Goal: Task Accomplishment & Management: Use online tool/utility

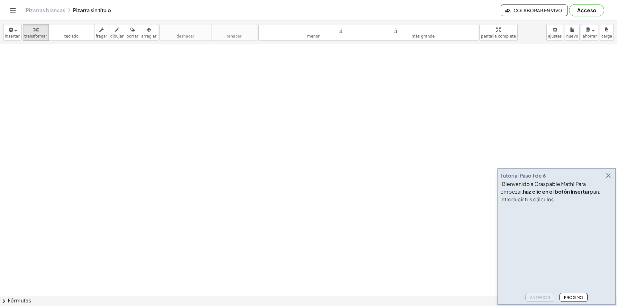
click at [84, 78] on div at bounding box center [308, 295] width 617 height 503
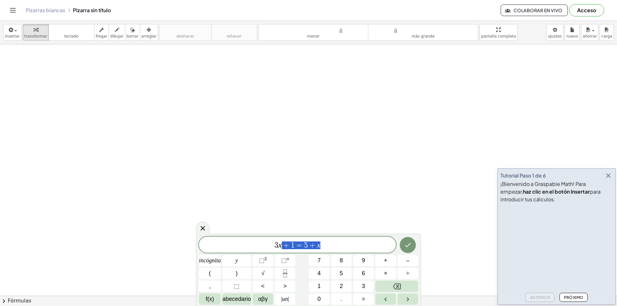
drag, startPoint x: 323, startPoint y: 247, endPoint x: 282, endPoint y: 247, distance: 40.5
click at [282, 237] on span "3 x + 1 = 5 + x" at bounding box center [297, 245] width 197 height 9
click at [268, 237] on button "⬚ 2" at bounding box center [263, 260] width 21 height 11
click at [412, 237] on button "Hecho" at bounding box center [408, 244] width 16 height 16
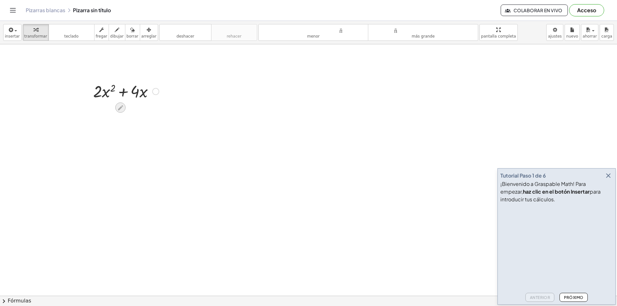
click at [119, 105] on icon at bounding box center [120, 107] width 7 height 7
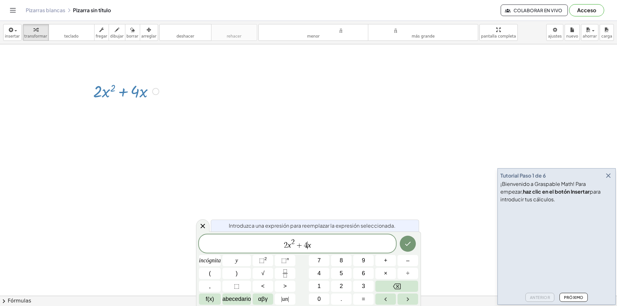
click at [309, 237] on var "x" at bounding box center [310, 245] width 4 height 8
click at [281, 237] on span "2" at bounding box center [279, 246] width 4 height 8
click at [288, 237] on span "2" at bounding box center [287, 242] width 4 height 7
click at [282, 237] on div "2 x ​ + 2 · 2 · x" at bounding box center [297, 244] width 197 height 18
click at [292, 237] on span "+" at bounding box center [294, 246] width 9 height 8
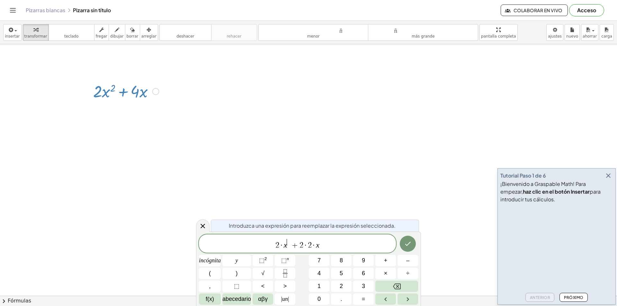
click at [288, 237] on span "2 · x ​ + 2 · 2 · x" at bounding box center [297, 245] width 197 height 12
click at [291, 237] on span "2 · x ​ + 2 · 2 · x" at bounding box center [297, 245] width 197 height 12
click at [406, 237] on icon "Hecho" at bounding box center [408, 245] width 8 height 8
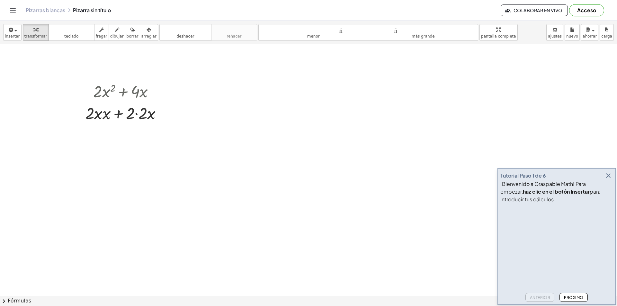
drag, startPoint x: 114, startPoint y: 31, endPoint x: 108, endPoint y: 61, distance: 30.9
click at [113, 32] on div "button" at bounding box center [117, 30] width 14 height 8
click at [93, 106] on div at bounding box center [308, 295] width 617 height 503
click at [132, 103] on div at bounding box center [308, 295] width 617 height 503
click at [109, 109] on div at bounding box center [308, 295] width 617 height 503
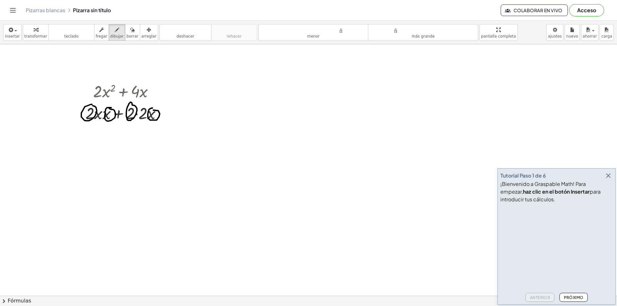
click at [153, 110] on div at bounding box center [308, 295] width 617 height 503
click at [118, 133] on div at bounding box center [308, 295] width 617 height 503
click at [113, 28] on div "button" at bounding box center [117, 30] width 14 height 8
click at [118, 127] on div at bounding box center [308, 295] width 617 height 503
click at [110, 35] on font "dibujar" at bounding box center [117, 36] width 14 height 5
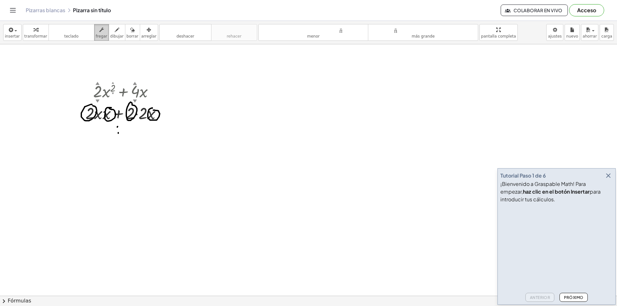
click at [99, 32] on icon "button" at bounding box center [101, 30] width 5 height 8
click at [130, 31] on icon "button" at bounding box center [132, 30] width 5 height 8
drag, startPoint x: 117, startPoint y: 126, endPoint x: 119, endPoint y: 138, distance: 12.2
click at [119, 138] on div at bounding box center [308, 295] width 617 height 503
click at [74, 34] on button "teclado teclado" at bounding box center [72, 32] width 46 height 17
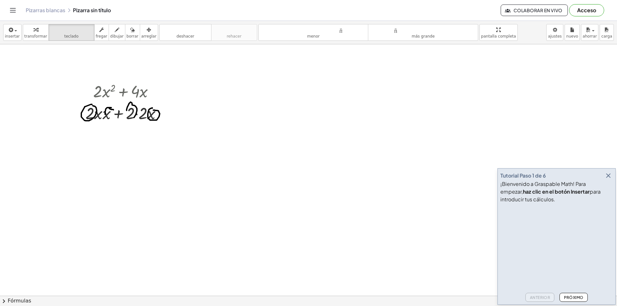
click at [99, 137] on div at bounding box center [308, 295] width 617 height 503
click at [493, 237] on video at bounding box center [549, 230] width 96 height 48
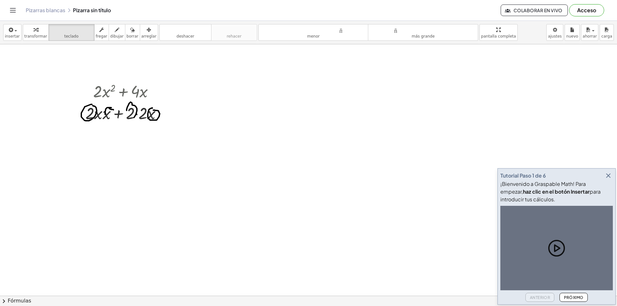
click at [493, 174] on icon "button" at bounding box center [609, 176] width 8 height 8
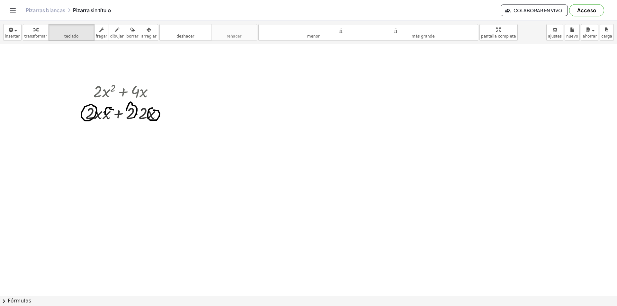
drag, startPoint x: 110, startPoint y: 31, endPoint x: 107, endPoint y: 92, distance: 61.1
click at [115, 32] on icon "button" at bounding box center [117, 30] width 5 height 8
drag, startPoint x: 102, startPoint y: 105, endPoint x: 79, endPoint y: 121, distance: 28.4
click at [79, 121] on div at bounding box center [308, 295] width 617 height 503
drag, startPoint x: 111, startPoint y: 111, endPoint x: 105, endPoint y: 122, distance: 12.1
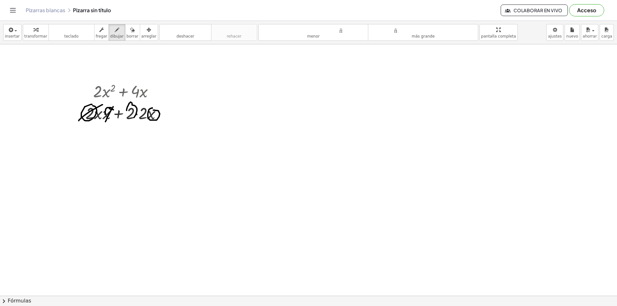
click at [105, 122] on div at bounding box center [308, 295] width 617 height 503
drag, startPoint x: 140, startPoint y: 105, endPoint x: 128, endPoint y: 121, distance: 19.3
click at [128, 121] on div at bounding box center [308, 295] width 617 height 503
drag, startPoint x: 158, startPoint y: 106, endPoint x: 148, endPoint y: 125, distance: 21.9
click at [148, 125] on div at bounding box center [308, 295] width 617 height 503
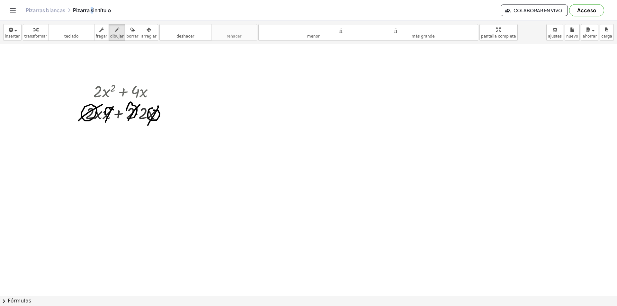
click at [92, 8] on div "Pizarras blancas Pizarra sin título" at bounding box center [263, 10] width 475 height 6
click at [164, 35] on button "deshacer deshacer" at bounding box center [185, 32] width 52 height 17
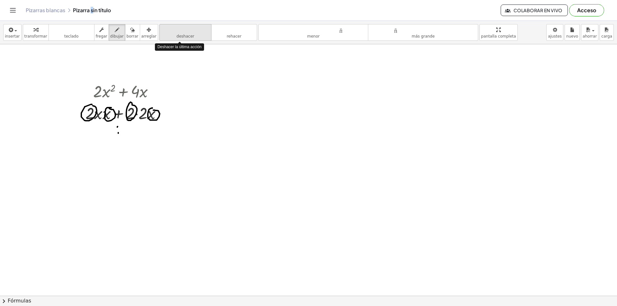
click at [165, 35] on button "deshacer deshacer" at bounding box center [185, 32] width 52 height 17
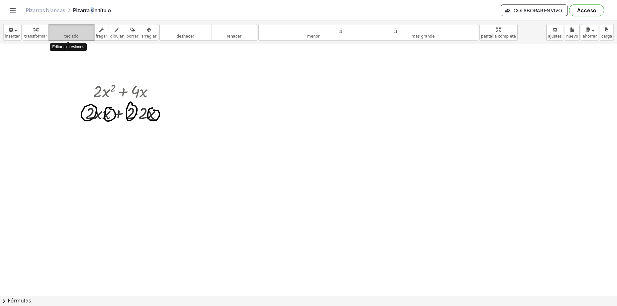
click at [67, 34] on font "teclado" at bounding box center [71, 36] width 14 height 5
click at [66, 35] on font "teclado" at bounding box center [71, 36] width 14 height 5
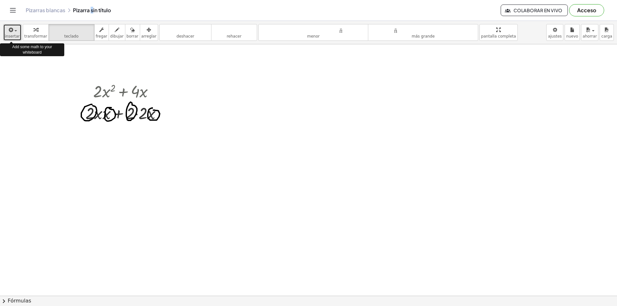
click at [14, 37] on font "insertar" at bounding box center [12, 36] width 15 height 5
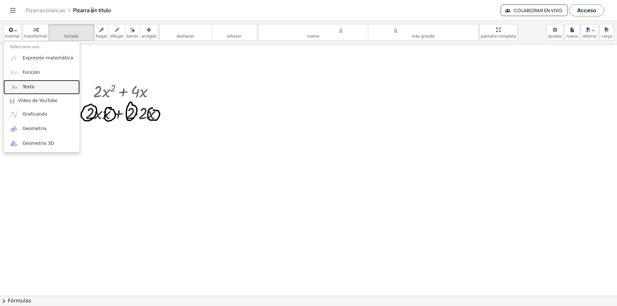
click at [26, 87] on font "Texto" at bounding box center [29, 86] width 12 height 5
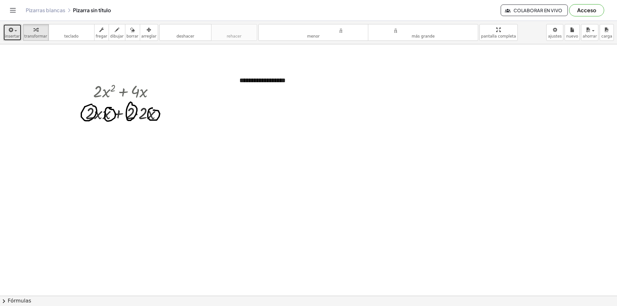
click at [10, 28] on icon "button" at bounding box center [11, 30] width 6 height 8
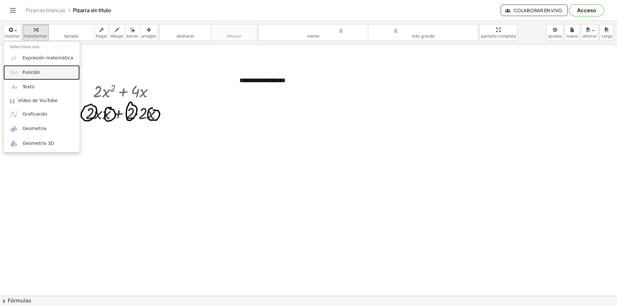
click at [26, 72] on font "Función" at bounding box center [31, 72] width 17 height 5
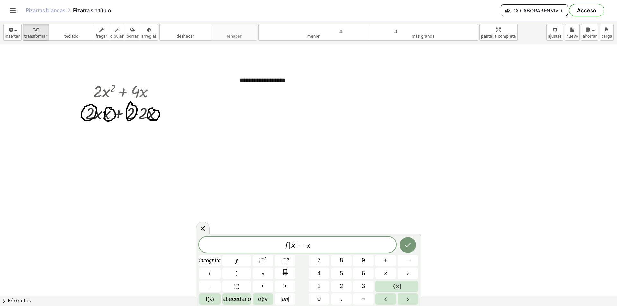
click at [311, 237] on div "f [ x ] = x ​" at bounding box center [297, 245] width 197 height 16
drag, startPoint x: 280, startPoint y: 242, endPoint x: 263, endPoint y: 236, distance: 18.1
click at [263, 236] on div "****** f [ x ] = x incógnita y ⬚ 2 ⬚ n 7 8 9 + – ( ) √ 4 5 6 × ÷ , ⬚ < > 1 2 3 …" at bounding box center [308, 270] width 225 height 72
click at [411, 237] on icon "Hecho" at bounding box center [408, 245] width 8 height 8
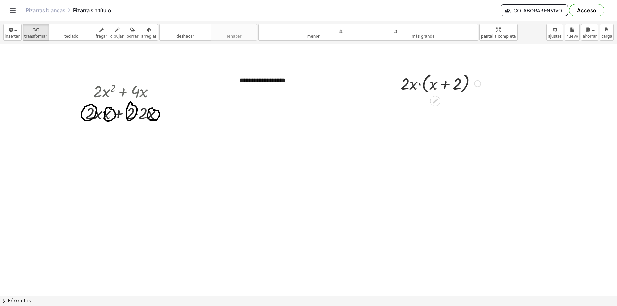
click at [414, 84] on div at bounding box center [441, 83] width 86 height 24
drag, startPoint x: 393, startPoint y: 62, endPoint x: 448, endPoint y: 121, distance: 81.2
click at [448, 121] on div at bounding box center [308, 295] width 617 height 503
click at [441, 85] on div at bounding box center [441, 83] width 86 height 24
drag, startPoint x: 386, startPoint y: 61, endPoint x: 182, endPoint y: 206, distance: 250.4
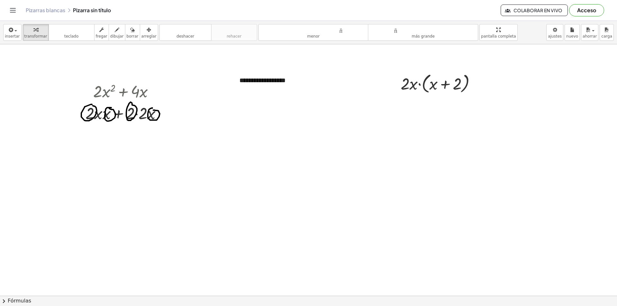
click at [181, 206] on div at bounding box center [308, 295] width 617 height 503
drag, startPoint x: 384, startPoint y: 56, endPoint x: 483, endPoint y: 119, distance: 116.9
click at [485, 124] on div at bounding box center [308, 295] width 617 height 503
drag, startPoint x: 439, startPoint y: 81, endPoint x: 377, endPoint y: 84, distance: 61.5
click at [377, 84] on div at bounding box center [308, 295] width 617 height 503
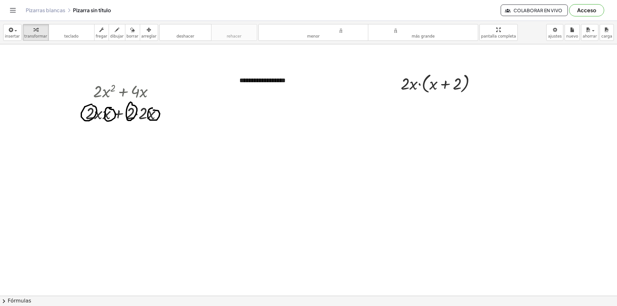
drag, startPoint x: 383, startPoint y: 72, endPoint x: 483, endPoint y: 114, distance: 108.8
click at [483, 114] on div at bounding box center [308, 295] width 617 height 503
drag, startPoint x: 136, startPoint y: 33, endPoint x: 267, endPoint y: 54, distance: 132.8
click at [147, 33] on icon "button" at bounding box center [149, 30] width 5 height 8
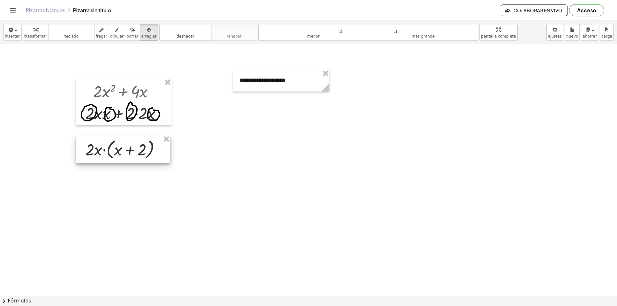
drag, startPoint x: 416, startPoint y: 94, endPoint x: 120, endPoint y: 144, distance: 299.7
click at [120, 144] on div at bounding box center [123, 149] width 95 height 28
click at [283, 149] on div at bounding box center [308, 295] width 617 height 503
drag, startPoint x: 326, startPoint y: 70, endPoint x: 326, endPoint y: 77, distance: 6.8
click at [172, 205] on div at bounding box center [308, 295] width 617 height 503
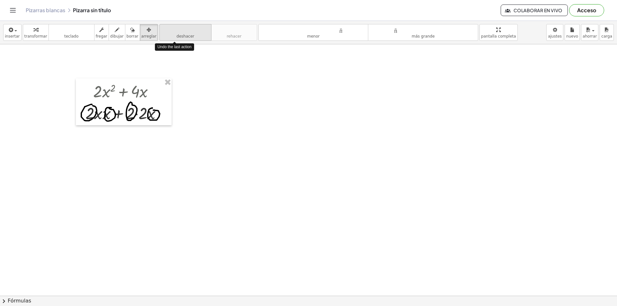
click at [184, 34] on button "deshacer deshacer" at bounding box center [185, 32] width 52 height 17
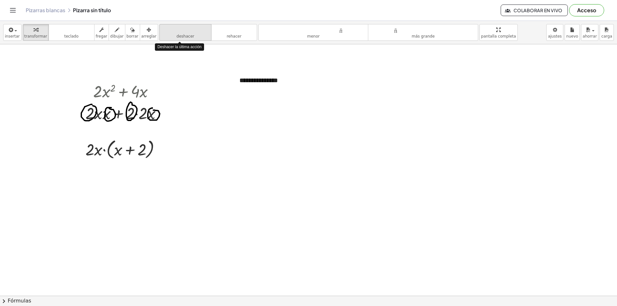
click at [184, 34] on button "deshacer deshacer" at bounding box center [185, 32] width 52 height 17
click at [183, 35] on button "deshacer deshacer" at bounding box center [185, 32] width 52 height 17
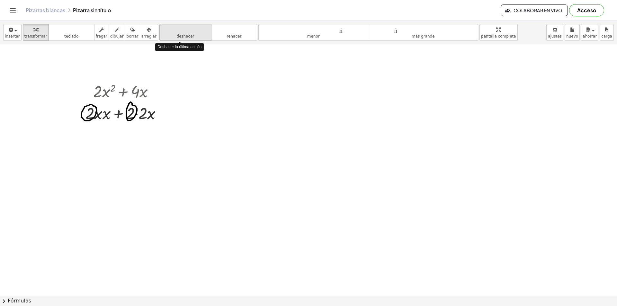
click at [183, 35] on button "deshacer deshacer" at bounding box center [185, 32] width 52 height 17
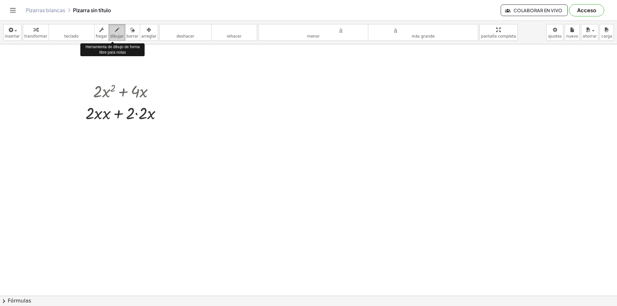
click at [115, 32] on icon "button" at bounding box center [117, 30] width 5 height 8
drag, startPoint x: 80, startPoint y: 103, endPoint x: 91, endPoint y: 104, distance: 11.3
click at [91, 104] on div at bounding box center [308, 295] width 617 height 503
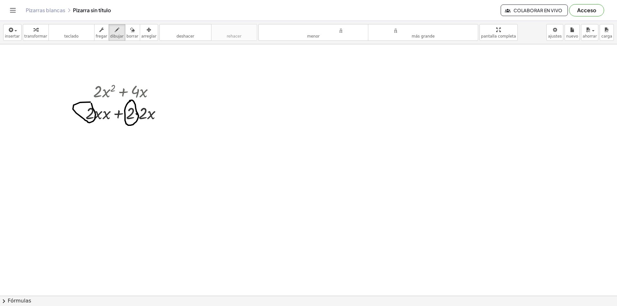
click at [130, 101] on div at bounding box center [308, 295] width 617 height 503
click at [12, 32] on icon "button" at bounding box center [11, 30] width 6 height 8
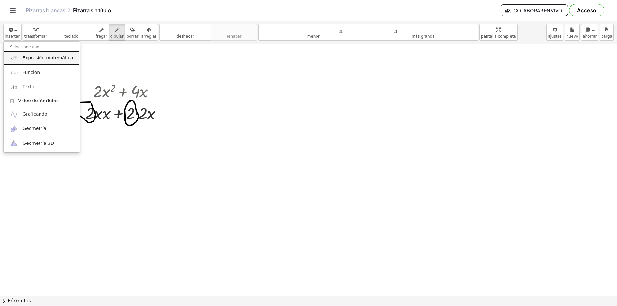
click at [31, 57] on font "Expresión matemática" at bounding box center [48, 57] width 50 height 5
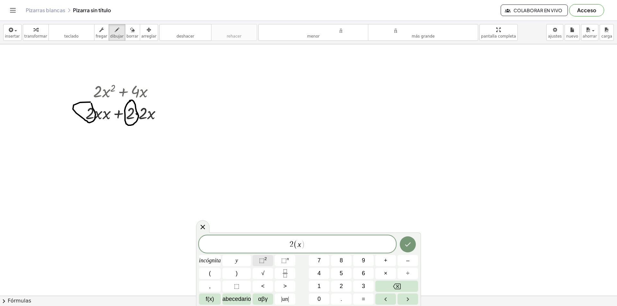
click at [268, 237] on button "⬚ 2" at bounding box center [263, 260] width 21 height 11
click at [403, 237] on button "Hecho" at bounding box center [408, 243] width 16 height 16
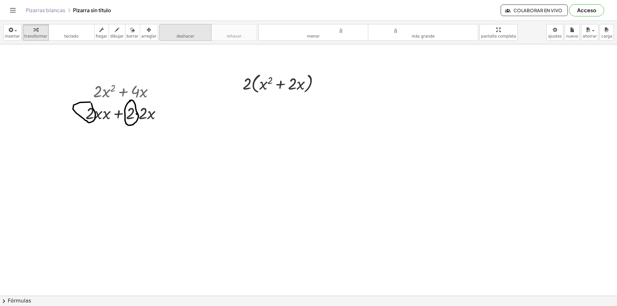
click at [142, 30] on div "button" at bounding box center [148, 30] width 15 height 8
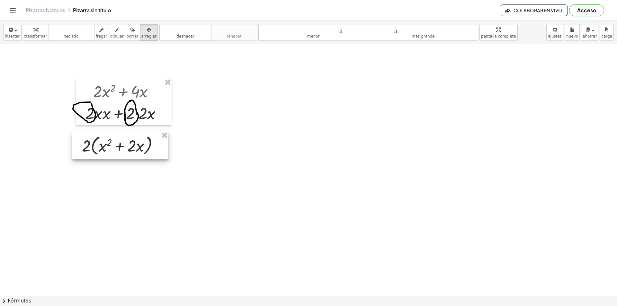
drag, startPoint x: 254, startPoint y: 77, endPoint x: 93, endPoint y: 139, distance: 172.3
click at [93, 139] on div at bounding box center [120, 145] width 96 height 28
click at [255, 127] on div at bounding box center [308, 295] width 617 height 503
drag, startPoint x: 121, startPoint y: 28, endPoint x: 122, endPoint y: 41, distance: 12.9
click at [127, 28] on div "button" at bounding box center [133, 30] width 12 height 8
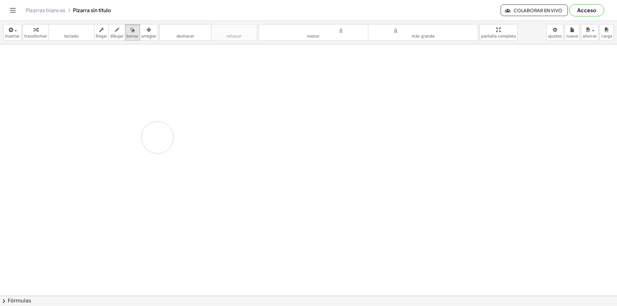
drag, startPoint x: 102, startPoint y: 92, endPoint x: 167, endPoint y: 141, distance: 82.0
click at [168, 139] on div at bounding box center [308, 295] width 617 height 503
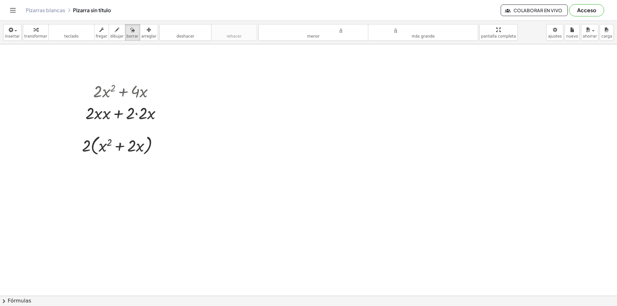
click at [91, 80] on div at bounding box center [308, 295] width 617 height 503
drag, startPoint x: 123, startPoint y: 34, endPoint x: 119, endPoint y: 44, distance: 10.7
click at [127, 38] on font "borrar" at bounding box center [133, 36] width 12 height 5
click at [172, 25] on button "deshacer deshacer" at bounding box center [185, 32] width 52 height 17
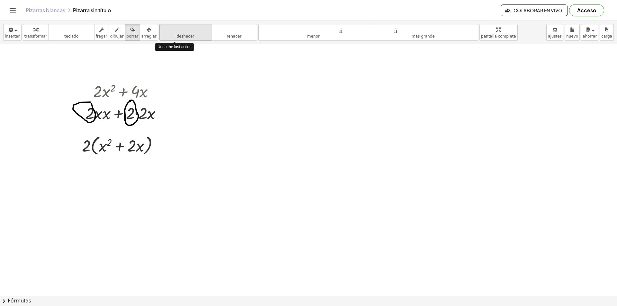
click at [168, 26] on icon "deshacer" at bounding box center [185, 30] width 49 height 8
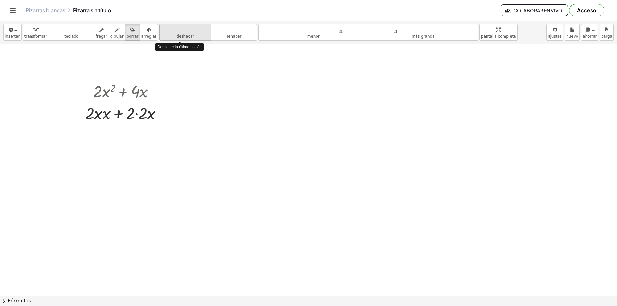
click at [167, 26] on icon "deshacer" at bounding box center [185, 30] width 49 height 8
click at [167, 27] on font "deshacer" at bounding box center [185, 30] width 49 height 6
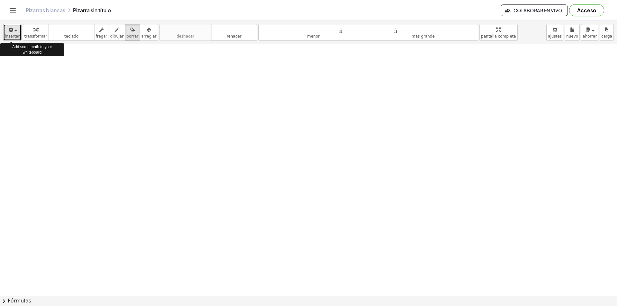
click at [8, 31] on icon "button" at bounding box center [11, 30] width 6 height 8
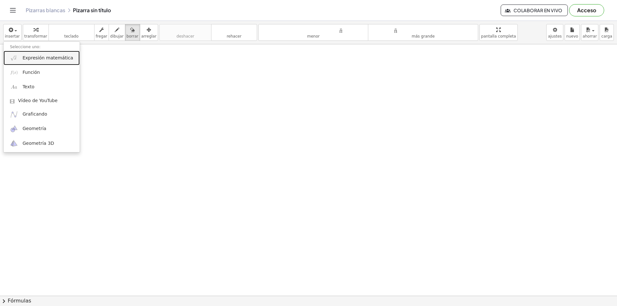
click at [36, 57] on font "Expresión matemática" at bounding box center [48, 57] width 50 height 5
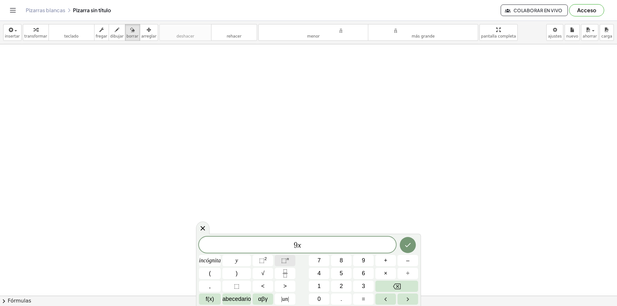
click at [281, 237] on font "⬚" at bounding box center [283, 260] width 5 height 6
click at [309, 237] on span "9 x 3 ​" at bounding box center [297, 245] width 197 height 12
click at [263, 237] on font "⬚" at bounding box center [261, 260] width 5 height 6
click at [404, 237] on button "Hecho" at bounding box center [408, 244] width 16 height 16
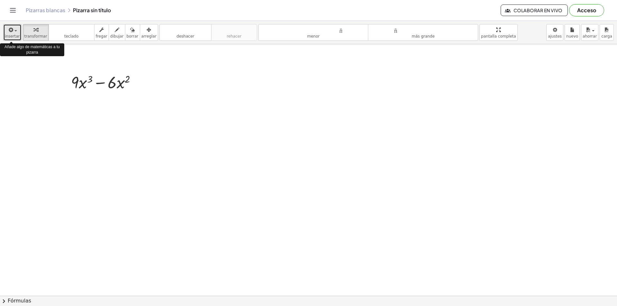
click at [14, 31] on span "button" at bounding box center [15, 30] width 3 height 1
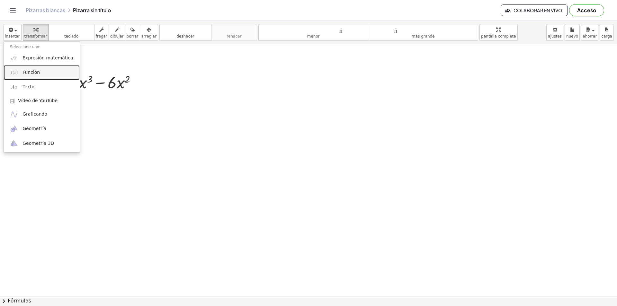
click at [30, 71] on font "Función" at bounding box center [31, 72] width 17 height 5
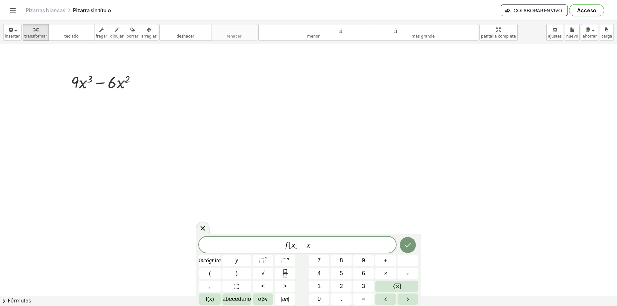
click at [322, 237] on span "f [ x ] = x ​" at bounding box center [297, 245] width 197 height 9
click at [266, 237] on font "2" at bounding box center [266, 259] width 3 height 5
click at [309, 237] on span "3 x ​ − 2 x" at bounding box center [314, 245] width 24 height 8
click at [286, 237] on font "⬚" at bounding box center [283, 260] width 5 height 6
click at [413, 237] on button "Hecho" at bounding box center [408, 243] width 16 height 16
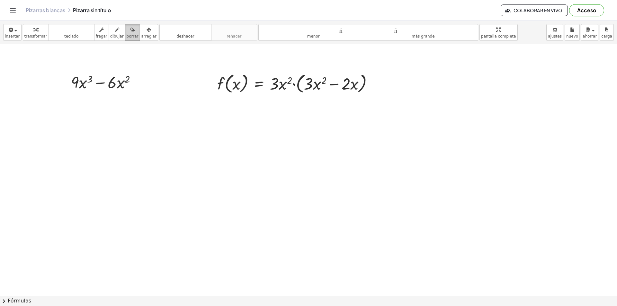
click at [130, 33] on icon "button" at bounding box center [132, 30] width 5 height 8
drag, startPoint x: 205, startPoint y: 83, endPoint x: 241, endPoint y: 95, distance: 38.1
click at [241, 95] on div at bounding box center [308, 295] width 617 height 503
drag, startPoint x: 229, startPoint y: 86, endPoint x: 245, endPoint y: 87, distance: 15.8
click at [245, 87] on div at bounding box center [308, 295] width 617 height 503
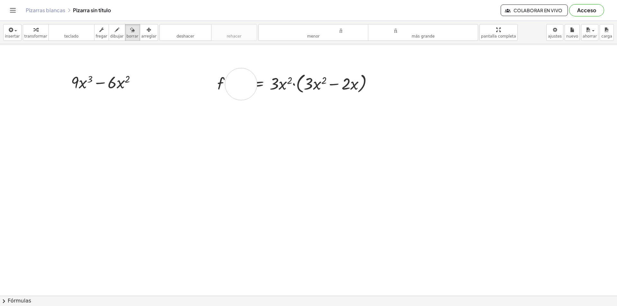
click at [241, 84] on div at bounding box center [308, 295] width 617 height 503
drag, startPoint x: 241, startPoint y: 84, endPoint x: 256, endPoint y: 81, distance: 15.2
click at [256, 81] on div at bounding box center [308, 295] width 617 height 503
click at [130, 29] on icon "button" at bounding box center [132, 30] width 5 height 8
drag, startPoint x: 224, startPoint y: 86, endPoint x: 259, endPoint y: 91, distance: 35.1
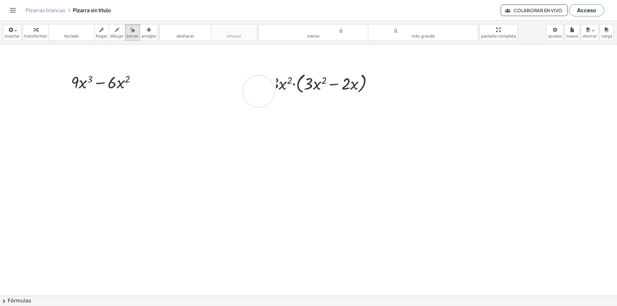
click at [259, 92] on div at bounding box center [308, 295] width 617 height 503
click at [176, 34] on font "deshacer" at bounding box center [185, 36] width 18 height 5
click at [176, 30] on font "deshacer" at bounding box center [185, 30] width 49 height 6
click at [176, 32] on font "deshacer" at bounding box center [185, 30] width 49 height 6
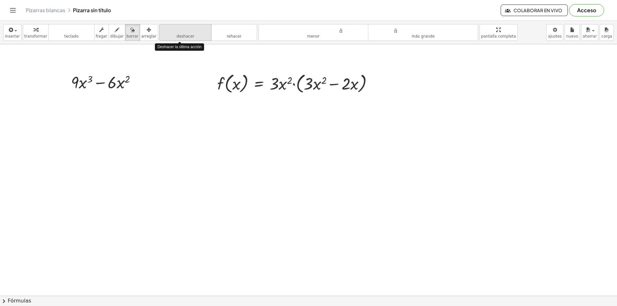
click at [176, 32] on font "deshacer" at bounding box center [185, 30] width 49 height 6
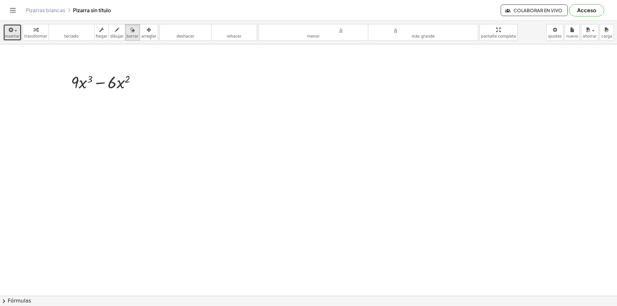
click at [14, 32] on div "button" at bounding box center [12, 30] width 15 height 8
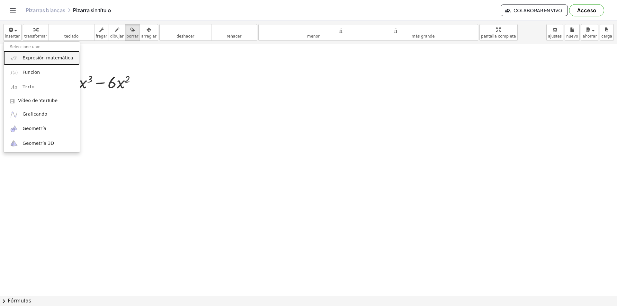
click at [36, 58] on font "Expresión matemática" at bounding box center [48, 57] width 50 height 5
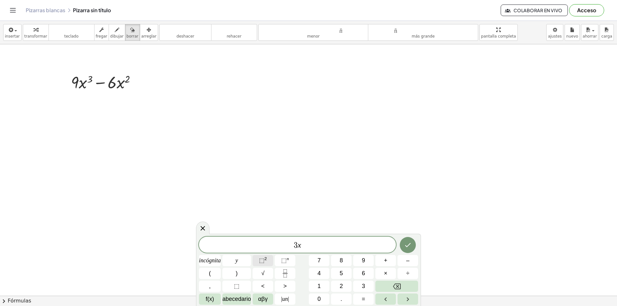
click at [261, 237] on font "⬚" at bounding box center [261, 260] width 5 height 6
click at [265, 237] on font "⬚" at bounding box center [261, 260] width 5 height 6
click at [409, 237] on icon "Hecho" at bounding box center [408, 243] width 8 height 8
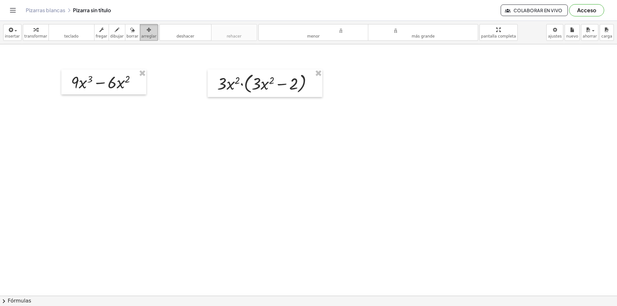
click at [147, 30] on icon "button" at bounding box center [149, 30] width 5 height 8
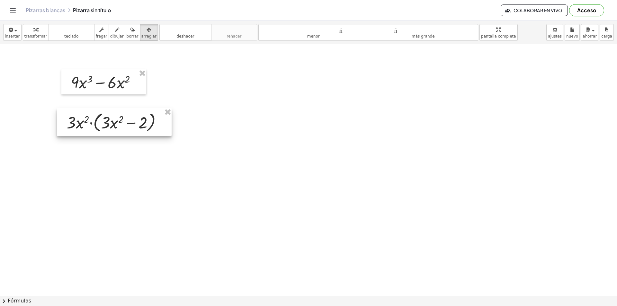
drag, startPoint x: 233, startPoint y: 86, endPoint x: 82, endPoint y: 125, distance: 155.7
click at [82, 125] on div at bounding box center [114, 122] width 115 height 28
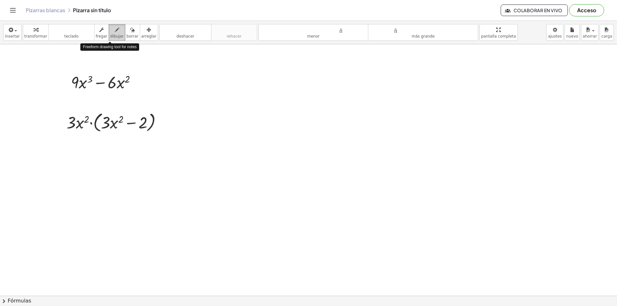
click at [110, 30] on div "button" at bounding box center [117, 30] width 14 height 8
drag, startPoint x: 37, startPoint y: 116, endPoint x: 45, endPoint y: 132, distance: 17.7
click at [45, 132] on div at bounding box center [308, 295] width 617 height 503
drag, startPoint x: 44, startPoint y: 157, endPoint x: 54, endPoint y: 175, distance: 20.7
click at [54, 174] on div at bounding box center [308, 295] width 617 height 503
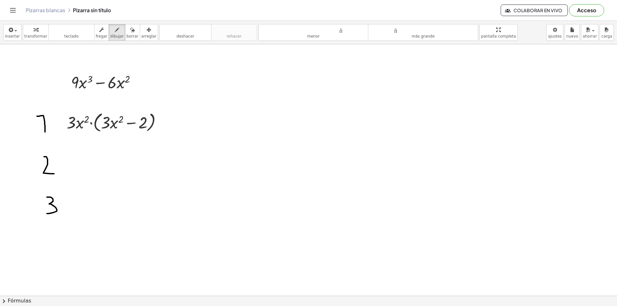
drag, startPoint x: 47, startPoint y: 197, endPoint x: 47, endPoint y: 214, distance: 16.4
click at [47, 214] on div at bounding box center [308, 295] width 617 height 503
click at [12, 30] on icon "button" at bounding box center [11, 30] width 6 height 8
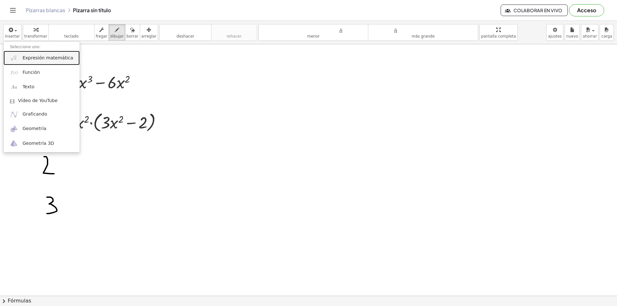
click at [29, 60] on font "Expresión matemática" at bounding box center [48, 57] width 50 height 5
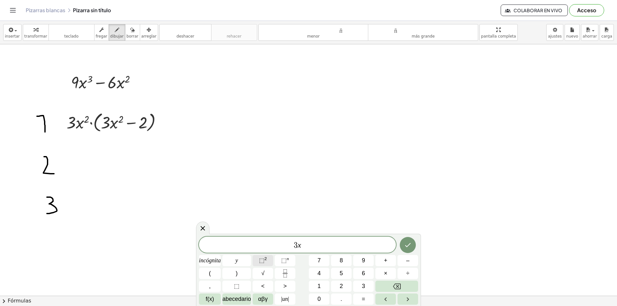
click at [265, 237] on font "2" at bounding box center [266, 259] width 3 height 5
click at [409, 237] on icon "Hecho" at bounding box center [408, 244] width 8 height 8
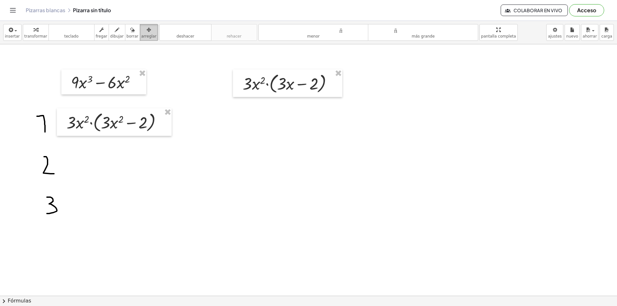
click at [147, 32] on icon "button" at bounding box center [149, 30] width 5 height 8
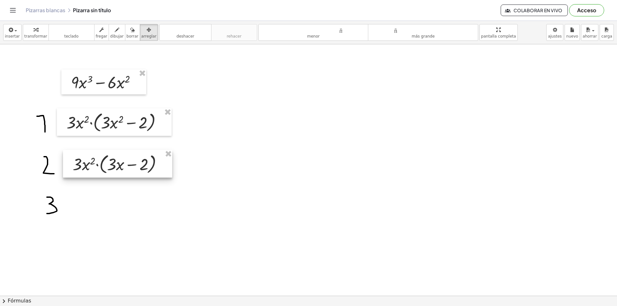
drag, startPoint x: 274, startPoint y: 86, endPoint x: 103, endPoint y: 166, distance: 188.5
click at [103, 166] on div at bounding box center [117, 164] width 109 height 28
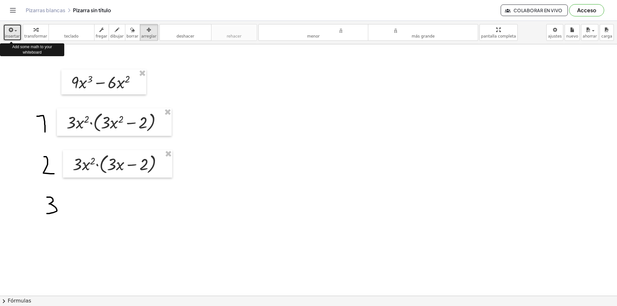
click at [13, 34] on font "insertar" at bounding box center [12, 36] width 15 height 5
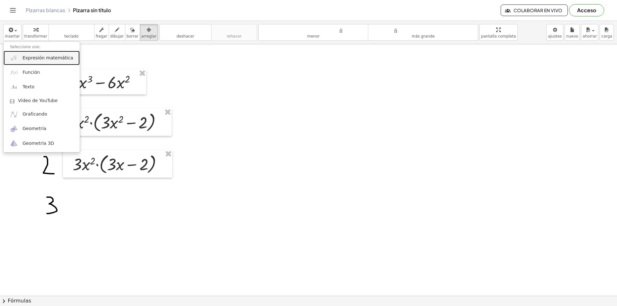
click at [28, 60] on font "Expresión matemática" at bounding box center [48, 57] width 50 height 5
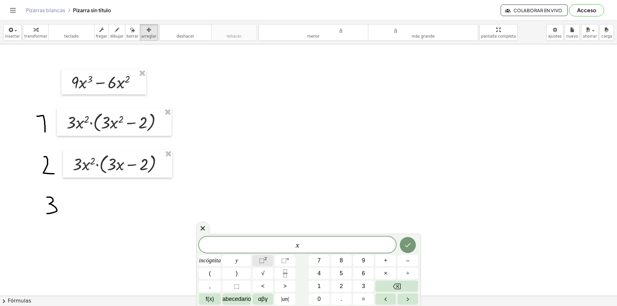
click at [260, 237] on font "⬚" at bounding box center [261, 260] width 5 height 6
click at [411, 237] on button "Hecho" at bounding box center [408, 244] width 16 height 16
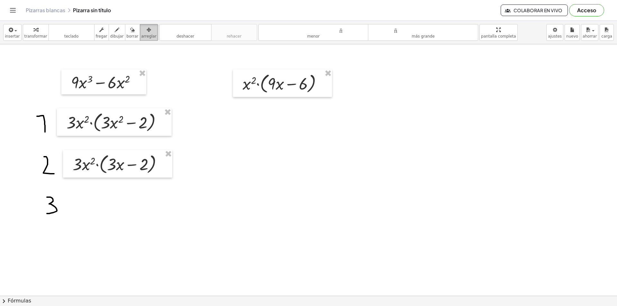
click at [142, 30] on div "button" at bounding box center [148, 30] width 15 height 8
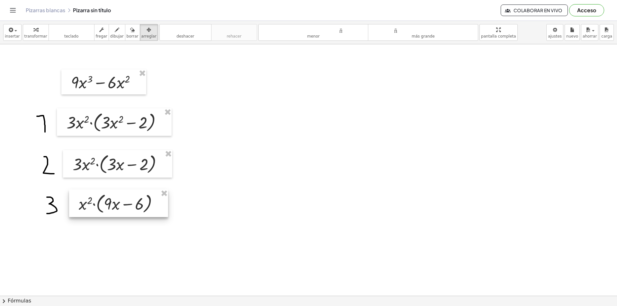
drag, startPoint x: 264, startPoint y: 80, endPoint x: 100, endPoint y: 200, distance: 203.3
click at [100, 200] on div at bounding box center [118, 204] width 99 height 28
drag, startPoint x: 108, startPoint y: 30, endPoint x: 77, endPoint y: 143, distance: 117.5
click at [115, 30] on icon "button" at bounding box center [117, 30] width 5 height 8
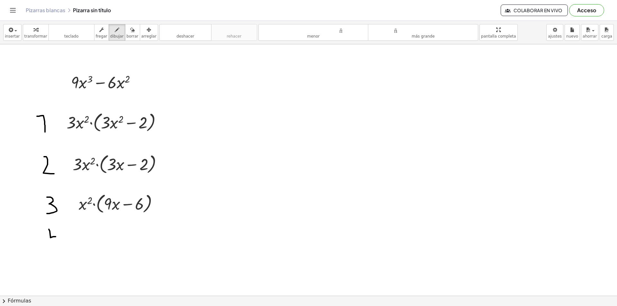
drag, startPoint x: 49, startPoint y: 230, endPoint x: 57, endPoint y: 237, distance: 10.7
click at [57, 237] on div at bounding box center [308, 295] width 617 height 503
drag, startPoint x: 58, startPoint y: 232, endPoint x: 59, endPoint y: 245, distance: 12.6
click at [59, 237] on div at bounding box center [308, 295] width 617 height 503
click at [14, 29] on div "button" at bounding box center [12, 30] width 15 height 8
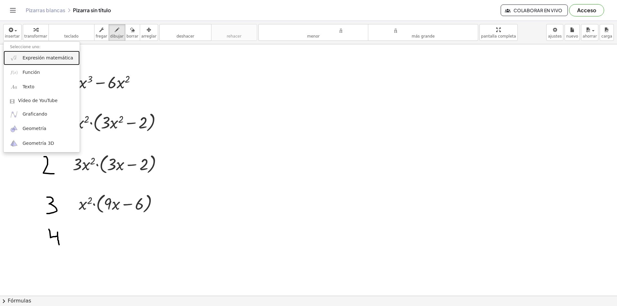
click at [28, 59] on font "Expresión matemática" at bounding box center [48, 57] width 50 height 5
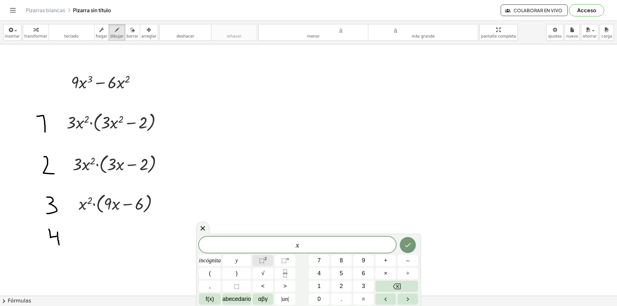
click at [266, 237] on font "2" at bounding box center [266, 259] width 3 height 5
click at [288, 237] on span "( x 2 ) ​" at bounding box center [297, 243] width 197 height 13
click at [297, 237] on var "x" at bounding box center [298, 244] width 4 height 8
click at [304, 237] on span "2" at bounding box center [303, 241] width 4 height 7
click at [306, 237] on span ")" at bounding box center [307, 243] width 5 height 12
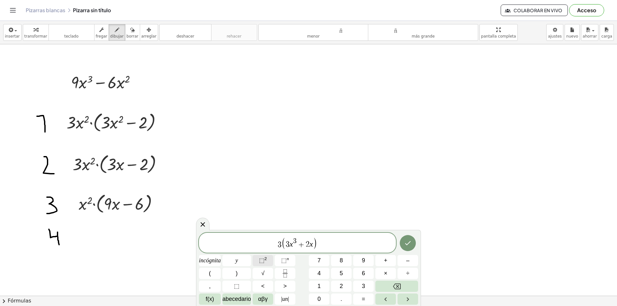
click at [264, 237] on font "⬚" at bounding box center [261, 260] width 5 height 6
click at [407, 237] on icon "Hecho" at bounding box center [408, 243] width 8 height 8
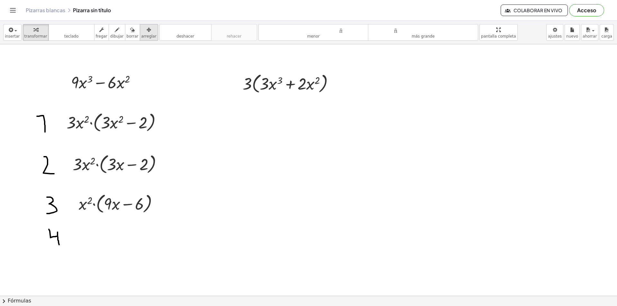
click at [147, 31] on icon "button" at bounding box center [149, 30] width 5 height 8
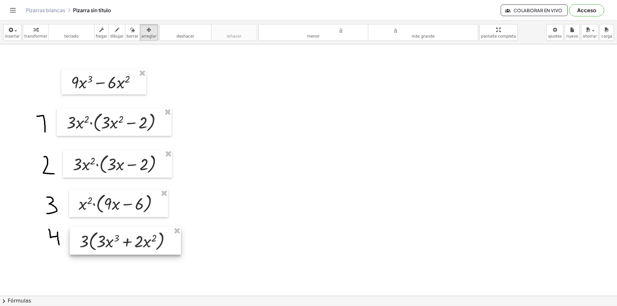
drag, startPoint x: 248, startPoint y: 79, endPoint x: 84, endPoint y: 237, distance: 227.1
click at [84, 237] on div at bounding box center [125, 241] width 111 height 28
click at [283, 174] on div at bounding box center [308, 295] width 617 height 503
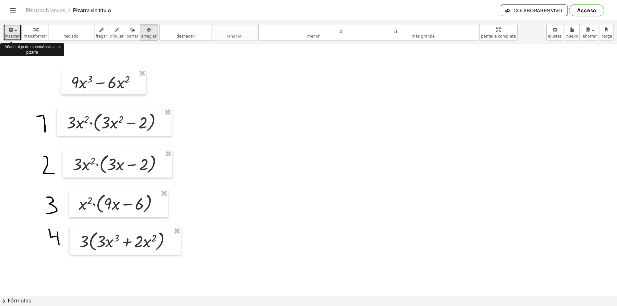
click at [14, 29] on div "button" at bounding box center [12, 30] width 15 height 8
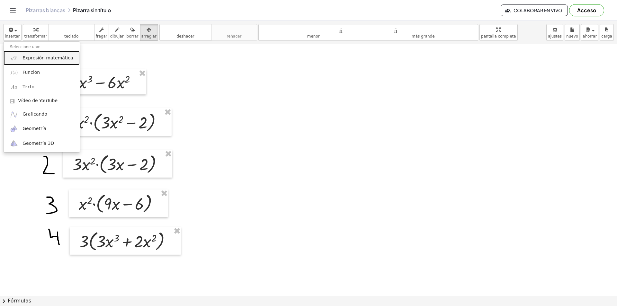
click at [31, 58] on font "Expresión matemática" at bounding box center [48, 57] width 50 height 5
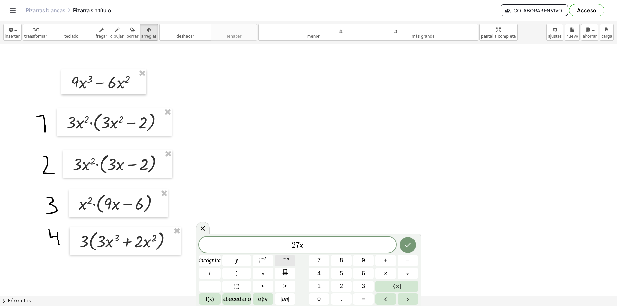
click at [285, 237] on font "⬚" at bounding box center [283, 260] width 5 height 6
click at [262, 237] on font "⬚" at bounding box center [261, 260] width 5 height 6
click at [405, 237] on button "Hecho" at bounding box center [408, 244] width 16 height 16
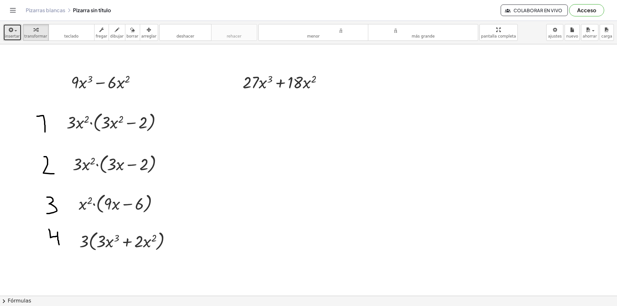
click at [7, 26] on div "button" at bounding box center [12, 30] width 15 height 8
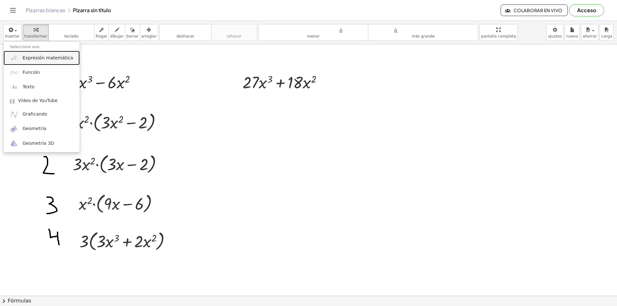
click at [32, 59] on font "Expresión matemática" at bounding box center [48, 57] width 50 height 5
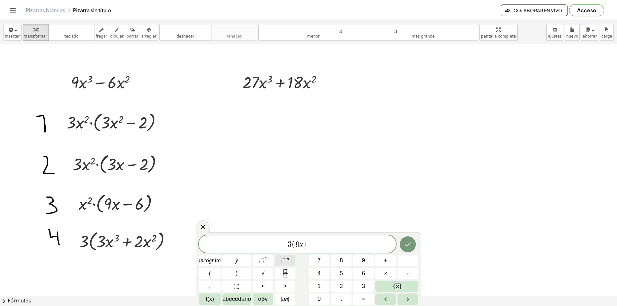
click at [284, 237] on font "⬚" at bounding box center [283, 260] width 5 height 6
click at [264, 237] on font "⬚" at bounding box center [261, 260] width 5 height 6
click at [321, 237] on span "3 ( 9 x 3 + 9 x 2 ​ )" at bounding box center [297, 243] width 197 height 13
click at [406, 236] on button "Hecho" at bounding box center [408, 243] width 16 height 16
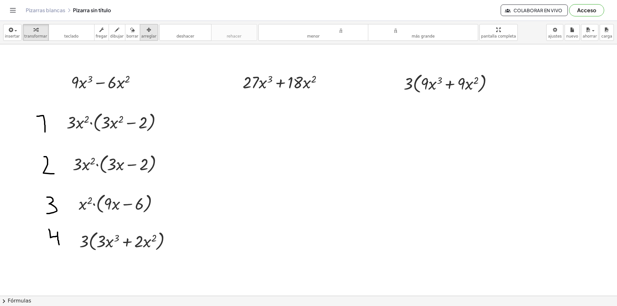
click at [141, 34] on font "arreglar" at bounding box center [148, 36] width 15 height 5
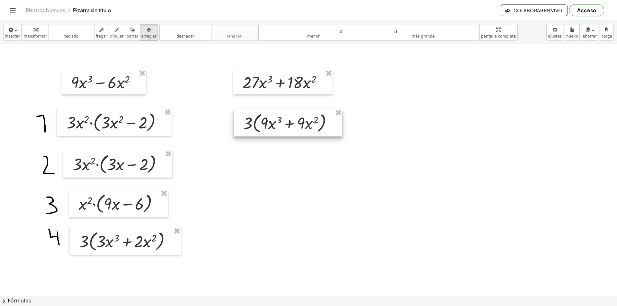
drag, startPoint x: 435, startPoint y: 83, endPoint x: 284, endPoint y: 120, distance: 155.0
click at [284, 120] on div at bounding box center [288, 123] width 109 height 28
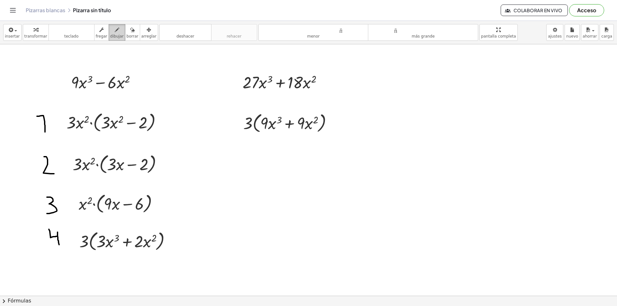
click at [110, 34] on font "dibujar" at bounding box center [117, 36] width 14 height 5
drag, startPoint x: 213, startPoint y: 112, endPoint x: 221, endPoint y: 129, distance: 19.1
click at [221, 129] on div at bounding box center [308, 295] width 617 height 503
drag, startPoint x: 218, startPoint y: 150, endPoint x: 226, endPoint y: 167, distance: 19.1
click at [226, 167] on div at bounding box center [308, 295] width 617 height 503
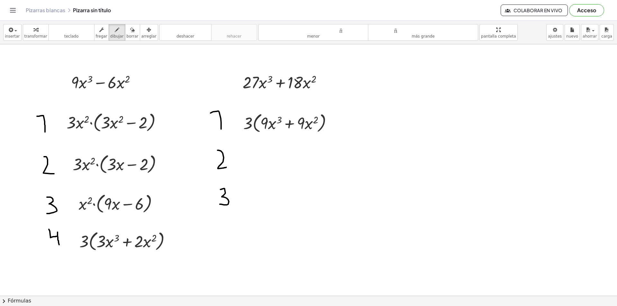
drag, startPoint x: 221, startPoint y: 190, endPoint x: 219, endPoint y: 204, distance: 14.8
click at [219, 204] on div at bounding box center [308, 295] width 617 height 503
drag, startPoint x: 222, startPoint y: 229, endPoint x: 232, endPoint y: 253, distance: 25.9
click at [232, 237] on div at bounding box center [308, 295] width 617 height 503
click at [13, 28] on span "button" at bounding box center [13, 30] width 1 height 5
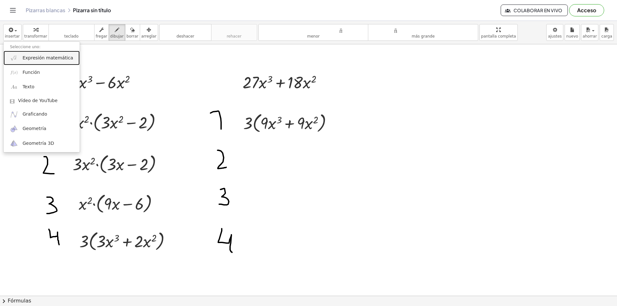
click at [36, 57] on font "Expresión matemática" at bounding box center [48, 57] width 50 height 5
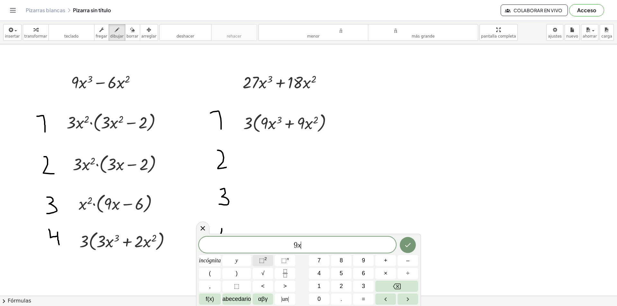
click at [263, 237] on span "⬚ 2" at bounding box center [263, 261] width 8 height 9
click at [410, 237] on icon "Hecho" at bounding box center [408, 244] width 8 height 8
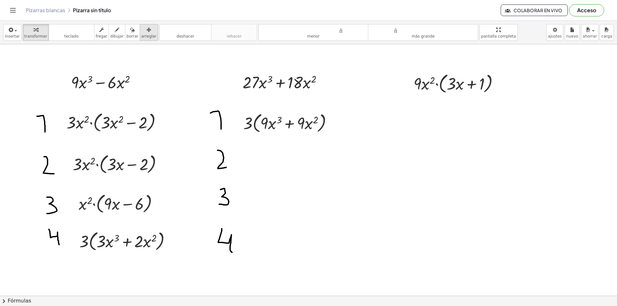
click at [141, 29] on div "button" at bounding box center [148, 30] width 15 height 8
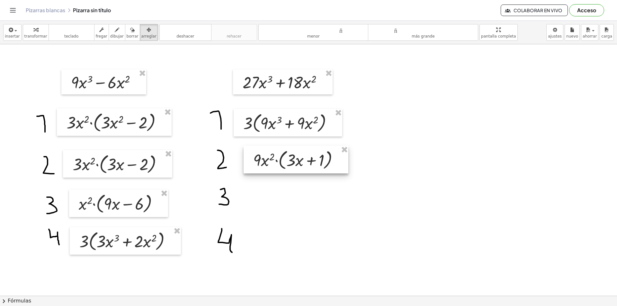
drag, startPoint x: 458, startPoint y: 85, endPoint x: 297, endPoint y: 161, distance: 177.7
click at [297, 161] on div at bounding box center [296, 160] width 105 height 28
click at [115, 28] on icon "button" at bounding box center [117, 30] width 5 height 8
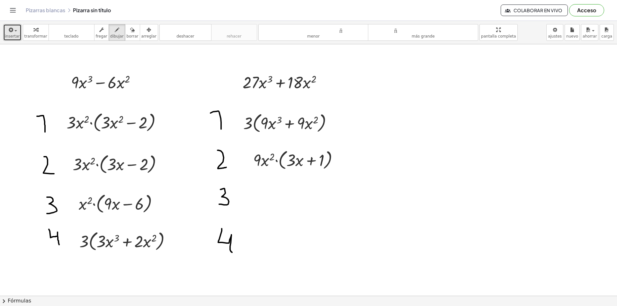
click at [15, 34] on font "insertar" at bounding box center [12, 36] width 15 height 5
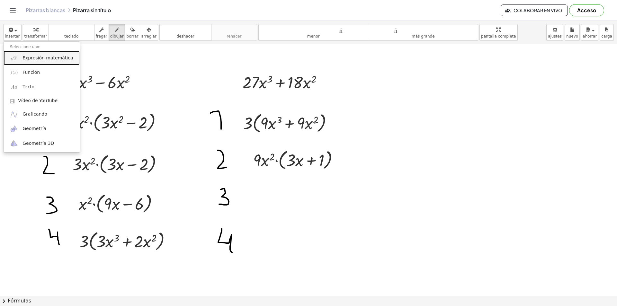
click at [30, 56] on font "Expresión matemática" at bounding box center [48, 57] width 50 height 5
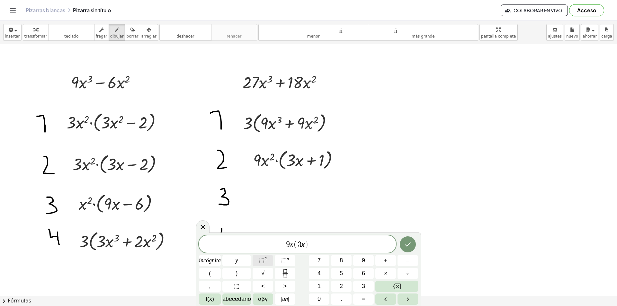
click at [267, 237] on font "2" at bounding box center [266, 259] width 3 height 5
click at [260, 237] on font "⬚" at bounding box center [261, 260] width 5 height 6
click at [403, 237] on button "Hecho" at bounding box center [408, 243] width 16 height 16
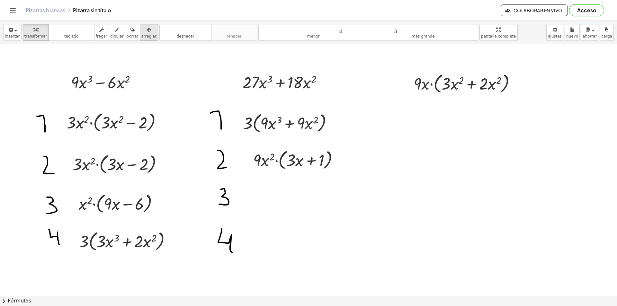
click at [147, 32] on icon "button" at bounding box center [149, 30] width 5 height 8
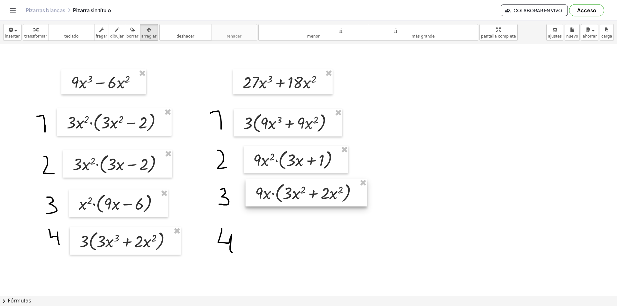
drag, startPoint x: 448, startPoint y: 78, endPoint x: 290, endPoint y: 188, distance: 192.7
click at [290, 188] on div at bounding box center [307, 193] width 122 height 28
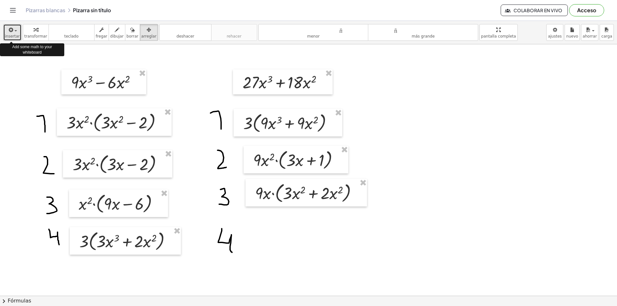
click at [13, 29] on span "button" at bounding box center [13, 30] width 1 height 5
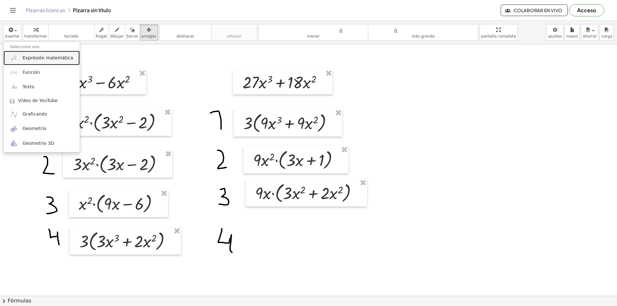
click at [33, 59] on font "Expresión matemática" at bounding box center [48, 57] width 50 height 5
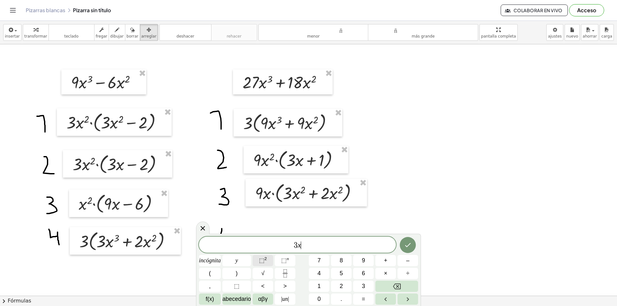
click at [265, 237] on font "2" at bounding box center [266, 259] width 3 height 5
click at [409, 237] on icon "Hecho" at bounding box center [408, 244] width 8 height 8
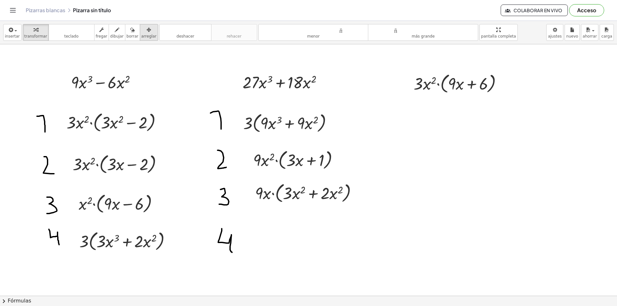
click at [141, 33] on div "button" at bounding box center [148, 30] width 15 height 8
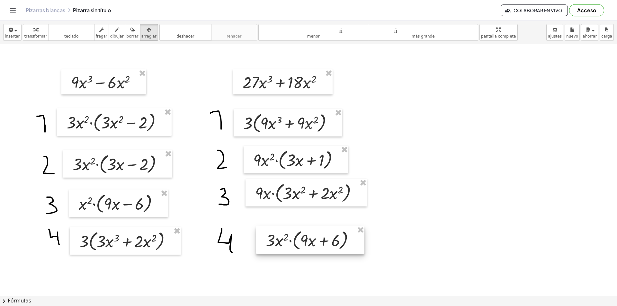
drag, startPoint x: 482, startPoint y: 84, endPoint x: 334, endPoint y: 241, distance: 215.4
click at [334, 237] on div at bounding box center [310, 240] width 108 height 28
click at [485, 146] on div at bounding box center [308, 295] width 617 height 503
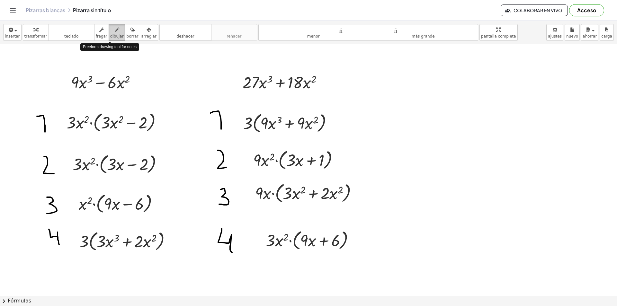
click at [112, 36] on font "dibujar" at bounding box center [117, 36] width 14 height 5
drag, startPoint x: 110, startPoint y: 35, endPoint x: 144, endPoint y: 8, distance: 42.8
click at [144, 8] on div "Pizarras blancas Pizarra sin título" at bounding box center [263, 10] width 475 height 6
click at [14, 32] on div "button" at bounding box center [12, 30] width 15 height 8
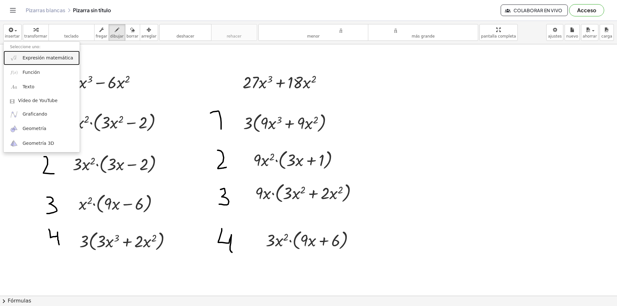
click at [30, 57] on font "Expresión matemática" at bounding box center [48, 57] width 50 height 5
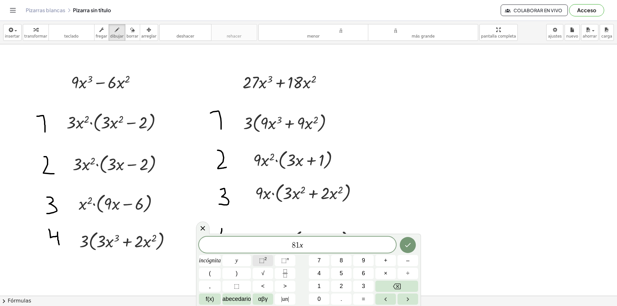
click at [265, 237] on font "⬚" at bounding box center [261, 260] width 5 height 6
click at [237, 237] on font "y" at bounding box center [237, 260] width 3 height 6
click at [236, 237] on span "y" at bounding box center [237, 261] width 3 height 9
click at [264, 237] on font "⬚" at bounding box center [261, 260] width 5 height 6
click at [407, 237] on icon "Hecho" at bounding box center [408, 244] width 8 height 8
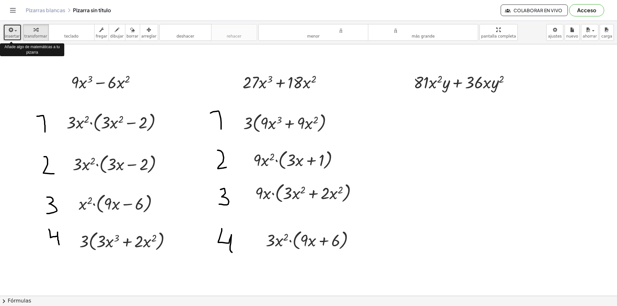
click at [11, 30] on icon "button" at bounding box center [11, 30] width 6 height 8
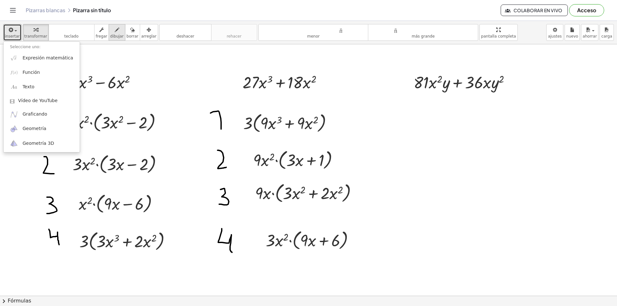
click at [110, 34] on font "dibujar" at bounding box center [117, 36] width 14 height 5
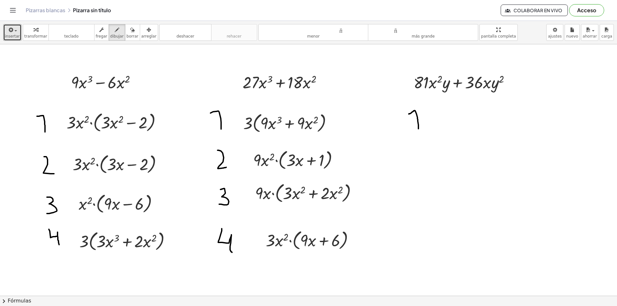
drag, startPoint x: 409, startPoint y: 114, endPoint x: 420, endPoint y: 138, distance: 26.2
click at [419, 129] on div at bounding box center [308, 295] width 617 height 503
drag, startPoint x: 413, startPoint y: 154, endPoint x: 425, endPoint y: 167, distance: 16.6
click at [425, 167] on div at bounding box center [308, 295] width 617 height 503
drag, startPoint x: 418, startPoint y: 192, endPoint x: 422, endPoint y: 209, distance: 17.5
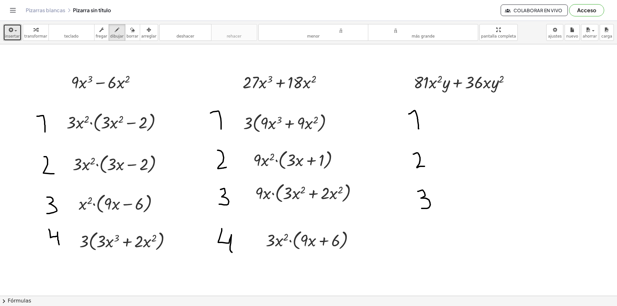
click at [422, 209] on div at bounding box center [308, 295] width 617 height 503
drag, startPoint x: 422, startPoint y: 230, endPoint x: 432, endPoint y: 237, distance: 12.2
click at [432, 237] on div at bounding box center [308, 295] width 617 height 503
drag, startPoint x: 432, startPoint y: 231, endPoint x: 432, endPoint y: 244, distance: 13.5
click at [432, 237] on div at bounding box center [308, 295] width 617 height 503
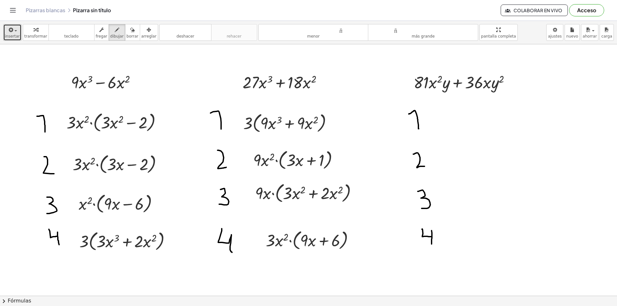
click at [12, 33] on icon "button" at bounding box center [11, 30] width 6 height 8
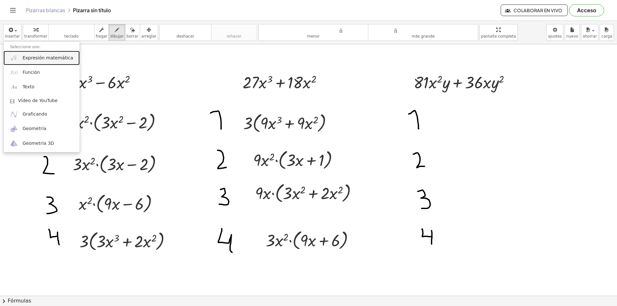
click at [35, 58] on font "Expresión matemática" at bounding box center [48, 57] width 50 height 5
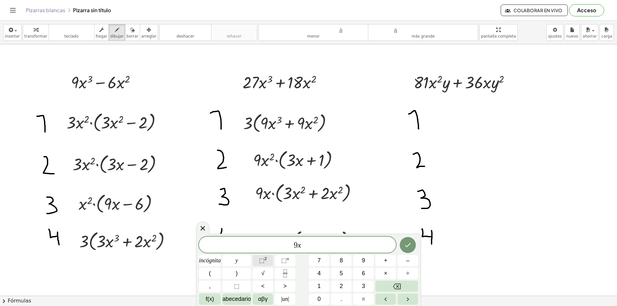
click at [268, 237] on button "⬚ 2" at bounding box center [263, 260] width 21 height 11
click at [285, 237] on span "(" at bounding box center [287, 244] width 4 height 9
click at [285, 237] on span "9 x 2 ​ ( 9 y + 4 x y )" at bounding box center [297, 244] width 197 height 13
click at [285, 237] on span "(" at bounding box center [287, 244] width 4 height 9
click at [283, 237] on span "2" at bounding box center [284, 241] width 4 height 7
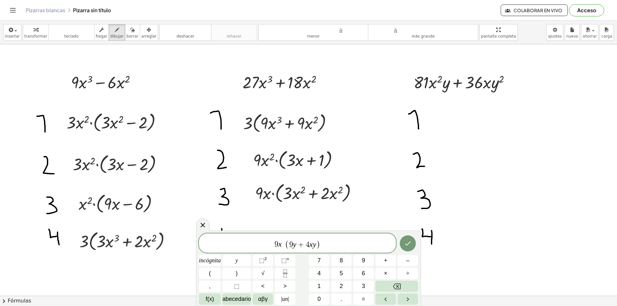
click at [288, 237] on span "(" at bounding box center [287, 244] width 4 height 9
click at [286, 237] on span "(" at bounding box center [287, 244] width 4 height 9
click at [293, 237] on var "y" at bounding box center [294, 244] width 4 height 8
click at [318, 237] on span ")" at bounding box center [318, 244] width 4 height 9
click at [269, 237] on button "⬚ 2" at bounding box center [263, 260] width 21 height 11
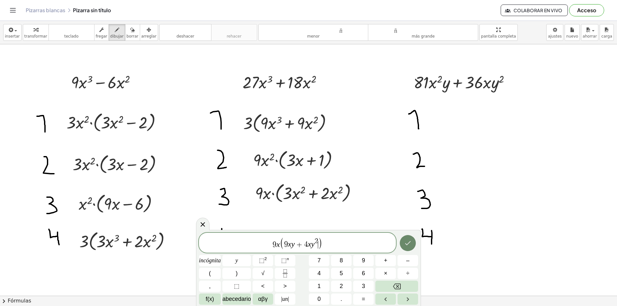
click at [406, 237] on icon "Hecho" at bounding box center [408, 243] width 8 height 8
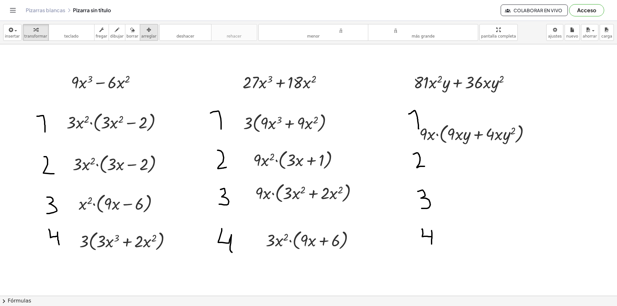
click at [147, 31] on icon "button" at bounding box center [149, 30] width 5 height 8
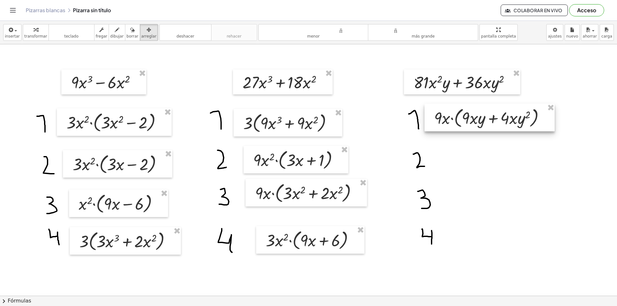
drag, startPoint x: 451, startPoint y: 137, endPoint x: 466, endPoint y: 121, distance: 21.8
click at [466, 121] on div at bounding box center [490, 118] width 130 height 28
click at [12, 35] on font "insertar" at bounding box center [12, 36] width 15 height 5
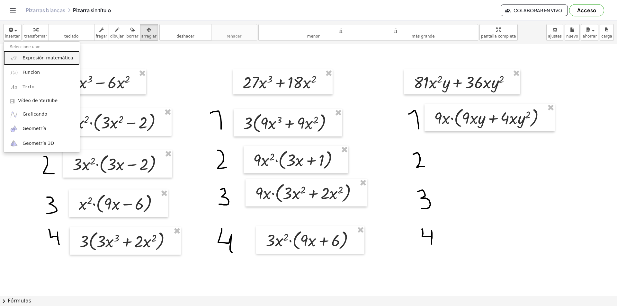
click at [37, 59] on font "Expresión matemática" at bounding box center [48, 57] width 50 height 5
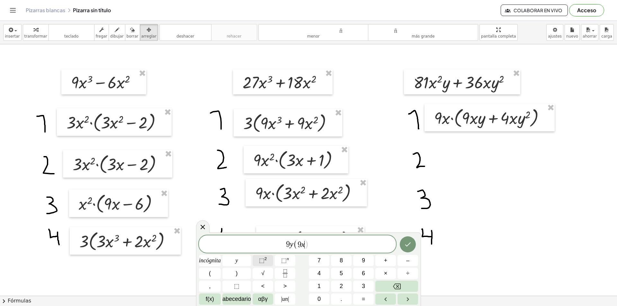
click at [259, 237] on font "⬚" at bounding box center [261, 260] width 5 height 6
click at [408, 237] on icon "Hecho" at bounding box center [408, 243] width 8 height 8
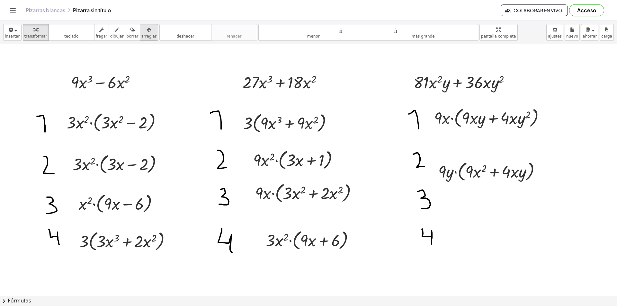
click at [141, 36] on font "arreglar" at bounding box center [148, 36] width 15 height 5
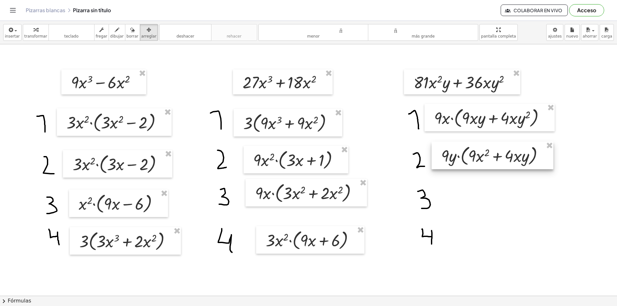
drag, startPoint x: 467, startPoint y: 169, endPoint x: 470, endPoint y: 153, distance: 16.0
click at [470, 153] on div at bounding box center [493, 156] width 122 height 28
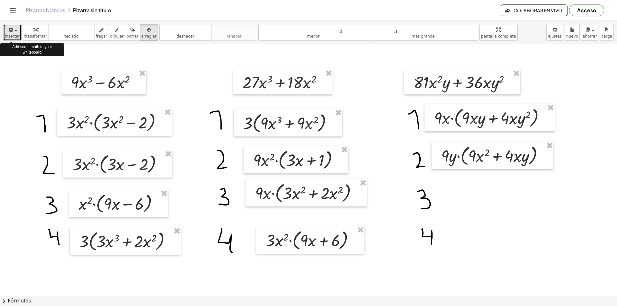
click at [13, 33] on div "button" at bounding box center [12, 30] width 15 height 8
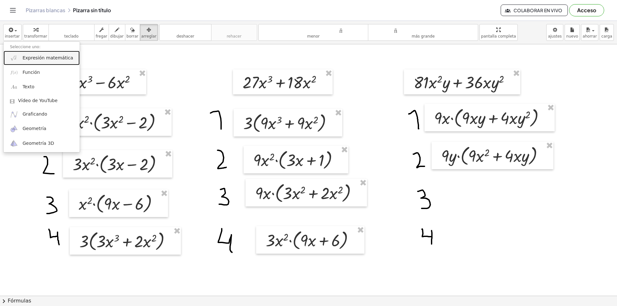
click at [28, 58] on font "Expresión matemática" at bounding box center [48, 57] width 50 height 5
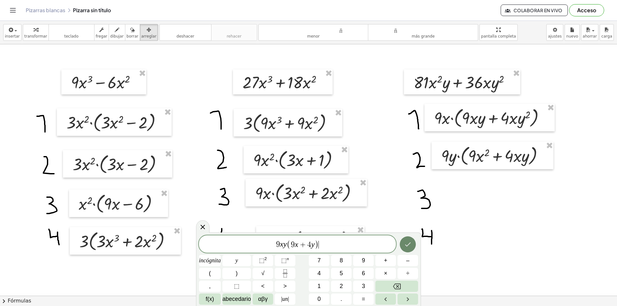
click at [406, 237] on icon "Hecho" at bounding box center [408, 245] width 8 height 8
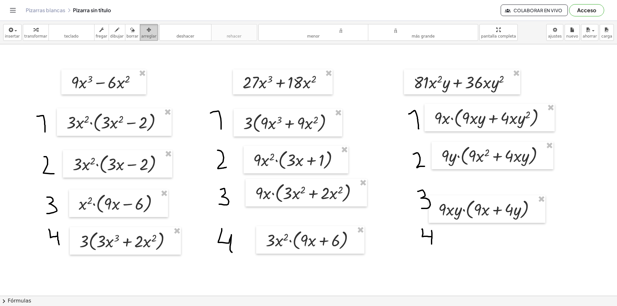
drag, startPoint x: 143, startPoint y: 29, endPoint x: 389, endPoint y: 117, distance: 261.9
click at [143, 29] on div "button" at bounding box center [148, 30] width 15 height 8
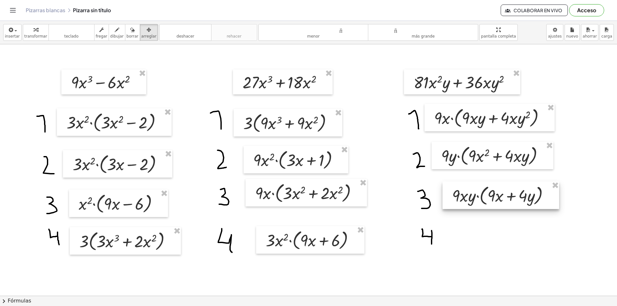
drag, startPoint x: 477, startPoint y: 212, endPoint x: 481, endPoint y: 203, distance: 10.5
click at [481, 203] on div at bounding box center [501, 196] width 117 height 28
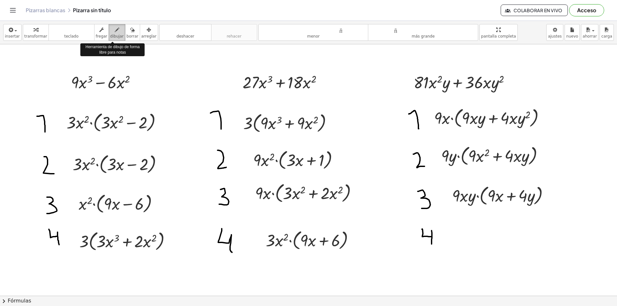
click at [115, 32] on icon "button" at bounding box center [117, 30] width 5 height 8
click at [8, 30] on icon "button" at bounding box center [11, 30] width 6 height 8
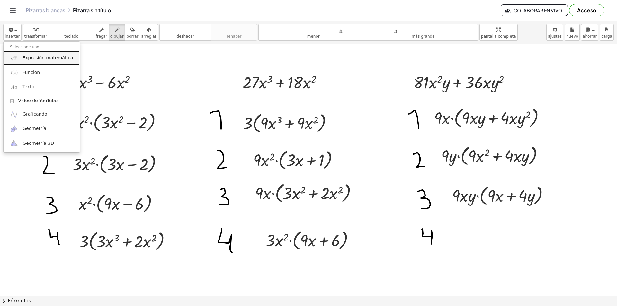
click at [31, 57] on font "Expresión matemática" at bounding box center [48, 57] width 50 height 5
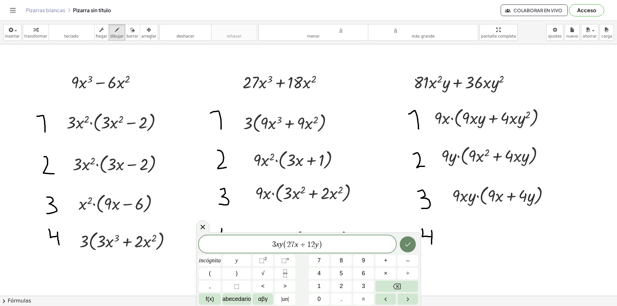
click at [408, 237] on icon "Hecho" at bounding box center [408, 245] width 8 height 8
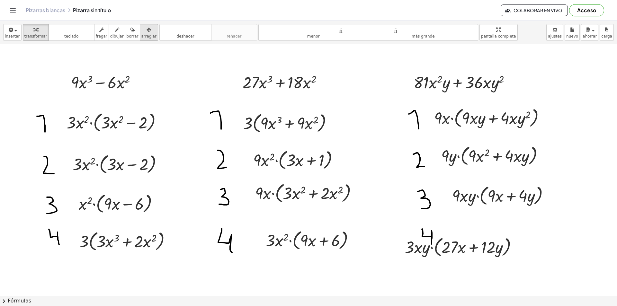
click at [141, 34] on font "arreglar" at bounding box center [148, 36] width 15 height 5
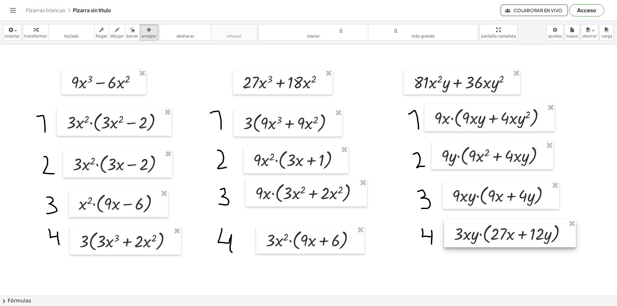
drag, startPoint x: 449, startPoint y: 246, endPoint x: 498, endPoint y: 233, distance: 50.6
click at [493, 233] on div at bounding box center [510, 234] width 132 height 28
click at [474, 237] on div at bounding box center [308, 295] width 617 height 503
click at [127, 32] on div "button" at bounding box center [133, 30] width 12 height 8
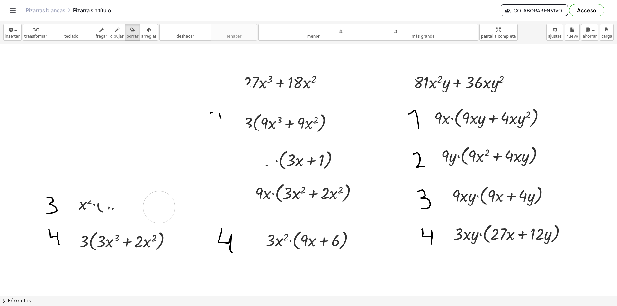
drag, startPoint x: 118, startPoint y: 81, endPoint x: 150, endPoint y: 221, distance: 143.2
click at [155, 217] on div at bounding box center [308, 295] width 617 height 503
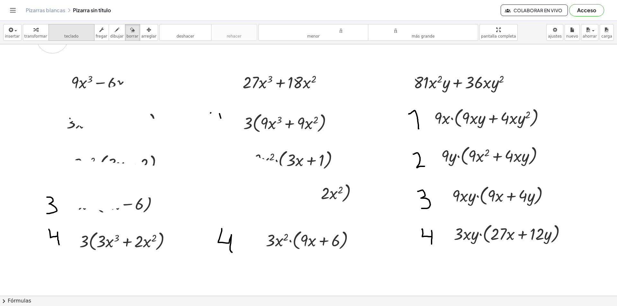
drag, startPoint x: 92, startPoint y: 193, endPoint x: 59, endPoint y: 35, distance: 161.0
click at [49, 33] on div "insertar Seleccione uno: Expresión matemática Función Texto Vídeo de YouTube Gr…" at bounding box center [308, 163] width 617 height 285
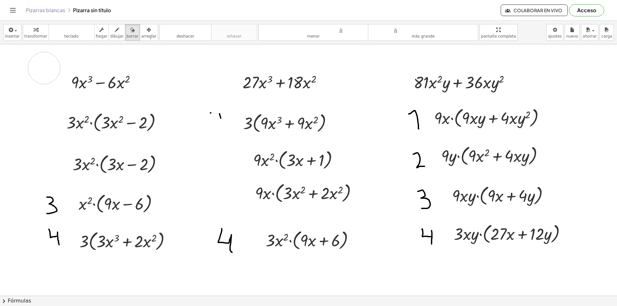
drag, startPoint x: 44, startPoint y: 68, endPoint x: 171, endPoint y: 122, distance: 138.3
click at [253, 130] on div at bounding box center [308, 295] width 617 height 503
drag, startPoint x: 157, startPoint y: 236, endPoint x: 125, endPoint y: 70, distance: 168.8
click at [125, 70] on div at bounding box center [308, 295] width 617 height 503
click at [130, 30] on icon "button" at bounding box center [132, 30] width 5 height 8
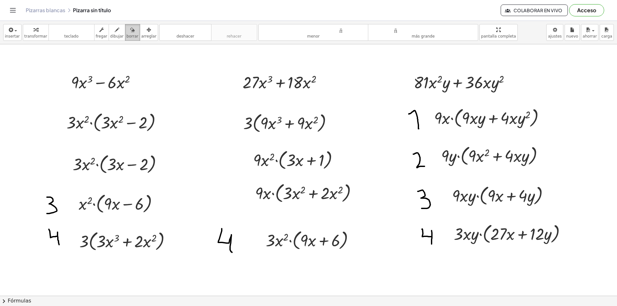
click at [125, 33] on button "borrar" at bounding box center [132, 32] width 15 height 17
click at [99, 32] on icon "button" at bounding box center [101, 30] width 5 height 8
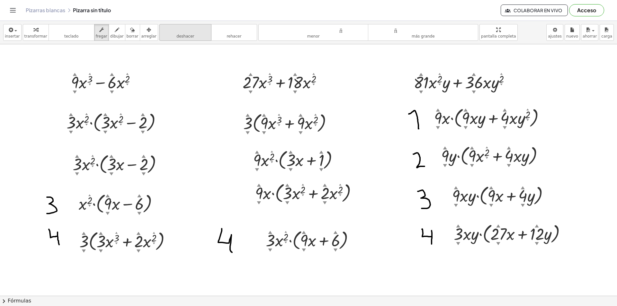
click at [180, 37] on font "deshacer" at bounding box center [185, 36] width 18 height 5
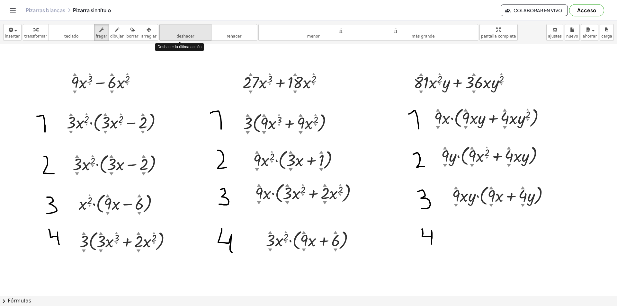
click at [180, 37] on font "deshacer" at bounding box center [185, 36] width 18 height 5
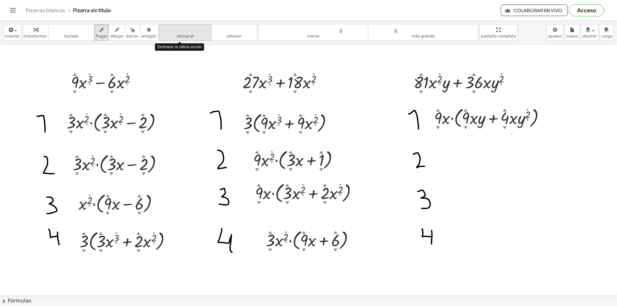
click at [180, 37] on font "deshacer" at bounding box center [185, 36] width 18 height 5
click at [181, 36] on font "deshacer" at bounding box center [185, 36] width 18 height 5
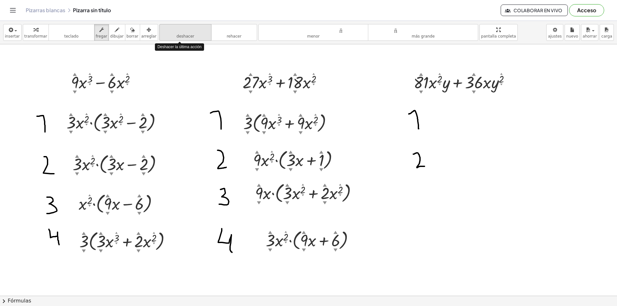
click at [181, 36] on font "deshacer" at bounding box center [185, 36] width 18 height 5
click at [181, 34] on font "deshacer" at bounding box center [185, 36] width 18 height 5
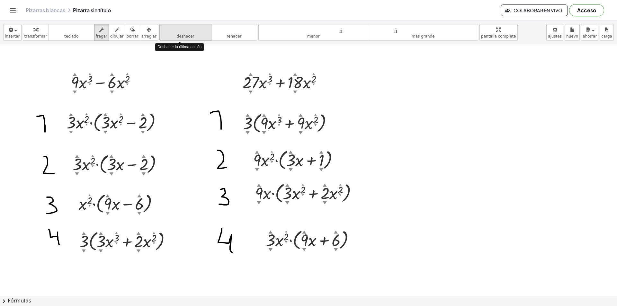
click at [181, 34] on font "deshacer" at bounding box center [185, 36] width 18 height 5
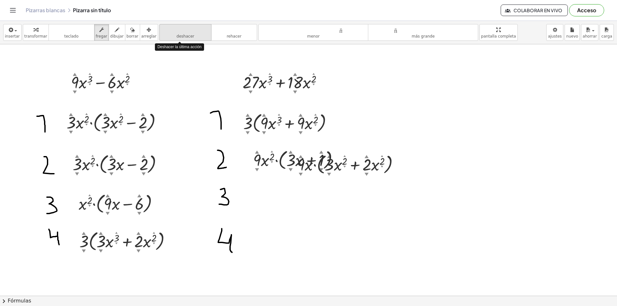
click at [182, 33] on button "deshacer deshacer" at bounding box center [185, 32] width 52 height 17
click at [182, 33] on icon "deshacer" at bounding box center [185, 30] width 49 height 8
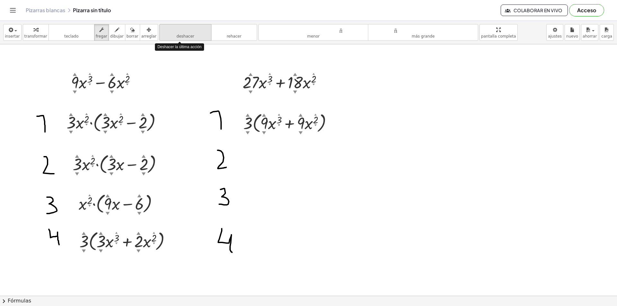
click at [182, 32] on icon "deshacer" at bounding box center [185, 30] width 49 height 8
click at [182, 32] on font "deshacer" at bounding box center [185, 30] width 49 height 6
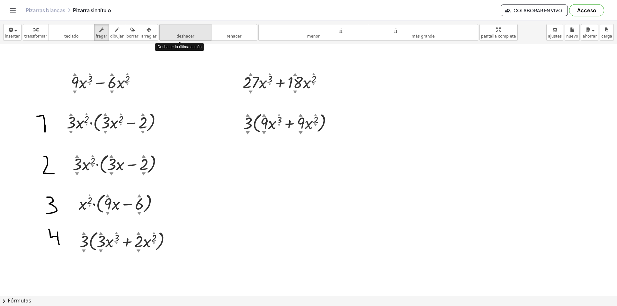
click at [183, 32] on font "deshacer" at bounding box center [185, 30] width 49 height 6
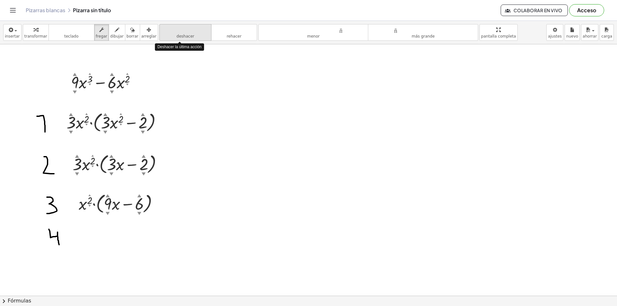
click at [183, 32] on font "deshacer" at bounding box center [185, 30] width 49 height 6
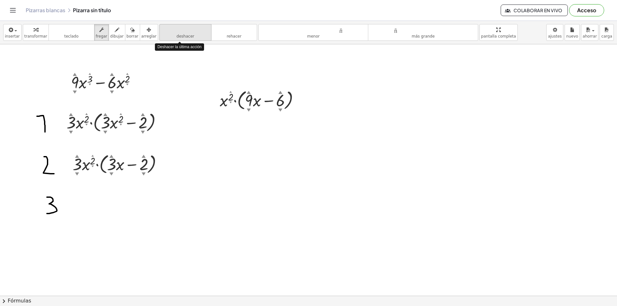
click at [183, 32] on font "deshacer" at bounding box center [185, 30] width 49 height 6
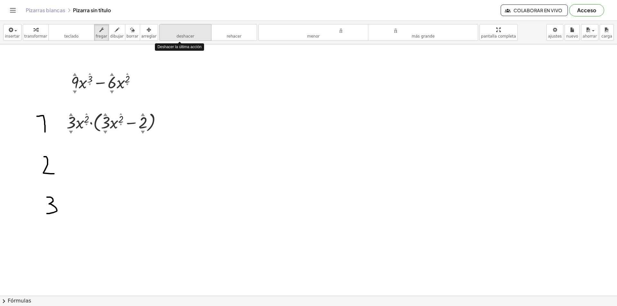
click at [183, 32] on font "deshacer" at bounding box center [185, 30] width 49 height 6
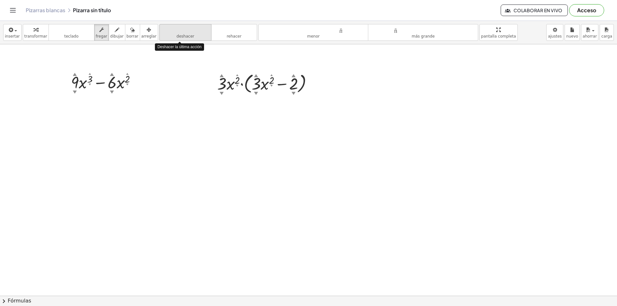
click at [183, 32] on font "deshacer" at bounding box center [185, 30] width 49 height 6
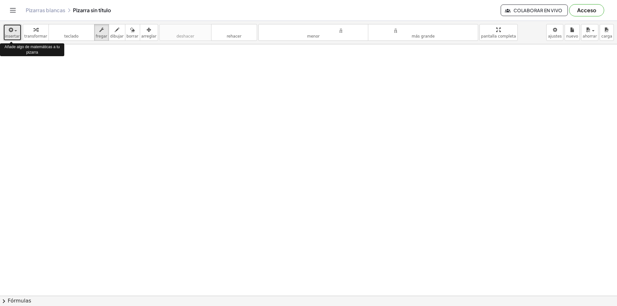
click at [11, 33] on icon "button" at bounding box center [11, 30] width 6 height 8
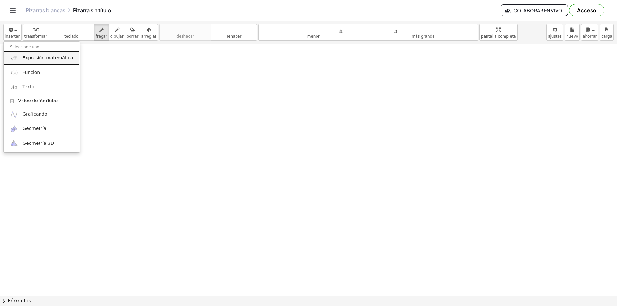
click at [32, 58] on font "Expresión matemática" at bounding box center [48, 57] width 50 height 5
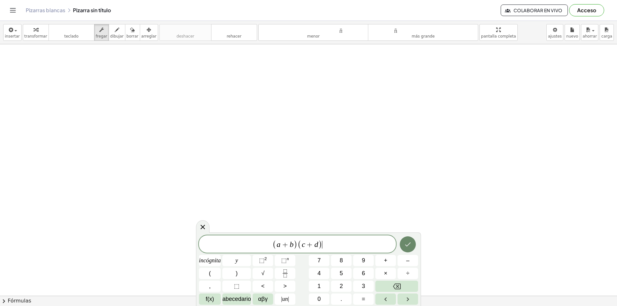
click at [411, 237] on icon "Hecho" at bounding box center [408, 245] width 8 height 8
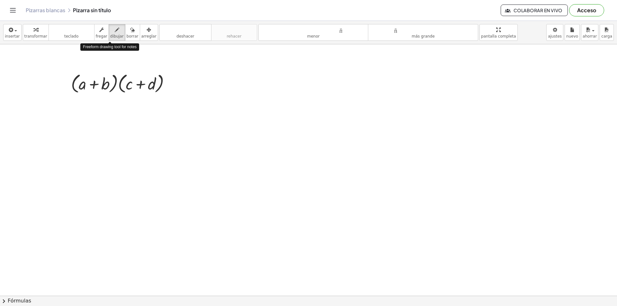
drag, startPoint x: 111, startPoint y: 32, endPoint x: 95, endPoint y: 53, distance: 26.8
click at [115, 32] on icon "button" at bounding box center [117, 30] width 5 height 8
drag, startPoint x: 85, startPoint y: 77, endPoint x: 131, endPoint y: 79, distance: 46.0
click at [131, 79] on div at bounding box center [308, 295] width 617 height 503
drag, startPoint x: 85, startPoint y: 77, endPoint x: 151, endPoint y: 77, distance: 66.9
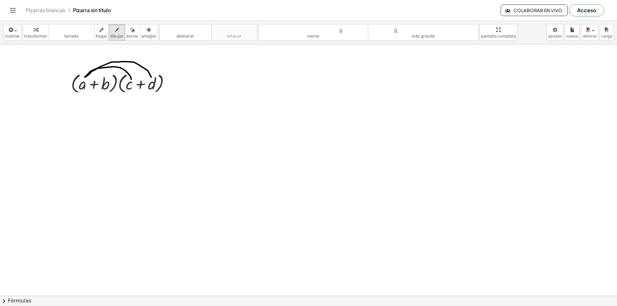
click at [151, 77] on div at bounding box center [308, 295] width 617 height 503
drag, startPoint x: 105, startPoint y: 93, endPoint x: 130, endPoint y: 94, distance: 24.8
click at [130, 94] on div at bounding box center [308, 295] width 617 height 503
drag, startPoint x: 106, startPoint y: 93, endPoint x: 148, endPoint y: 93, distance: 42.1
click at [148, 93] on div at bounding box center [308, 295] width 617 height 503
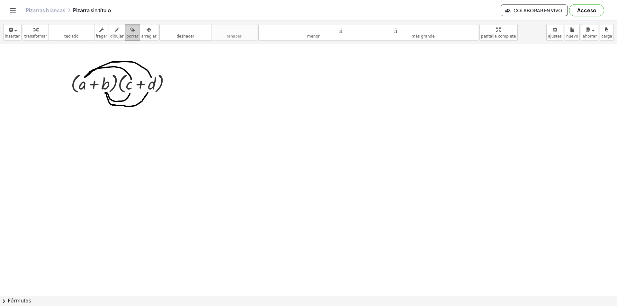
click at [130, 28] on icon "button" at bounding box center [132, 30] width 5 height 8
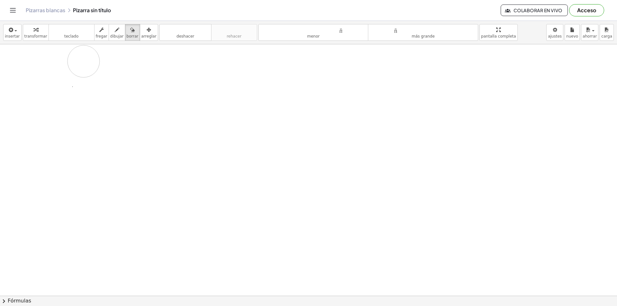
drag, startPoint x: 123, startPoint y: 56, endPoint x: 96, endPoint y: 119, distance: 68.5
click at [89, 64] on div at bounding box center [308, 295] width 617 height 503
drag, startPoint x: 91, startPoint y: 96, endPoint x: 50, endPoint y: 69, distance: 49.0
click at [48, 69] on div at bounding box center [308, 295] width 617 height 503
click at [104, 81] on div at bounding box center [308, 295] width 617 height 503
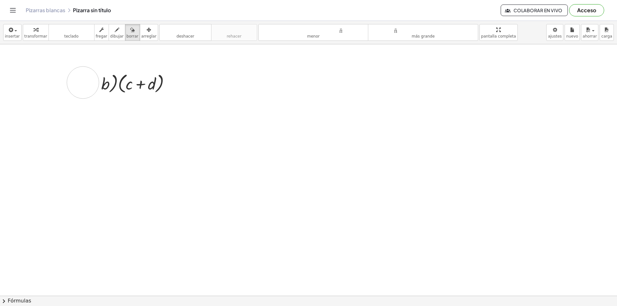
click at [83, 83] on div at bounding box center [308, 295] width 617 height 503
click at [83, 79] on div at bounding box center [308, 295] width 617 height 503
drag, startPoint x: 65, startPoint y: 85, endPoint x: 64, endPoint y: 76, distance: 8.7
click at [64, 76] on div at bounding box center [308, 295] width 617 height 503
click at [183, 32] on font "deshacer" at bounding box center [185, 30] width 49 height 6
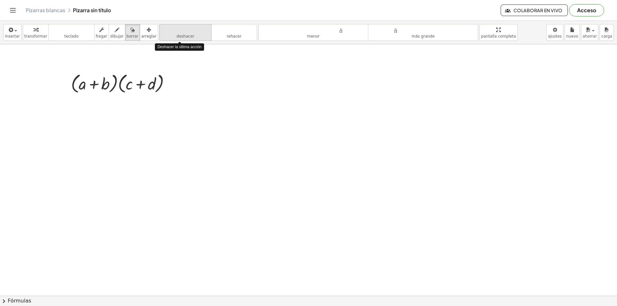
click at [182, 33] on icon "deshacer" at bounding box center [185, 30] width 49 height 8
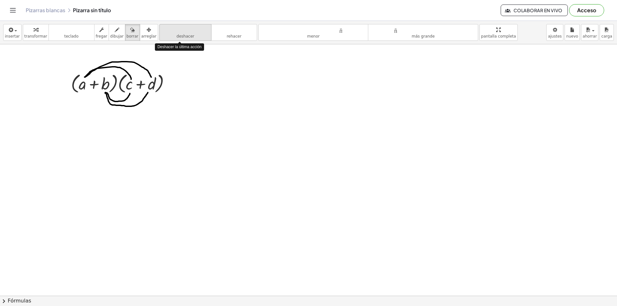
click at [182, 33] on icon "deshacer" at bounding box center [185, 30] width 49 height 8
click at [181, 33] on icon "deshacer" at bounding box center [185, 30] width 49 height 8
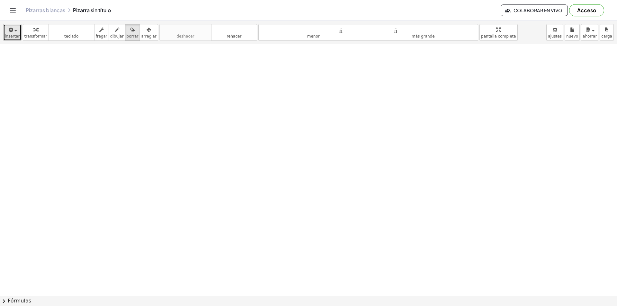
click at [8, 32] on icon "button" at bounding box center [11, 30] width 6 height 8
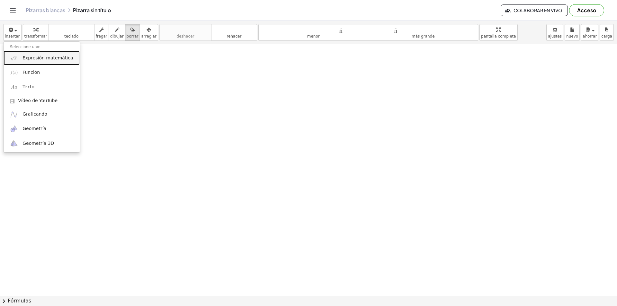
click at [26, 56] on font "Expresión matemática" at bounding box center [48, 57] width 50 height 5
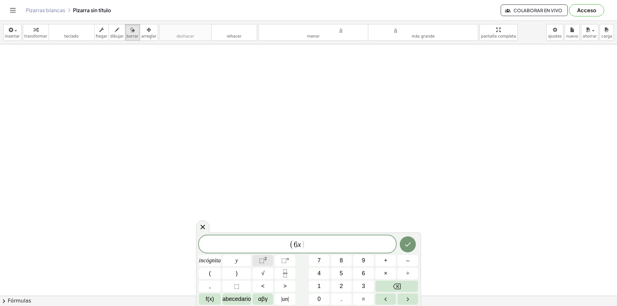
click at [263, 237] on span "⬚ 2" at bounding box center [263, 261] width 8 height 9
click at [406, 237] on icon "Hecho" at bounding box center [408, 243] width 8 height 8
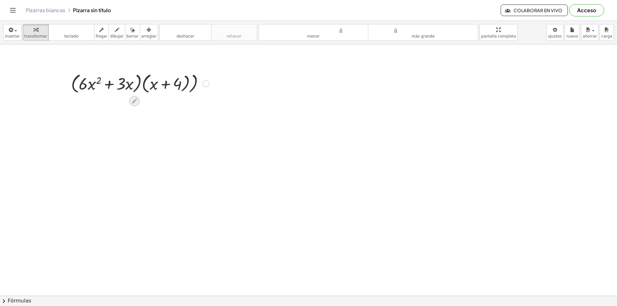
click at [138, 101] on div at bounding box center [134, 101] width 10 height 10
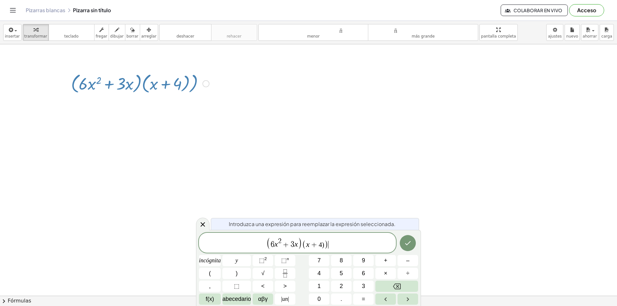
click at [334, 237] on span "( 6 x 2 + 3 x ) ( x + 4) ) ​" at bounding box center [297, 243] width 197 height 13
click at [405, 237] on icon "Hecho" at bounding box center [408, 243] width 8 height 8
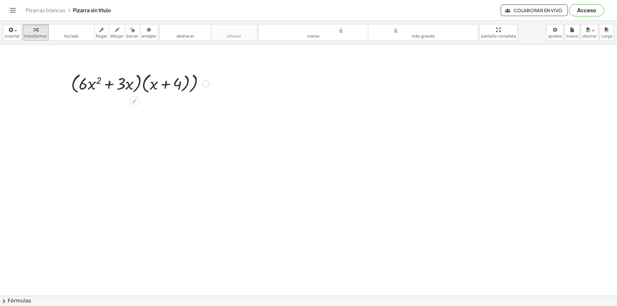
click at [137, 101] on icon at bounding box center [134, 101] width 7 height 7
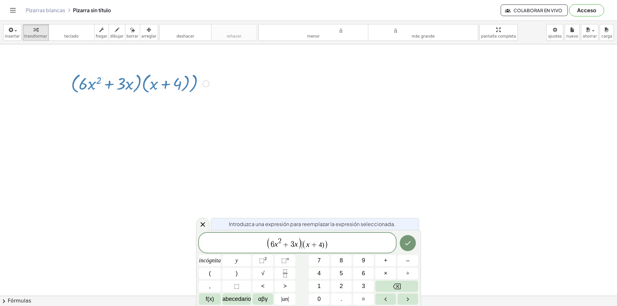
click at [301, 237] on span ")" at bounding box center [300, 243] width 5 height 12
click at [269, 237] on span "(" at bounding box center [268, 243] width 5 height 14
click at [213, 237] on button "(" at bounding box center [210, 273] width 22 height 11
click at [298, 237] on span "(" at bounding box center [300, 243] width 4 height 9
click at [239, 237] on button ")" at bounding box center [236, 273] width 29 height 11
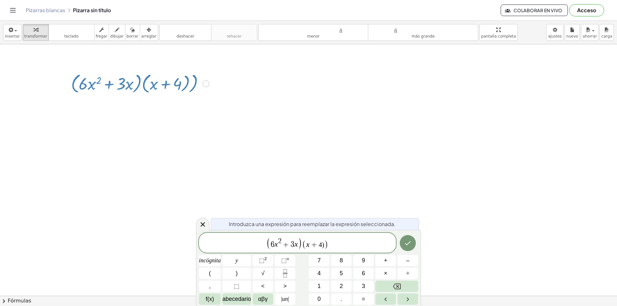
click at [305, 237] on span "(" at bounding box center [304, 244] width 4 height 9
click at [209, 237] on button "(" at bounding box center [210, 273] width 22 height 11
click at [328, 237] on span ")" at bounding box center [326, 244] width 4 height 9
click at [236, 237] on font ")" at bounding box center [237, 273] width 2 height 6
click at [408, 237] on button "Hecho" at bounding box center [408, 243] width 16 height 16
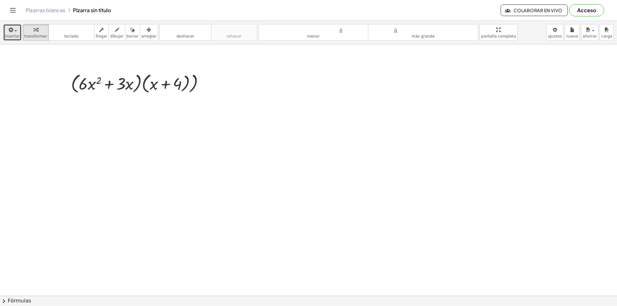
click at [14, 32] on div "button" at bounding box center [12, 30] width 15 height 8
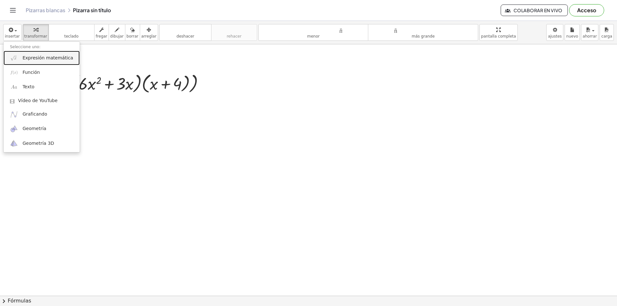
click at [33, 57] on font "Expresión matemática" at bounding box center [48, 57] width 50 height 5
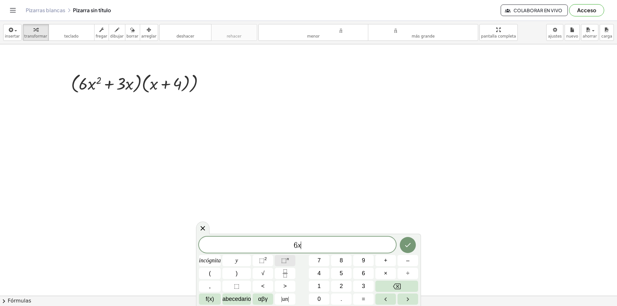
click at [283, 237] on font "⬚" at bounding box center [283, 260] width 5 height 6
click at [269, 237] on button "⬚ 2" at bounding box center [263, 260] width 21 height 11
click at [263, 237] on font "⬚" at bounding box center [261, 260] width 5 height 6
click at [408, 237] on icon "Hecho" at bounding box center [408, 244] width 8 height 8
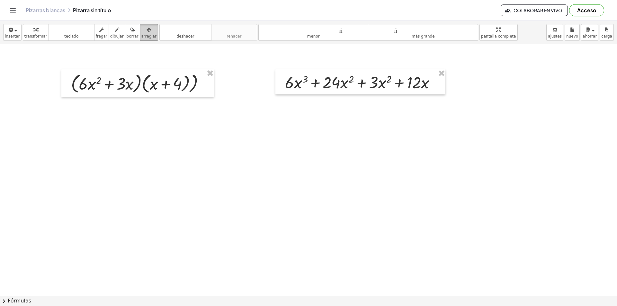
click at [141, 34] on font "arreglar" at bounding box center [148, 36] width 15 height 5
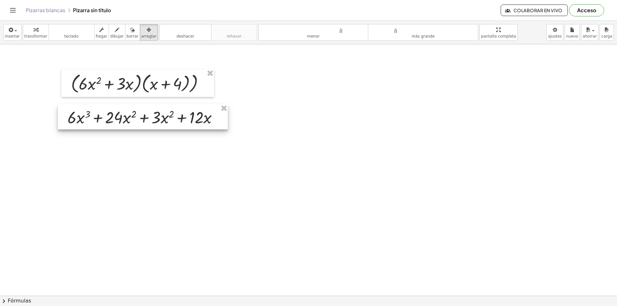
drag, startPoint x: 348, startPoint y: 85, endPoint x: 130, endPoint y: 120, distance: 220.4
click at [130, 120] on div at bounding box center [143, 116] width 170 height 25
click at [294, 101] on div at bounding box center [308, 295] width 617 height 503
click at [110, 36] on font "dibujar" at bounding box center [117, 36] width 14 height 5
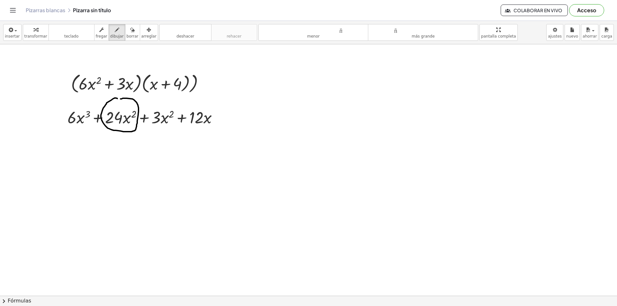
drag, startPoint x: 114, startPoint y: 98, endPoint x: 120, endPoint y: 101, distance: 5.9
click at [119, 101] on div at bounding box center [308, 295] width 617 height 503
click at [159, 101] on div at bounding box center [308, 295] width 617 height 503
click at [13, 32] on span "button" at bounding box center [13, 30] width 1 height 5
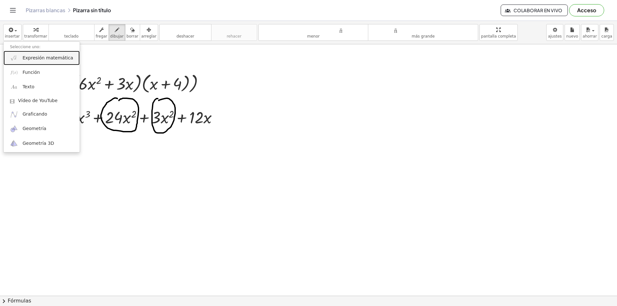
click at [30, 57] on font "Expresión matemática" at bounding box center [48, 57] width 50 height 5
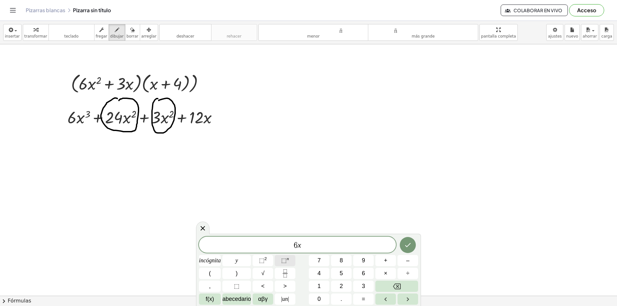
click at [288, 237] on font "n" at bounding box center [288, 259] width 2 height 5
click at [262, 237] on font "⬚" at bounding box center [261, 260] width 5 height 6
click at [407, 237] on icon "Hecho" at bounding box center [408, 244] width 8 height 8
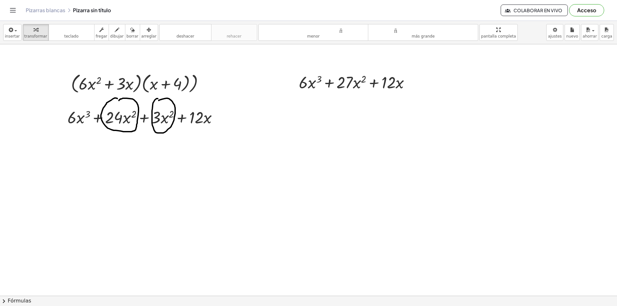
drag, startPoint x: 135, startPoint y: 35, endPoint x: 276, endPoint y: 61, distance: 143.9
click at [141, 35] on font "arreglar" at bounding box center [148, 36] width 15 height 5
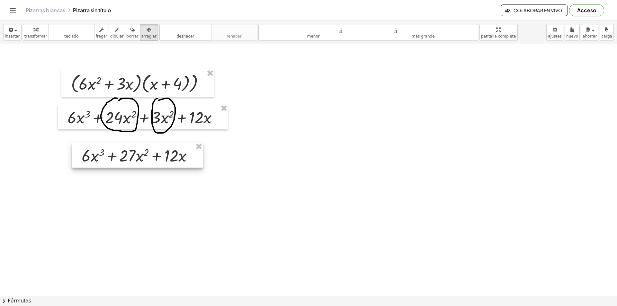
drag, startPoint x: 379, startPoint y: 83, endPoint x: 162, endPoint y: 157, distance: 229.3
click at [162, 157] on div at bounding box center [137, 155] width 131 height 25
click at [493, 12] on font "Colaborar en vivo" at bounding box center [538, 10] width 49 height 6
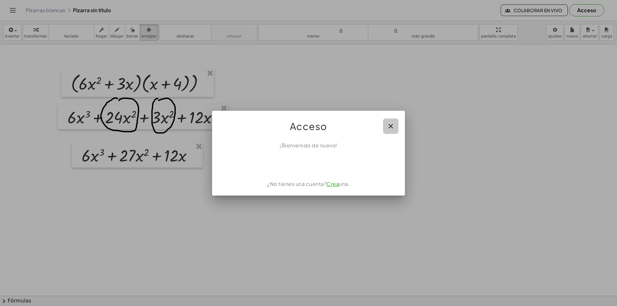
click at [385, 128] on button "button" at bounding box center [390, 126] width 15 height 15
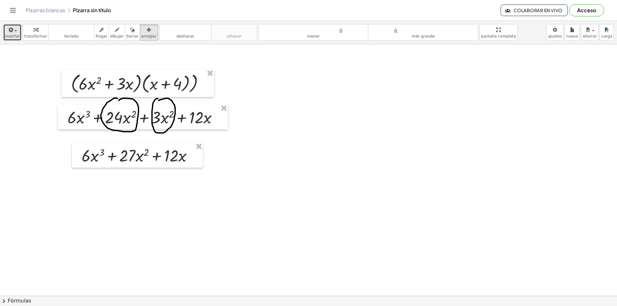
click at [13, 32] on span "button" at bounding box center [13, 30] width 1 height 5
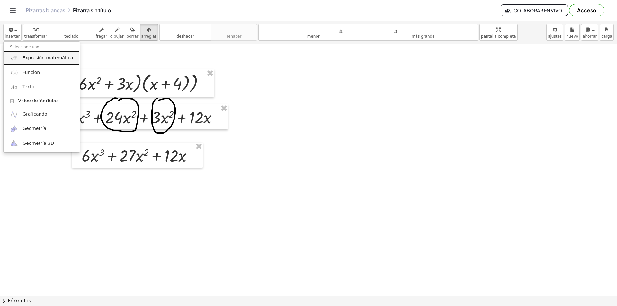
click at [28, 63] on link "Expresión matemática" at bounding box center [42, 58] width 76 height 14
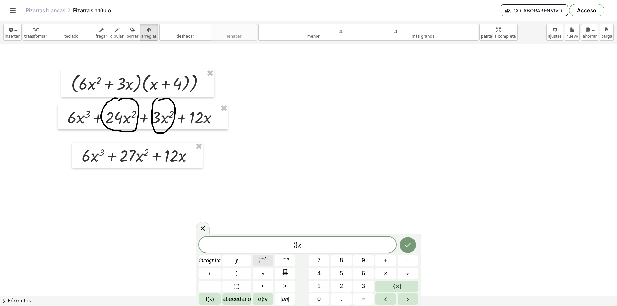
click at [265, 237] on font "⬚" at bounding box center [261, 260] width 5 height 6
drag, startPoint x: 287, startPoint y: 242, endPoint x: 285, endPoint y: 249, distance: 7.9
click at [287, 237] on span "3" at bounding box center [286, 245] width 4 height 8
click at [284, 237] on span "(" at bounding box center [282, 243] width 5 height 12
click at [326, 237] on span "( 3 x 2 − 5 x ) ​" at bounding box center [297, 243] width 197 height 13
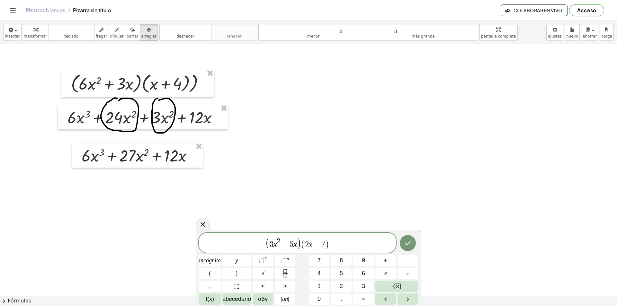
click at [325, 237] on span "2 x − 7 ​" at bounding box center [315, 245] width 20 height 8
click at [342, 237] on span "( 3 x 2 − 5 x ) ( 2 x − 7 x 2 ) ​" at bounding box center [297, 243] width 197 height 13
click at [329, 237] on span "2 x − 7 x 2" at bounding box center [316, 245] width 28 height 8
click at [269, 237] on button "⬚ 2" at bounding box center [263, 260] width 21 height 11
click at [355, 237] on span "( 3 x 2 − 5 x ) ( 2 x − 7 x 2 ) ​" at bounding box center [297, 243] width 197 height 13
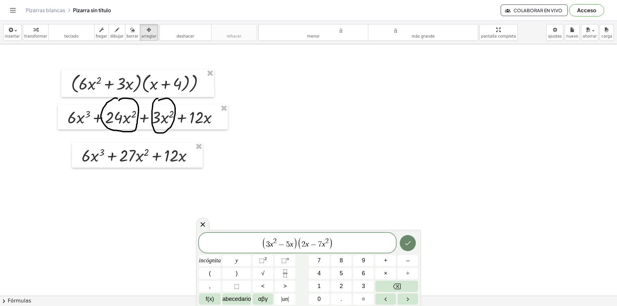
click at [409, 237] on button "Hecho" at bounding box center [408, 243] width 16 height 16
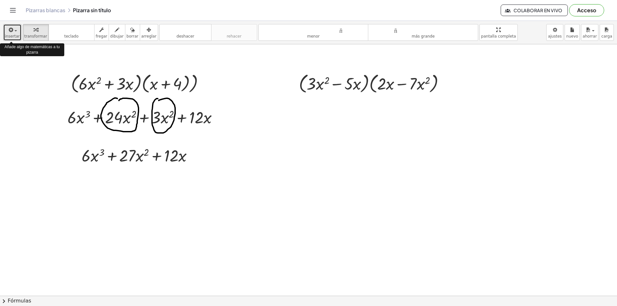
click at [15, 32] on div "button" at bounding box center [12, 30] width 15 height 8
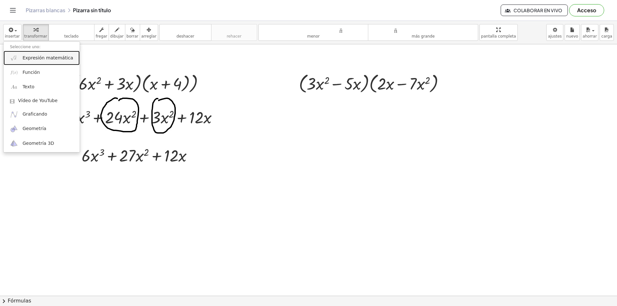
click at [38, 58] on font "Expresión matemática" at bounding box center [48, 57] width 50 height 5
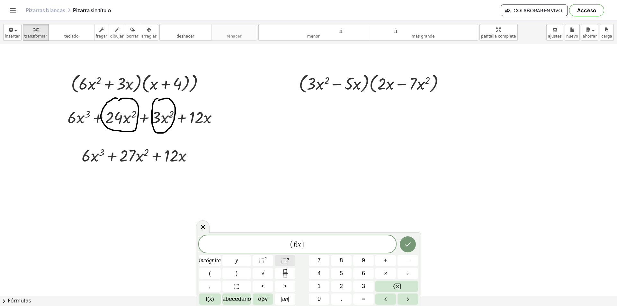
click at [283, 237] on font "⬚" at bounding box center [283, 260] width 5 height 6
click at [285, 237] on font "⬚" at bounding box center [283, 260] width 5 height 6
click at [266, 237] on font "2" at bounding box center [266, 259] width 3 height 5
click at [281, 237] on button "⬚ n" at bounding box center [285, 260] width 21 height 11
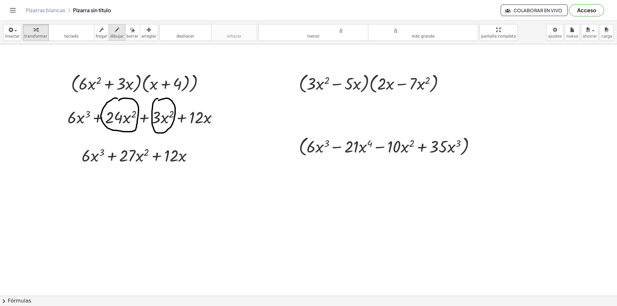
click at [113, 33] on div "button" at bounding box center [117, 30] width 14 height 8
drag, startPoint x: 314, startPoint y: 71, endPoint x: 384, endPoint y: 74, distance: 70.1
click at [384, 74] on div at bounding box center [308, 295] width 617 height 503
drag, startPoint x: 304, startPoint y: 161, endPoint x: 325, endPoint y: 157, distance: 21.5
click at [325, 157] on div at bounding box center [308, 295] width 617 height 503
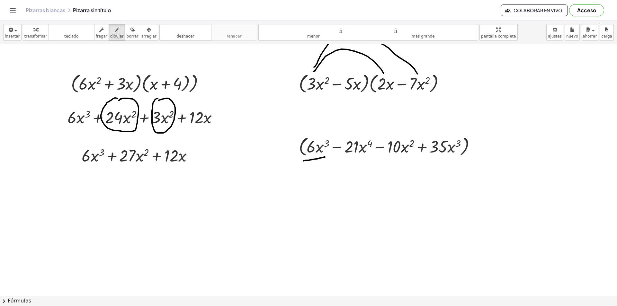
drag, startPoint x: 314, startPoint y: 67, endPoint x: 418, endPoint y: 75, distance: 104.5
click at [418, 75] on div at bounding box center [308, 295] width 617 height 503
drag, startPoint x: 342, startPoint y: 157, endPoint x: 366, endPoint y: 156, distance: 23.2
click at [366, 156] on div at bounding box center [308, 295] width 617 height 503
drag, startPoint x: 346, startPoint y: 92, endPoint x: 384, endPoint y: 93, distance: 38.9
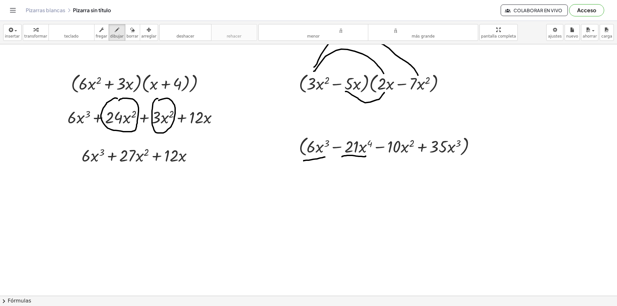
click at [384, 93] on div at bounding box center [308, 295] width 617 height 503
drag, startPoint x: 390, startPoint y: 160, endPoint x: 408, endPoint y: 157, distance: 18.3
click at [408, 157] on div at bounding box center [308, 295] width 617 height 503
drag, startPoint x: 346, startPoint y: 92, endPoint x: 417, endPoint y: 95, distance: 71.4
click at [416, 93] on div at bounding box center [308, 295] width 617 height 503
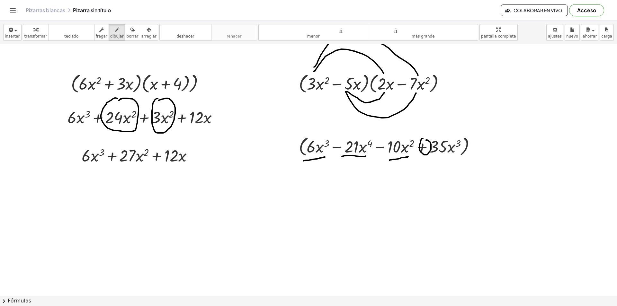
drag, startPoint x: 422, startPoint y: 139, endPoint x: 426, endPoint y: 140, distance: 4.3
click at [426, 140] on div at bounding box center [308, 295] width 617 height 503
click at [15, 30] on div "button" at bounding box center [12, 30] width 15 height 8
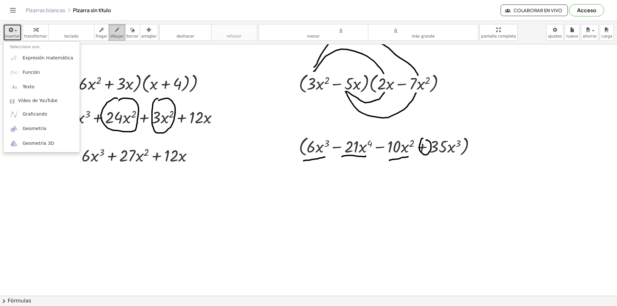
click at [110, 37] on font "dibujar" at bounding box center [117, 36] width 14 height 5
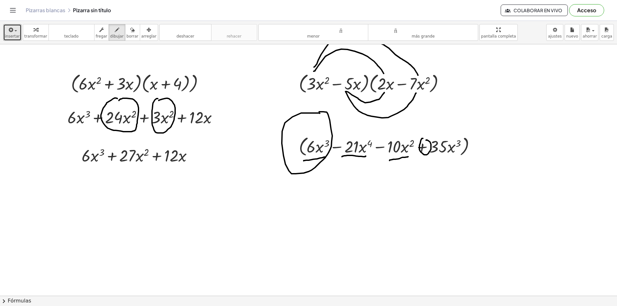
click at [318, 112] on div at bounding box center [308, 295] width 617 height 503
drag, startPoint x: 455, startPoint y: 122, endPoint x: 451, endPoint y: 122, distance: 3.9
click at [451, 122] on div at bounding box center [308, 295] width 617 height 503
click at [8, 29] on icon "button" at bounding box center [11, 30] width 6 height 8
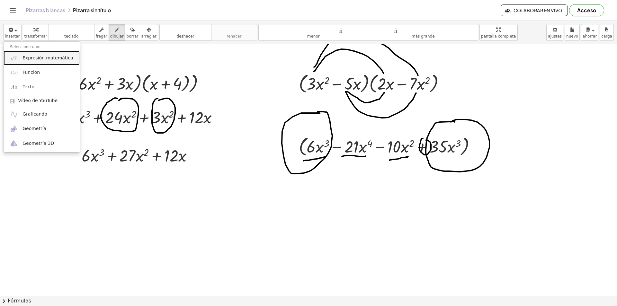
click at [31, 57] on font "Expresión matemática" at bounding box center [48, 57] width 50 height 5
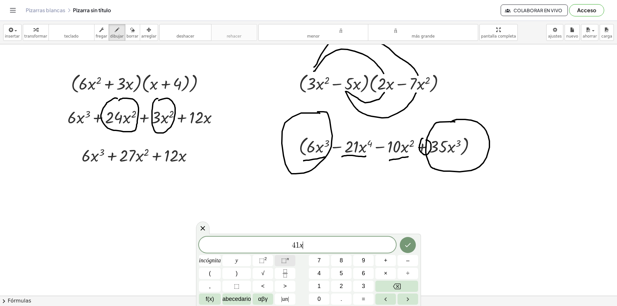
click at [289, 237] on font "n" at bounding box center [288, 259] width 2 height 5
click at [283, 237] on font "⬚" at bounding box center [283, 260] width 5 height 6
click at [266, 237] on font "2" at bounding box center [266, 259] width 3 height 5
click at [408, 237] on icon "Hecho" at bounding box center [408, 244] width 8 height 8
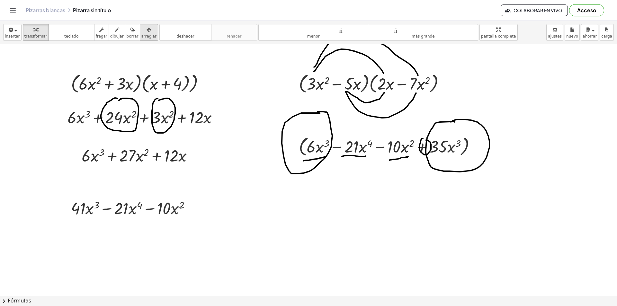
click at [147, 30] on icon "button" at bounding box center [149, 30] width 5 height 8
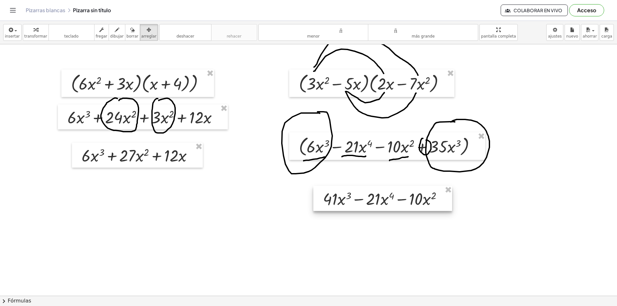
drag, startPoint x: 119, startPoint y: 206, endPoint x: 371, endPoint y: 197, distance: 252.5
click at [371, 197] on div at bounding box center [382, 198] width 139 height 25
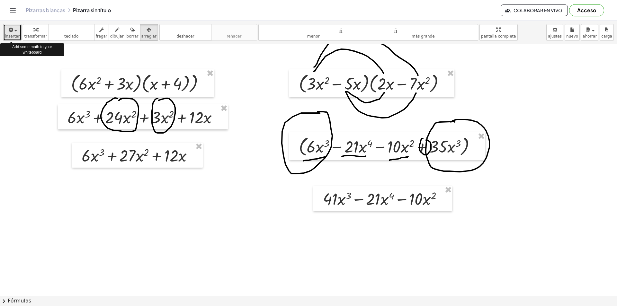
click at [8, 31] on icon "button" at bounding box center [11, 30] width 6 height 8
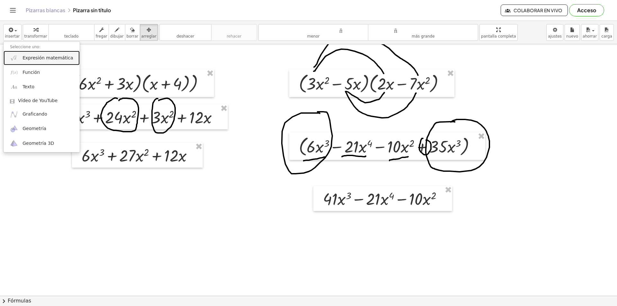
click at [34, 61] on span "Expresión matemática" at bounding box center [48, 58] width 50 height 6
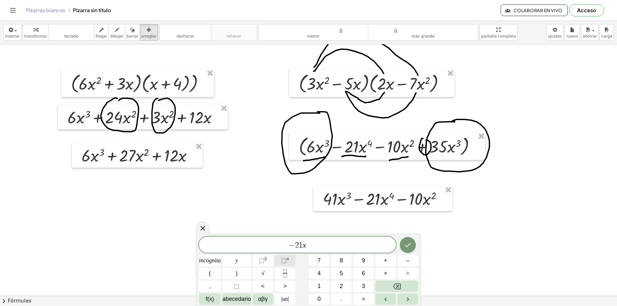
click at [285, 237] on font "⬚" at bounding box center [283, 260] width 5 height 6
click at [266, 237] on font "2" at bounding box center [266, 259] width 3 height 5
click at [404, 237] on icon "Hecho" at bounding box center [408, 244] width 8 height 8
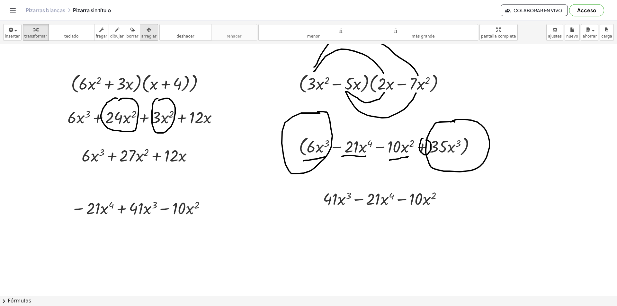
click at [146, 32] on button "arreglar" at bounding box center [149, 32] width 18 height 17
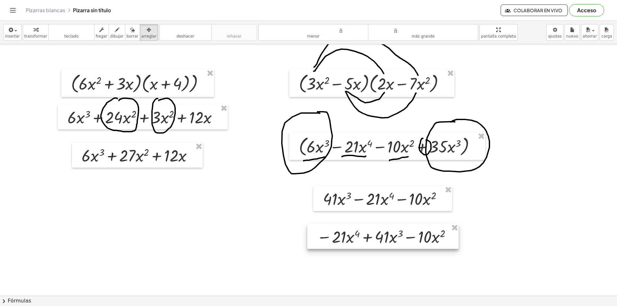
drag, startPoint x: 132, startPoint y: 207, endPoint x: 378, endPoint y: 236, distance: 247.6
click at [378, 236] on div at bounding box center [382, 236] width 151 height 25
click at [172, 30] on font "deshacer" at bounding box center [185, 30] width 49 height 6
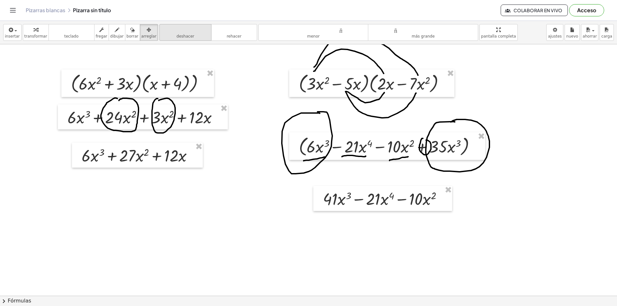
click at [172, 30] on font "deshacer" at bounding box center [185, 30] width 49 height 6
click at [171, 30] on font "deshacer" at bounding box center [185, 30] width 49 height 6
click at [170, 30] on font "deshacer" at bounding box center [185, 30] width 49 height 6
click at [170, 31] on font "deshacer" at bounding box center [185, 30] width 49 height 6
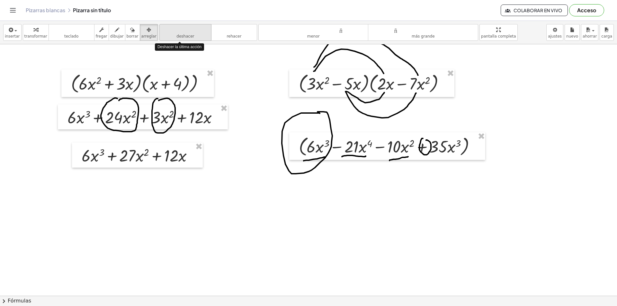
click at [170, 31] on font "deshacer" at bounding box center [185, 30] width 49 height 6
click at [169, 31] on font "deshacer" at bounding box center [185, 30] width 49 height 6
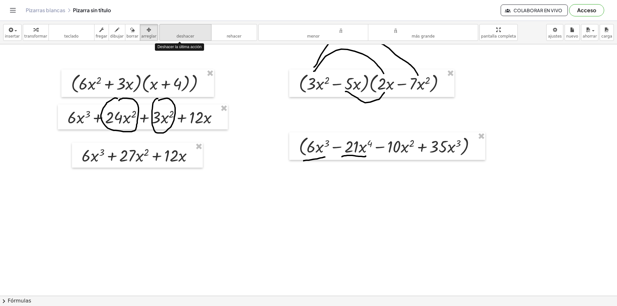
click at [169, 31] on font "deshacer" at bounding box center [185, 30] width 49 height 6
click at [168, 30] on font "deshacer" at bounding box center [185, 30] width 49 height 6
click at [167, 31] on font "deshacer" at bounding box center [185, 30] width 49 height 6
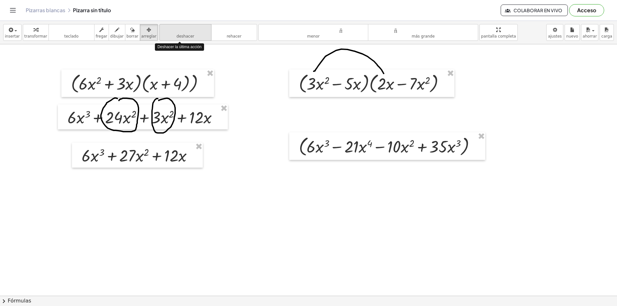
click at [167, 31] on font "deshacer" at bounding box center [185, 30] width 49 height 6
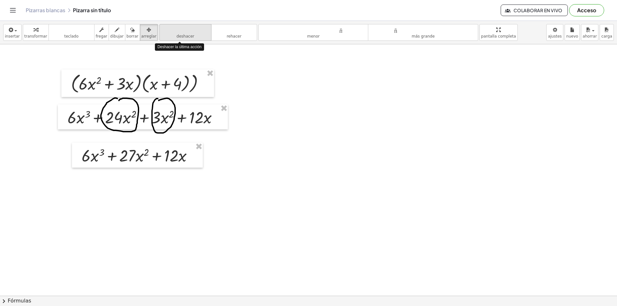
click at [166, 31] on font "deshacer" at bounding box center [185, 30] width 49 height 6
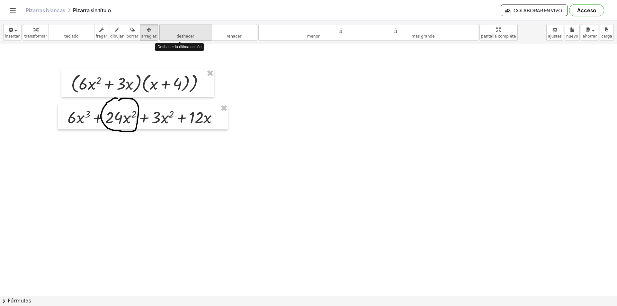
click at [165, 32] on font "deshacer" at bounding box center [185, 30] width 49 height 6
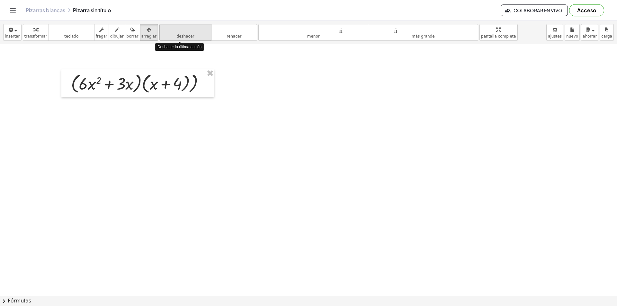
click at [165, 32] on font "deshacer" at bounding box center [185, 30] width 49 height 6
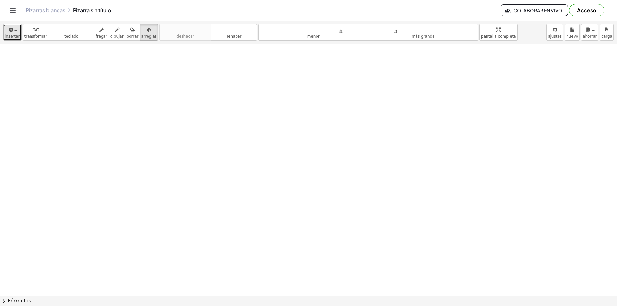
click at [15, 30] on span "button" at bounding box center [15, 30] width 3 height 1
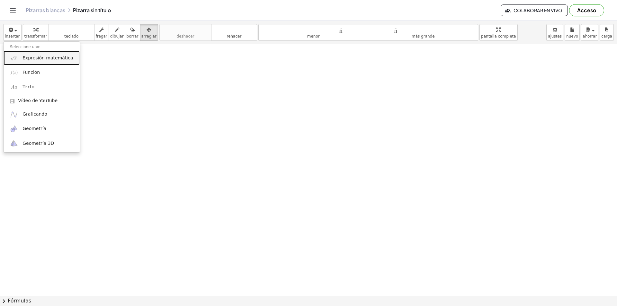
click at [32, 59] on font "Expresión matemática" at bounding box center [48, 57] width 50 height 5
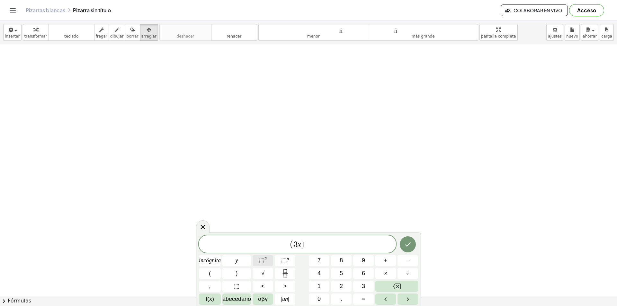
click at [266, 237] on font "2" at bounding box center [266, 259] width 3 height 5
click at [407, 237] on icon "Hecho" at bounding box center [408, 243] width 8 height 8
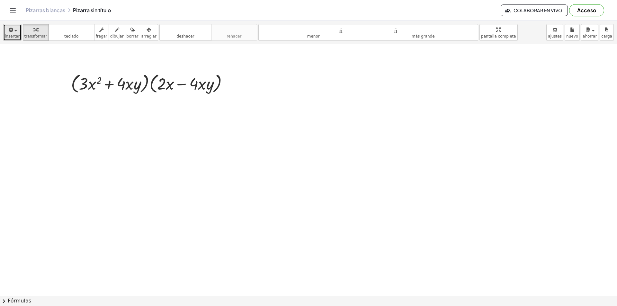
click at [12, 35] on font "insertar" at bounding box center [12, 36] width 15 height 5
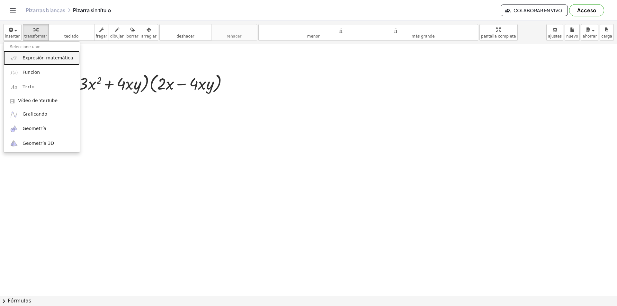
click at [49, 57] on font "Expresión matemática" at bounding box center [48, 57] width 50 height 5
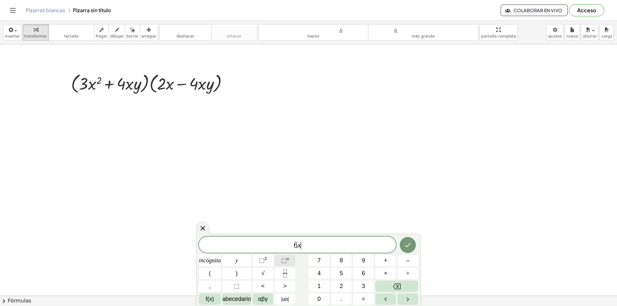
click at [289, 237] on button "⬚ n" at bounding box center [285, 260] width 21 height 11
click at [288, 237] on font "n" at bounding box center [288, 259] width 2 height 5
click at [265, 237] on font "2" at bounding box center [266, 259] width 3 height 5
click at [268, 237] on button "⬚ 2" at bounding box center [263, 260] width 21 height 11
click at [264, 237] on font "⬚" at bounding box center [261, 260] width 5 height 6
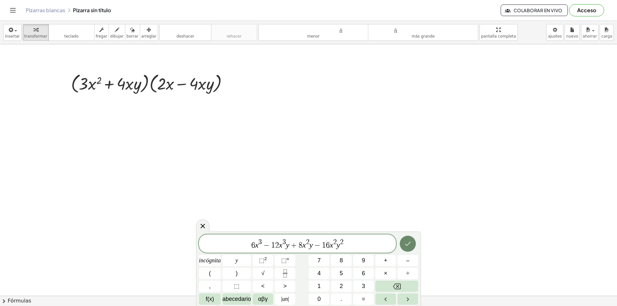
click at [407, 237] on icon "Hecho" at bounding box center [408, 244] width 8 height 8
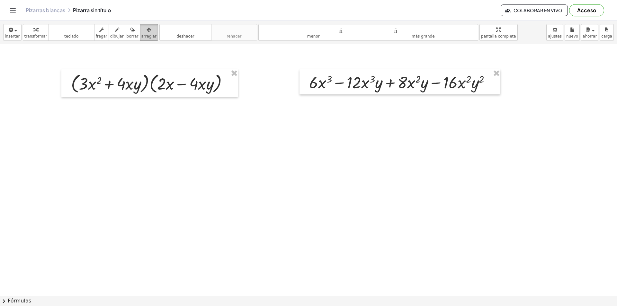
drag, startPoint x: 139, startPoint y: 31, endPoint x: 412, endPoint y: 115, distance: 285.6
click at [147, 31] on icon "button" at bounding box center [149, 30] width 5 height 8
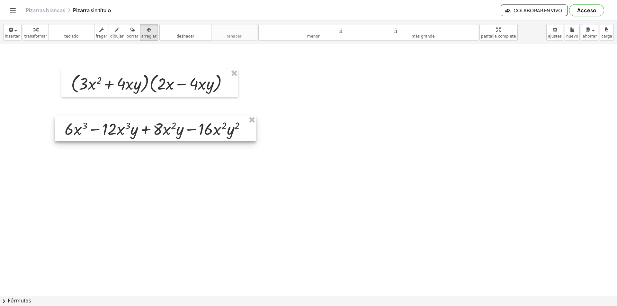
drag, startPoint x: 413, startPoint y: 86, endPoint x: 169, endPoint y: 132, distance: 248.7
click at [169, 132] on div at bounding box center [155, 128] width 201 height 25
click at [164, 168] on div at bounding box center [308, 295] width 617 height 503
click at [113, 36] on font "dibujar" at bounding box center [117, 36] width 14 height 5
drag, startPoint x: 72, startPoint y: 138, endPoint x: 84, endPoint y: 137, distance: 11.9
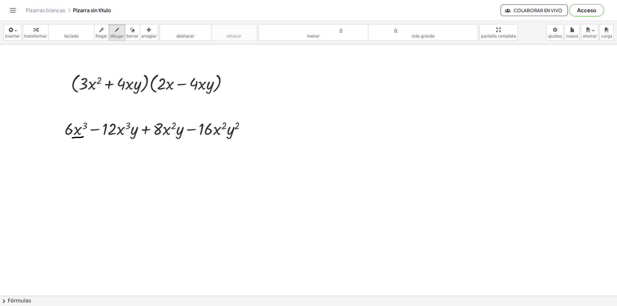
click at [84, 137] on div at bounding box center [308, 295] width 617 height 503
drag, startPoint x: 121, startPoint y: 139, endPoint x: 138, endPoint y: 139, distance: 17.7
click at [138, 139] on div at bounding box center [308, 295] width 617 height 503
drag, startPoint x: 160, startPoint y: 137, endPoint x: 182, endPoint y: 141, distance: 21.8
click at [182, 141] on div at bounding box center [308, 295] width 617 height 503
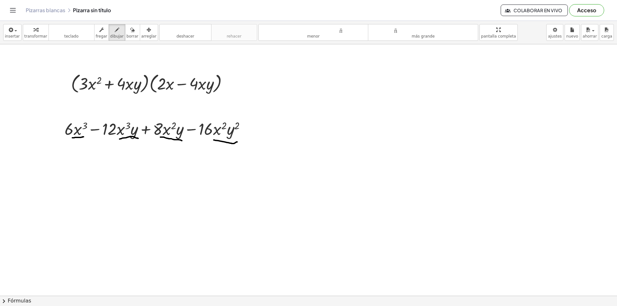
drag, startPoint x: 214, startPoint y: 140, endPoint x: 237, endPoint y: 142, distance: 23.5
click at [237, 142] on div at bounding box center [308, 295] width 617 height 503
click at [163, 28] on font "deshacer" at bounding box center [185, 30] width 49 height 6
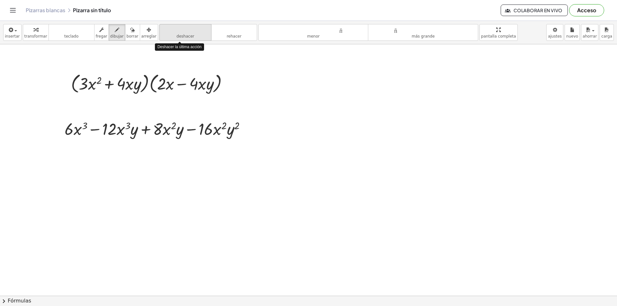
click at [163, 34] on button "deshacer deshacer" at bounding box center [185, 32] width 52 height 17
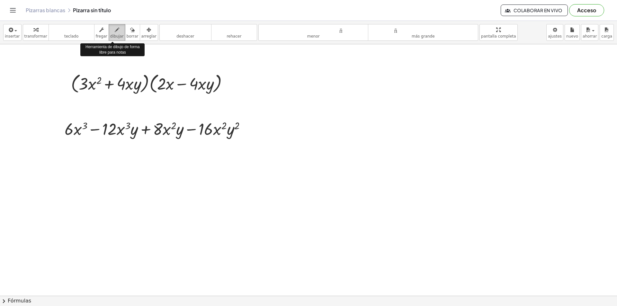
click at [113, 33] on div "button" at bounding box center [117, 30] width 14 height 8
drag, startPoint x: 357, startPoint y: 82, endPoint x: 358, endPoint y: 96, distance: 14.8
click at [358, 96] on div at bounding box center [308, 295] width 617 height 503
drag, startPoint x: 384, startPoint y: 87, endPoint x: 393, endPoint y: 96, distance: 13.0
click at [393, 96] on div at bounding box center [308, 295] width 617 height 503
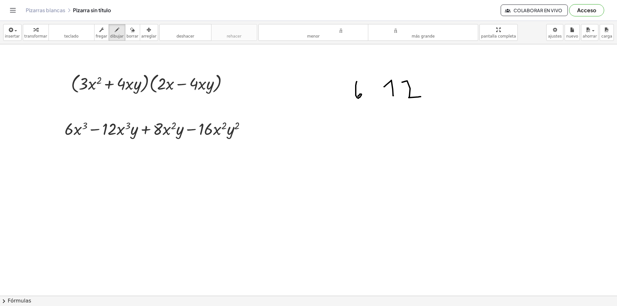
drag, startPoint x: 402, startPoint y: 82, endPoint x: 421, endPoint y: 97, distance: 23.6
click at [421, 97] on div at bounding box center [308, 295] width 617 height 503
click at [448, 78] on div at bounding box center [308, 295] width 617 height 503
click at [454, 85] on div at bounding box center [308, 295] width 617 height 503
drag, startPoint x: 487, startPoint y: 76, endPoint x: 494, endPoint y: 95, distance: 20.4
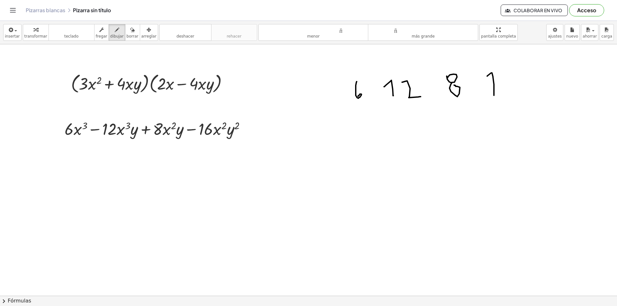
click at [493, 95] on div at bounding box center [308, 295] width 617 height 503
drag, startPoint x: 506, startPoint y: 72, endPoint x: 506, endPoint y: 87, distance: 15.1
click at [493, 87] on div at bounding box center [308, 295] width 617 height 503
drag, startPoint x: 523, startPoint y: 67, endPoint x: 526, endPoint y: 199, distance: 131.8
click at [493, 206] on div at bounding box center [308, 295] width 617 height 503
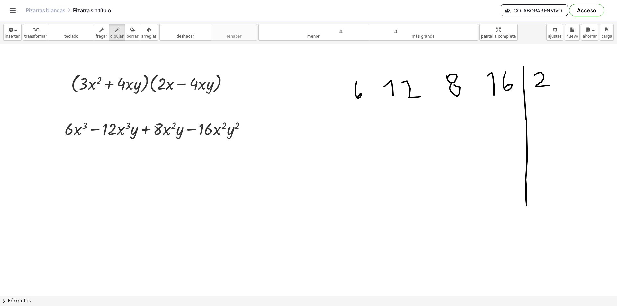
drag, startPoint x: 535, startPoint y: 75, endPoint x: 549, endPoint y: 86, distance: 18.2
click at [493, 86] on div at bounding box center [308, 295] width 617 height 503
drag, startPoint x: 354, startPoint y: 104, endPoint x: 378, endPoint y: 115, distance: 26.6
click at [362, 121] on div at bounding box center [308, 295] width 617 height 503
drag, startPoint x: 405, startPoint y: 105, endPoint x: 408, endPoint y: 118, distance: 13.3
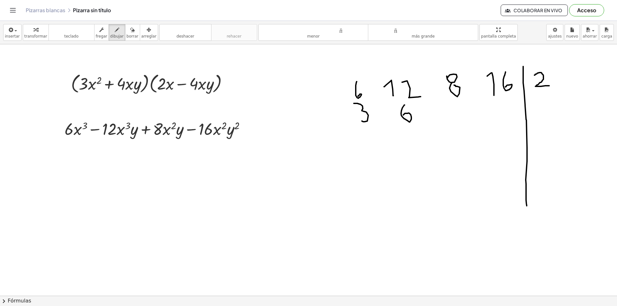
click at [403, 116] on div at bounding box center [308, 295] width 617 height 503
drag, startPoint x: 449, startPoint y: 102, endPoint x: 458, endPoint y: 120, distance: 19.6
click at [458, 120] on div at bounding box center [308, 295] width 617 height 503
drag, startPoint x: 501, startPoint y: 102, endPoint x: 502, endPoint y: 105, distance: 3.3
click at [493, 105] on div at bounding box center [308, 295] width 617 height 503
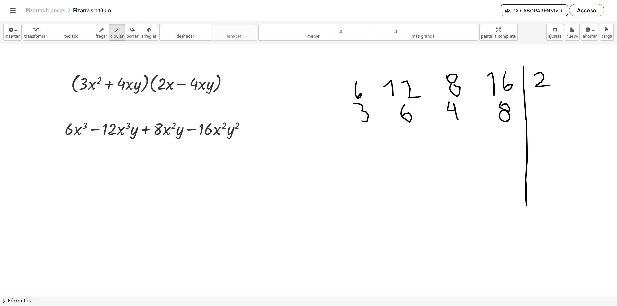
click at [493, 111] on div at bounding box center [308, 295] width 617 height 503
click at [493, 56] on div at bounding box center [308, 295] width 617 height 503
drag, startPoint x: 29, startPoint y: 152, endPoint x: 46, endPoint y: 166, distance: 22.2
click at [46, 166] on div at bounding box center [308, 295] width 617 height 503
drag, startPoint x: 56, startPoint y: 165, endPoint x: 59, endPoint y: 157, distance: 8.9
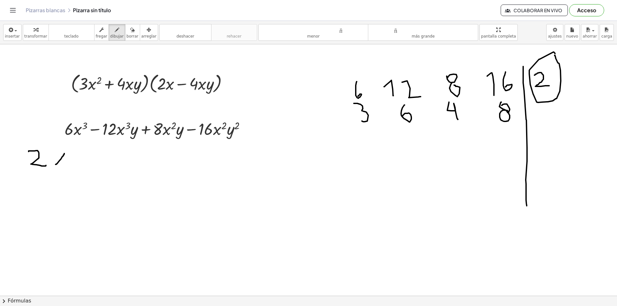
click at [65, 153] on div at bounding box center [308, 295] width 617 height 503
drag, startPoint x: 56, startPoint y: 152, endPoint x: 66, endPoint y: 165, distance: 16.3
click at [65, 165] on div at bounding box center [308, 295] width 617 height 503
drag, startPoint x: 65, startPoint y: 147, endPoint x: 75, endPoint y: 153, distance: 11.7
click at [75, 153] on div at bounding box center [308, 295] width 617 height 503
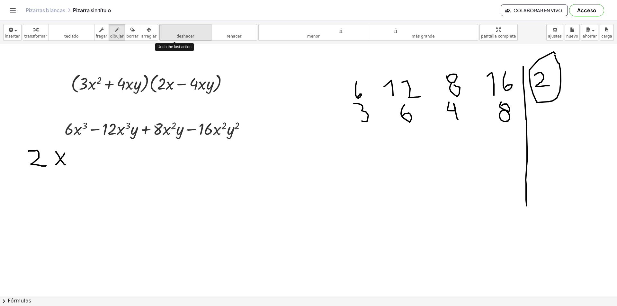
click at [189, 35] on button "deshacer deshacer" at bounding box center [185, 32] width 52 height 17
click at [189, 34] on button "deshacer deshacer" at bounding box center [185, 32] width 52 height 17
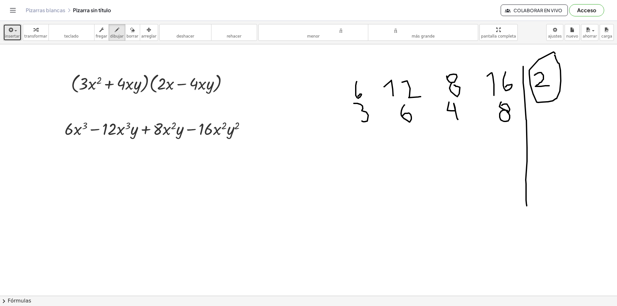
click at [14, 32] on div "button" at bounding box center [12, 30] width 15 height 8
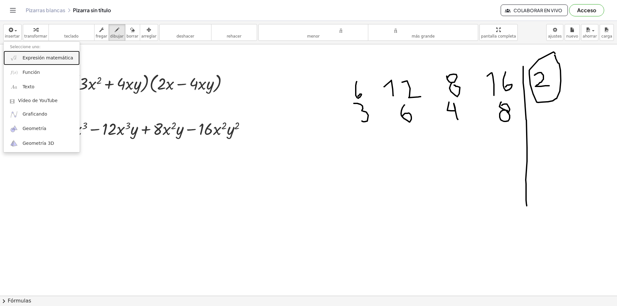
click at [34, 59] on font "Expresión matemática" at bounding box center [48, 57] width 50 height 5
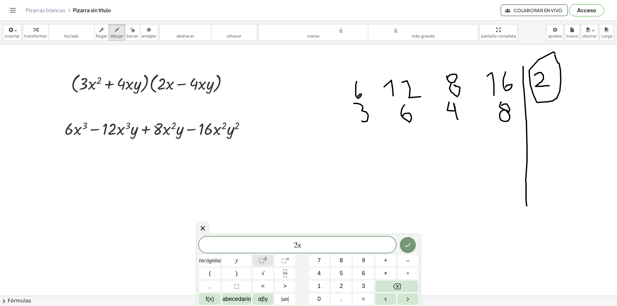
click at [267, 237] on span "⬚ 2" at bounding box center [263, 261] width 8 height 9
click at [264, 237] on button "⬚ 2" at bounding box center [263, 260] width 21 height 11
click at [407, 237] on button "Hecho" at bounding box center [408, 243] width 16 height 16
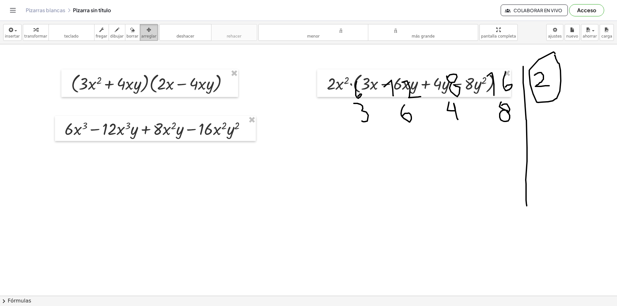
click at [147, 27] on icon "button" at bounding box center [149, 30] width 5 height 8
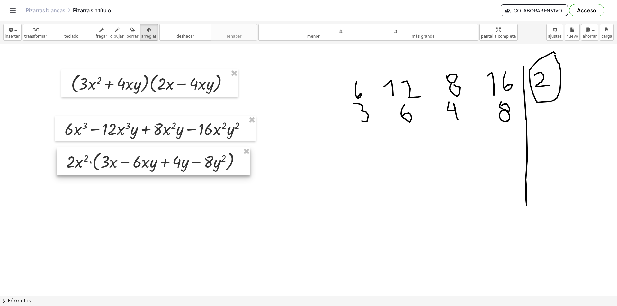
drag, startPoint x: 347, startPoint y: 87, endPoint x: 86, endPoint y: 165, distance: 272.2
click at [86, 165] on div at bounding box center [154, 162] width 194 height 28
click at [347, 223] on div at bounding box center [308, 295] width 617 height 503
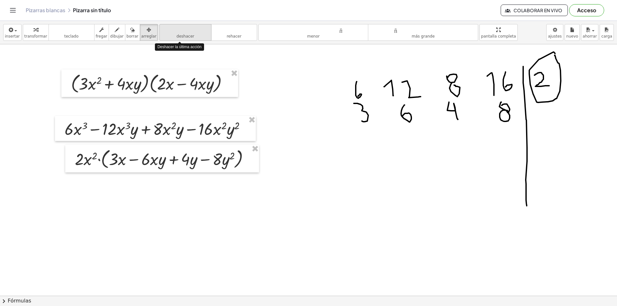
click at [182, 34] on button "deshacer deshacer" at bounding box center [185, 32] width 52 height 17
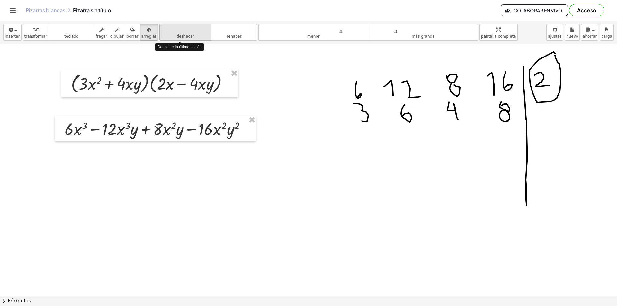
click at [182, 35] on font "deshacer" at bounding box center [185, 36] width 18 height 5
click at [182, 35] on button "deshacer deshacer" at bounding box center [185, 32] width 52 height 17
click at [182, 35] on font "deshacer" at bounding box center [185, 36] width 18 height 5
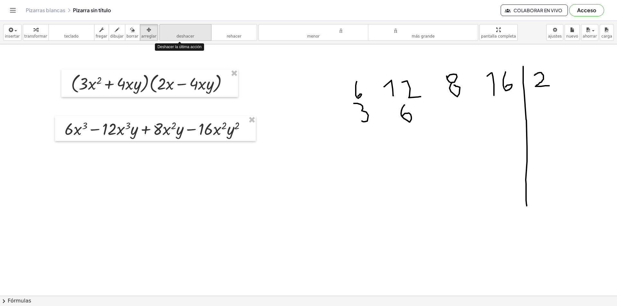
click at [182, 35] on font "deshacer" at bounding box center [185, 36] width 18 height 5
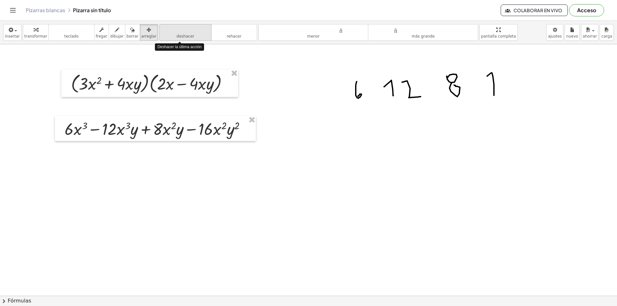
click at [182, 35] on font "deshacer" at bounding box center [185, 36] width 18 height 5
click at [181, 36] on font "deshacer" at bounding box center [185, 36] width 18 height 5
click at [181, 35] on font "deshacer" at bounding box center [185, 36] width 18 height 5
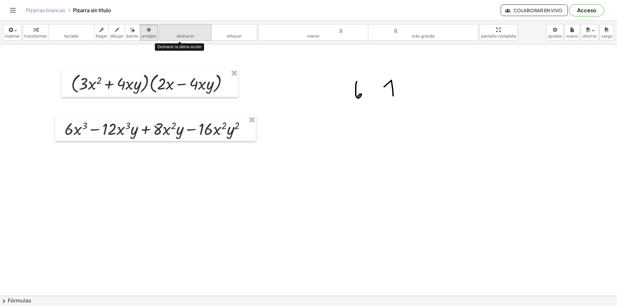
click at [181, 35] on font "deshacer" at bounding box center [185, 36] width 18 height 5
click at [181, 37] on font "deshacer" at bounding box center [185, 36] width 18 height 5
click at [181, 36] on font "deshacer" at bounding box center [185, 36] width 18 height 5
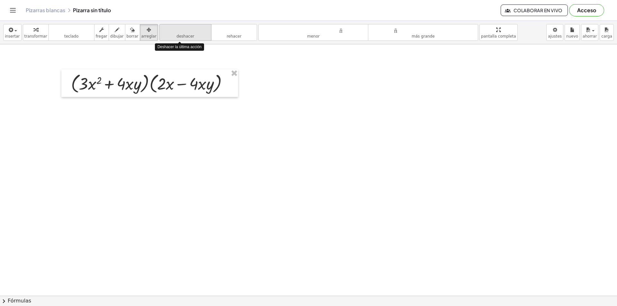
click at [181, 36] on font "deshacer" at bounding box center [185, 36] width 18 height 5
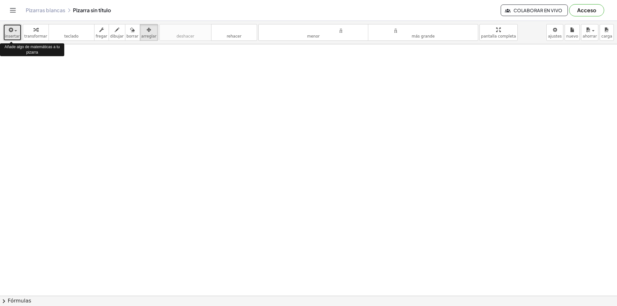
click at [17, 34] on button "insertar" at bounding box center [12, 32] width 18 height 17
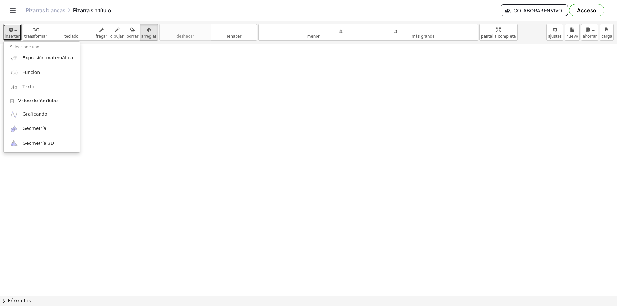
click at [158, 93] on div at bounding box center [308, 295] width 617 height 503
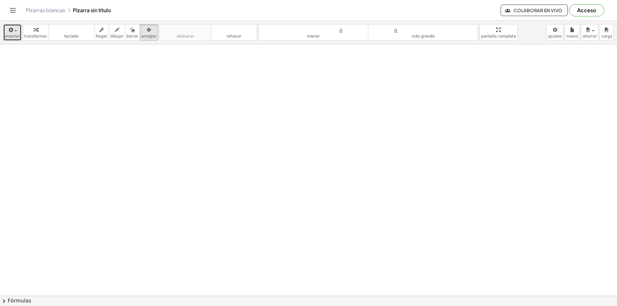
click at [11, 34] on font "insertar" at bounding box center [12, 36] width 15 height 5
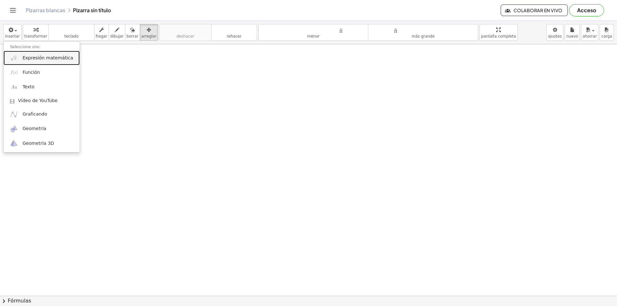
click at [31, 59] on font "Expresión matemática" at bounding box center [48, 57] width 50 height 5
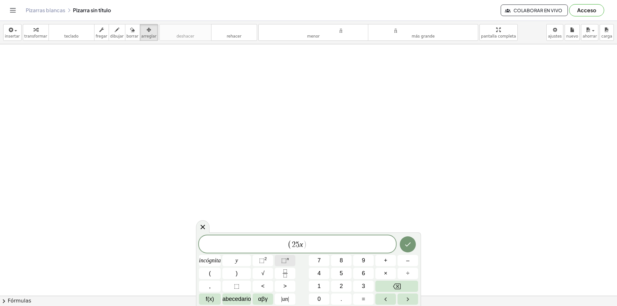
click at [285, 237] on font "⬚" at bounding box center [283, 260] width 5 height 6
click at [237, 237] on font "y" at bounding box center [237, 260] width 3 height 6
click at [263, 237] on font "⬚" at bounding box center [261, 260] width 5 height 6
click at [268, 237] on button "⬚ 2" at bounding box center [263, 260] width 21 height 11
click at [282, 237] on font "⬚" at bounding box center [283, 260] width 5 height 6
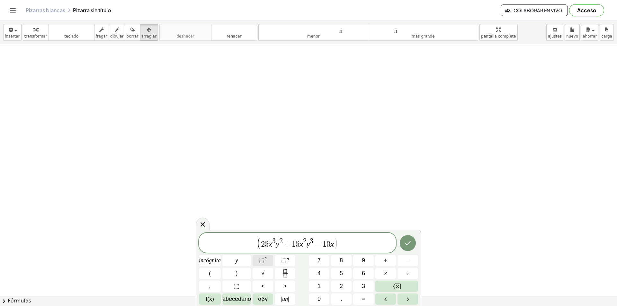
click at [266, 237] on font "2" at bounding box center [266, 259] width 3 height 5
click at [267, 237] on font "2" at bounding box center [266, 259] width 3 height 5
click at [404, 237] on button "Hecho" at bounding box center [408, 243] width 16 height 16
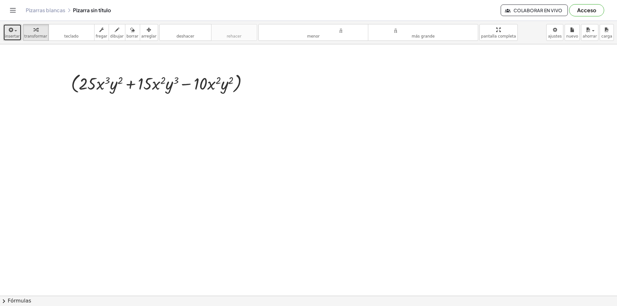
click at [11, 33] on icon "button" at bounding box center [11, 30] width 6 height 8
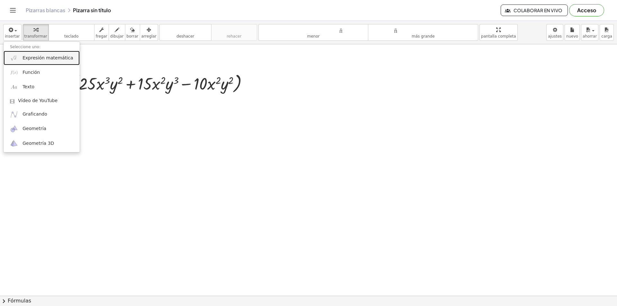
drag, startPoint x: 34, startPoint y: 56, endPoint x: 33, endPoint y: 63, distance: 7.1
click at [34, 56] on font "Expresión matemática" at bounding box center [48, 57] width 50 height 5
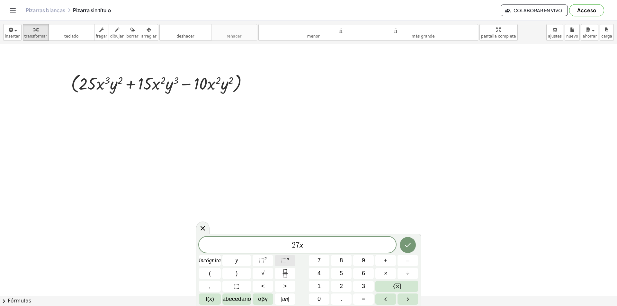
click at [287, 237] on button "⬚ n" at bounding box center [285, 260] width 21 height 11
click at [282, 237] on font "⬚" at bounding box center [283, 260] width 5 height 6
click at [236, 237] on font "y" at bounding box center [237, 260] width 3 height 6
click at [282, 237] on font "⬚" at bounding box center [283, 260] width 5 height 6
click at [267, 237] on font "2" at bounding box center [266, 259] width 3 height 5
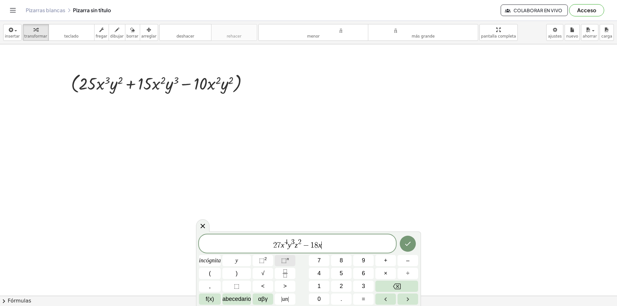
click at [287, 237] on span "⬚ n" at bounding box center [285, 261] width 8 height 9
click at [284, 237] on font "⬚" at bounding box center [283, 260] width 5 height 6
click at [289, 237] on font "n" at bounding box center [288, 259] width 2 height 5
click at [341, 237] on span "2 7 x 4 y 3 z 2 − 1 8 x 3 y 3 z + 9 x 2 ​" at bounding box center [297, 245] width 197 height 12
click at [293, 237] on button "⬚ n" at bounding box center [285, 260] width 21 height 11
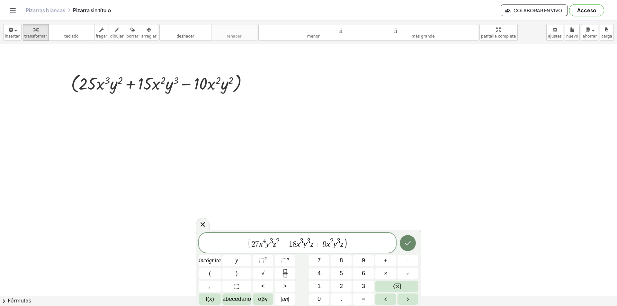
click at [409, 237] on icon "Hecho" at bounding box center [408, 243] width 6 height 4
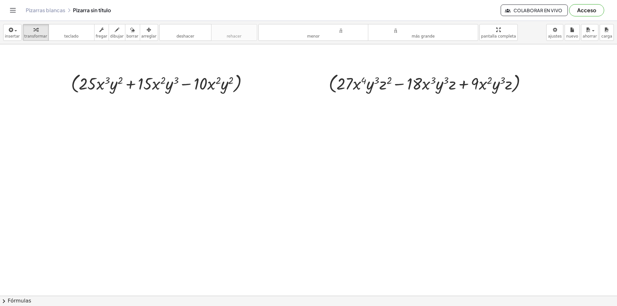
drag, startPoint x: 97, startPoint y: 133, endPoint x: 121, endPoint y: 57, distance: 79.5
click at [101, 132] on div at bounding box center [308, 295] width 617 height 503
drag, startPoint x: 111, startPoint y: 33, endPoint x: 115, endPoint y: 87, distance: 54.5
click at [115, 32] on icon "button" at bounding box center [117, 30] width 5 height 8
drag, startPoint x: 100, startPoint y: 122, endPoint x: 119, endPoint y: 142, distance: 27.5
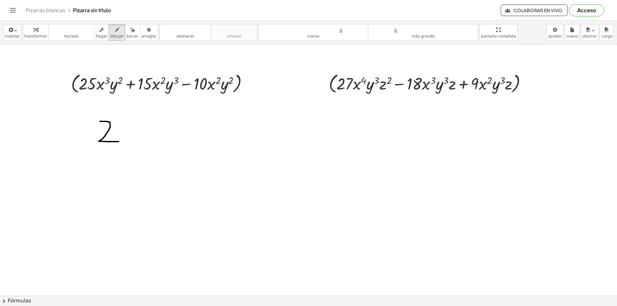
click at [119, 142] on div at bounding box center [308, 295] width 617 height 503
drag, startPoint x: 125, startPoint y: 121, endPoint x: 130, endPoint y: 139, distance: 18.6
click at [130, 141] on div at bounding box center [308, 295] width 617 height 503
drag, startPoint x: 126, startPoint y: 132, endPoint x: 146, endPoint y: 130, distance: 19.4
click at [146, 130] on div at bounding box center [308, 295] width 617 height 503
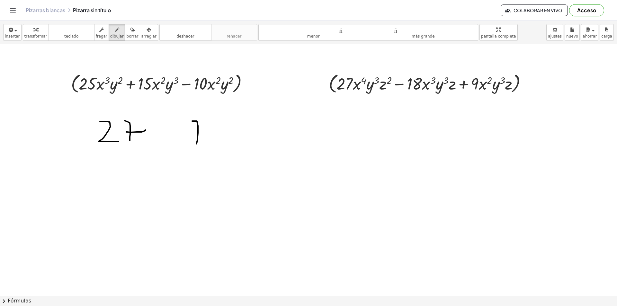
drag, startPoint x: 192, startPoint y: 121, endPoint x: 216, endPoint y: 124, distance: 23.6
click at [197, 143] on div at bounding box center [308, 295] width 617 height 503
click at [219, 120] on div at bounding box center [308, 295] width 617 height 503
drag, startPoint x: 220, startPoint y: 125, endPoint x: 223, endPoint y: 128, distance: 3.6
click at [223, 128] on div at bounding box center [308, 295] width 617 height 503
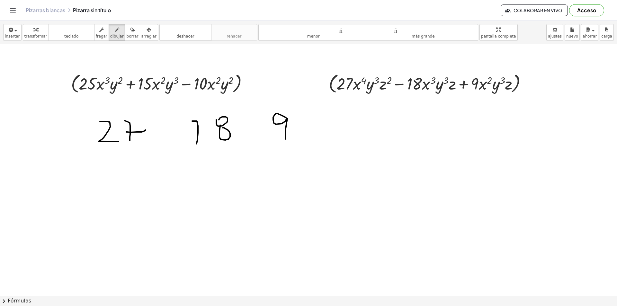
drag, startPoint x: 282, startPoint y: 116, endPoint x: 285, endPoint y: 140, distance: 24.0
click at [285, 140] on div at bounding box center [308, 295] width 617 height 503
drag, startPoint x: 303, startPoint y: 110, endPoint x: 307, endPoint y: 244, distance: 134.1
click at [307, 237] on div at bounding box center [308, 295] width 617 height 503
drag, startPoint x: 318, startPoint y: 120, endPoint x: 320, endPoint y: 143, distance: 23.2
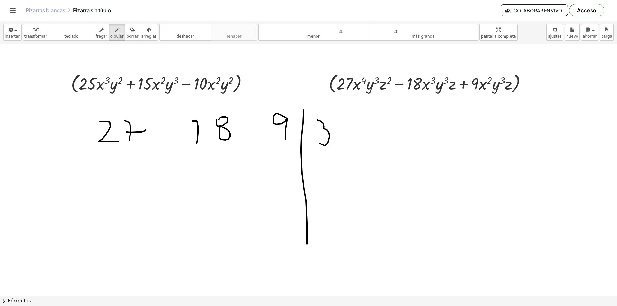
click at [320, 143] on div at bounding box center [308, 295] width 617 height 503
drag, startPoint x: 117, startPoint y: 152, endPoint x: 132, endPoint y: 155, distance: 15.9
click at [119, 155] on div at bounding box center [308, 295] width 617 height 503
drag, startPoint x: 131, startPoint y: 159, endPoint x: 134, endPoint y: 195, distance: 36.8
click at [134, 195] on div at bounding box center [308, 295] width 617 height 503
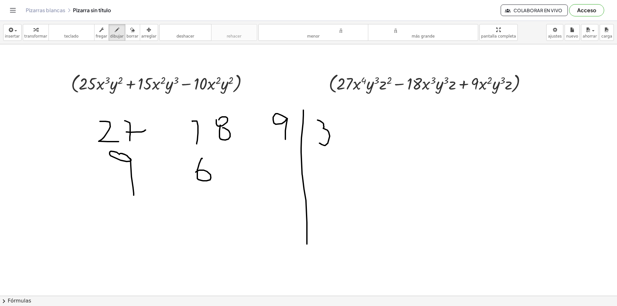
drag, startPoint x: 202, startPoint y: 158, endPoint x: 196, endPoint y: 172, distance: 15.2
click at [196, 172] on div at bounding box center [308, 295] width 617 height 503
drag, startPoint x: 270, startPoint y: 158, endPoint x: 303, endPoint y: 177, distance: 37.7
click at [270, 184] on div at bounding box center [308, 295] width 617 height 503
drag, startPoint x: 318, startPoint y: 158, endPoint x: 321, endPoint y: 183, distance: 25.0
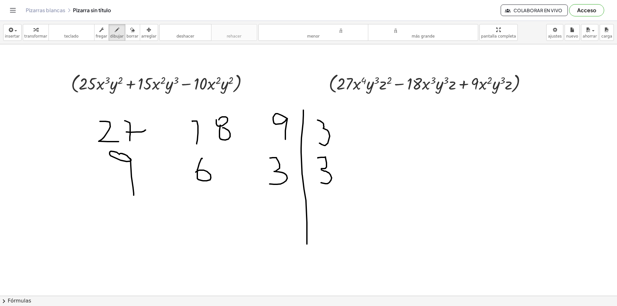
click at [321, 183] on div at bounding box center [308, 295] width 617 height 503
drag, startPoint x: 127, startPoint y: 214, endPoint x: 142, endPoint y: 227, distance: 20.3
click at [139, 230] on div at bounding box center [308, 295] width 617 height 503
drag, startPoint x: 202, startPoint y: 202, endPoint x: 223, endPoint y: 220, distance: 28.1
click at [219, 222] on div at bounding box center [308, 295] width 617 height 503
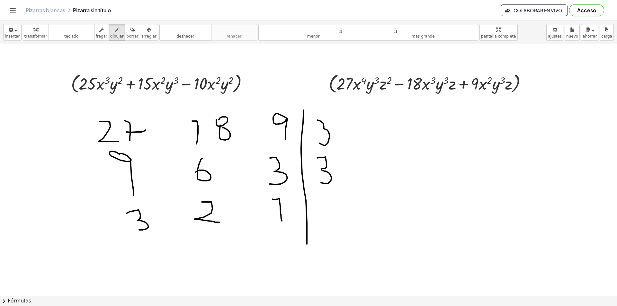
drag, startPoint x: 273, startPoint y: 199, endPoint x: 282, endPoint y: 221, distance: 23.6
click at [282, 221] on div at bounding box center [308, 295] width 617 height 503
drag, startPoint x: 339, startPoint y: 134, endPoint x: 343, endPoint y: 180, distance: 45.5
click at [343, 180] on div at bounding box center [308, 295] width 617 height 503
click at [381, 149] on div at bounding box center [308, 295] width 617 height 503
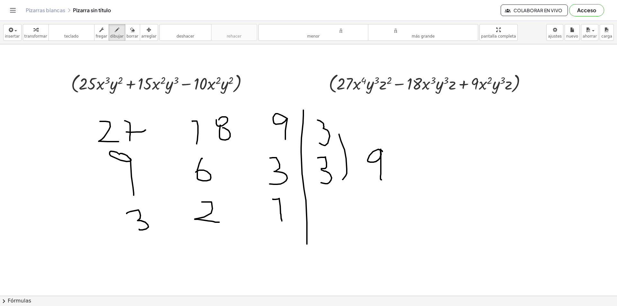
drag, startPoint x: 381, startPoint y: 150, endPoint x: 382, endPoint y: 180, distance: 29.6
click at [382, 180] on div at bounding box center [308, 295] width 617 height 503
click at [328, 149] on div at bounding box center [308, 295] width 617 height 503
drag, startPoint x: 343, startPoint y: 100, endPoint x: 354, endPoint y: 119, distance: 21.6
click at [351, 119] on div at bounding box center [308, 295] width 617 height 503
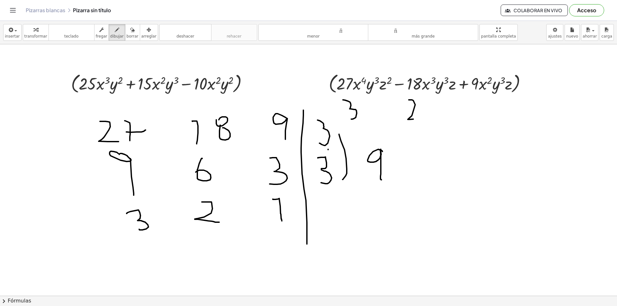
drag, startPoint x: 409, startPoint y: 100, endPoint x: 414, endPoint y: 119, distance: 20.0
click at [414, 119] on div at bounding box center [308, 295] width 617 height 503
drag, startPoint x: 394, startPoint y: 105, endPoint x: 400, endPoint y: 106, distance: 5.2
click at [400, 106] on div at bounding box center [308, 295] width 617 height 503
drag, startPoint x: 471, startPoint y: 106, endPoint x: 480, endPoint y: 118, distance: 14.8
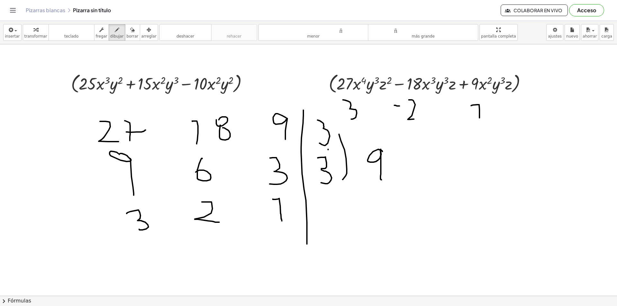
click at [480, 118] on div at bounding box center [308, 295] width 617 height 503
drag, startPoint x: 375, startPoint y: 133, endPoint x: 379, endPoint y: 153, distance: 20.3
click at [379, 153] on div at bounding box center [308, 295] width 617 height 503
click at [172, 31] on font "deshacer" at bounding box center [185, 30] width 49 height 6
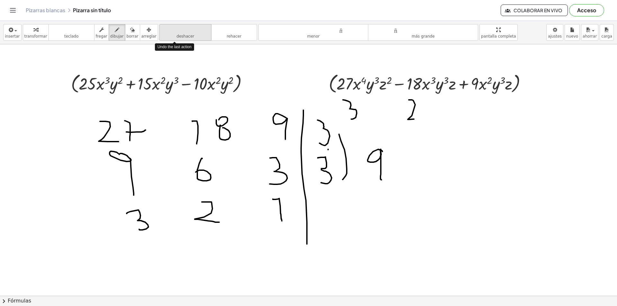
click at [172, 31] on font "deshacer" at bounding box center [185, 30] width 49 height 6
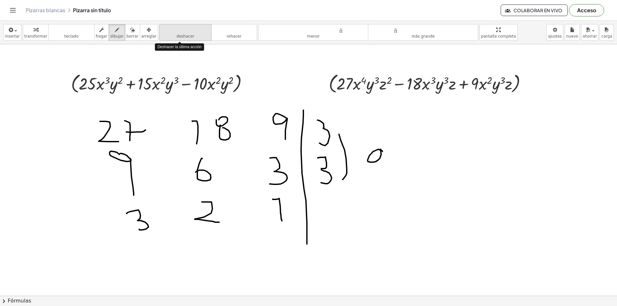
click at [172, 31] on font "deshacer" at bounding box center [185, 30] width 49 height 6
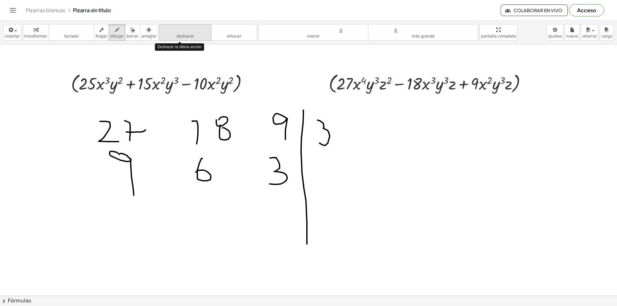
click at [172, 31] on font "deshacer" at bounding box center [185, 30] width 49 height 6
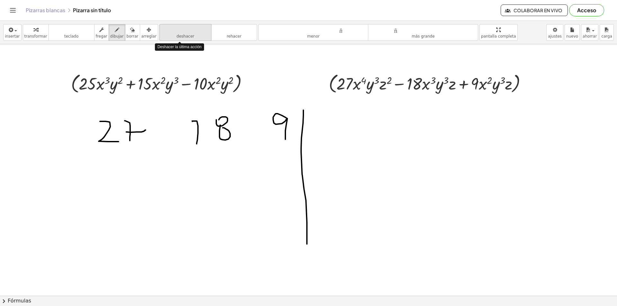
click at [172, 31] on font "deshacer" at bounding box center [185, 30] width 49 height 6
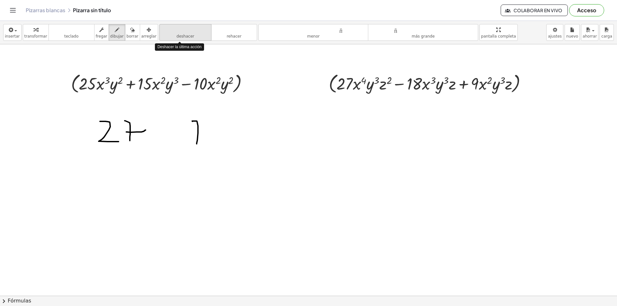
click at [172, 31] on font "deshacer" at bounding box center [185, 30] width 49 height 6
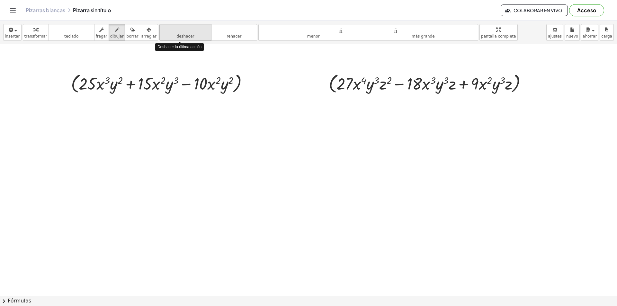
click at [172, 31] on font "deshacer" at bounding box center [185, 30] width 49 height 6
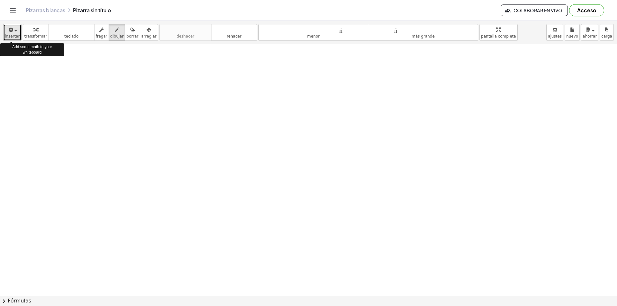
click at [16, 30] on div "button" at bounding box center [12, 30] width 15 height 8
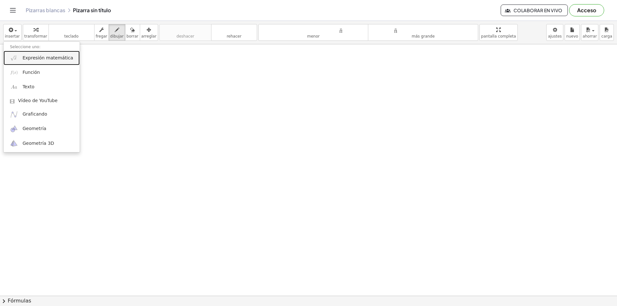
click at [30, 60] on font "Expresión matemática" at bounding box center [48, 57] width 50 height 5
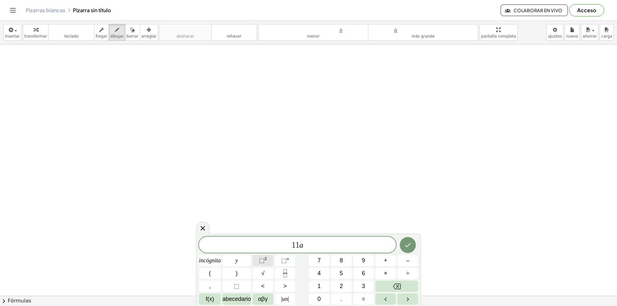
click at [269, 237] on button "⬚ 2" at bounding box center [263, 260] width 21 height 11
click at [268, 237] on button "⬚ 2" at bounding box center [263, 260] width 21 height 11
click at [287, 237] on font "n" at bounding box center [288, 259] width 2 height 5
click at [270, 237] on button "⬚ 2" at bounding box center [263, 260] width 21 height 11
click at [285, 237] on font "⬚" at bounding box center [283, 260] width 5 height 6
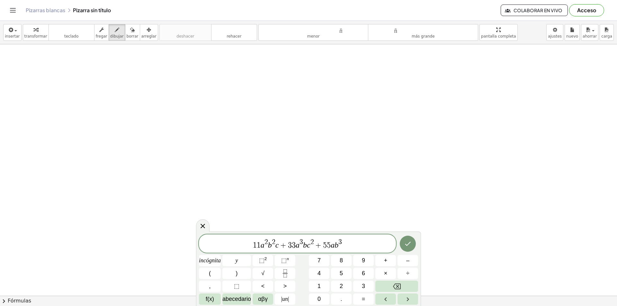
click at [350, 237] on span "1 1 a 2 b 2 c + 3 3 a 3 b c 2 + 5 5 a b 3 ​" at bounding box center [297, 245] width 197 height 12
click at [286, 237] on font "⬚" at bounding box center [283, 260] width 5 height 6
click at [347, 237] on span "1 1 a 2 b 2 c + 3 3 a 3 b c 2 + 5 5 a b 3 c 3" at bounding box center [297, 245] width 197 height 12
click at [409, 237] on icon "Hecho" at bounding box center [408, 244] width 8 height 8
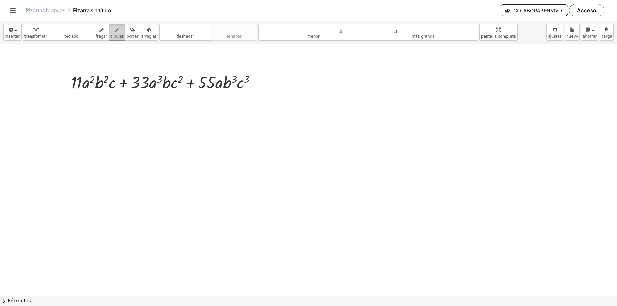
click at [115, 32] on icon "button" at bounding box center [117, 30] width 5 height 8
drag, startPoint x: 50, startPoint y: 127, endPoint x: 53, endPoint y: 138, distance: 10.9
click at [49, 151] on div at bounding box center [308, 295] width 617 height 503
drag, startPoint x: 60, startPoint y: 126, endPoint x: 63, endPoint y: 148, distance: 21.7
click at [63, 148] on div at bounding box center [308, 295] width 617 height 503
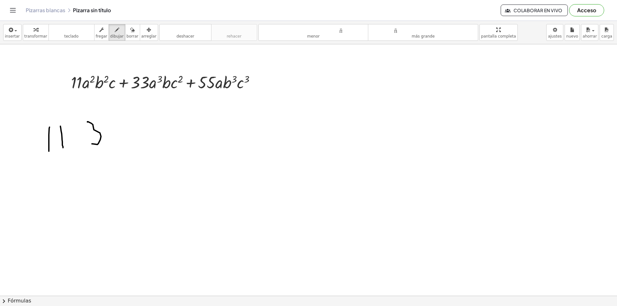
drag, startPoint x: 87, startPoint y: 122, endPoint x: 92, endPoint y: 144, distance: 22.6
click at [92, 144] on div at bounding box center [308, 295] width 617 height 503
drag, startPoint x: 106, startPoint y: 124, endPoint x: 114, endPoint y: 143, distance: 20.6
click at [111, 144] on div at bounding box center [308, 295] width 617 height 503
drag, startPoint x: 151, startPoint y: 121, endPoint x: 159, endPoint y: 120, distance: 7.8
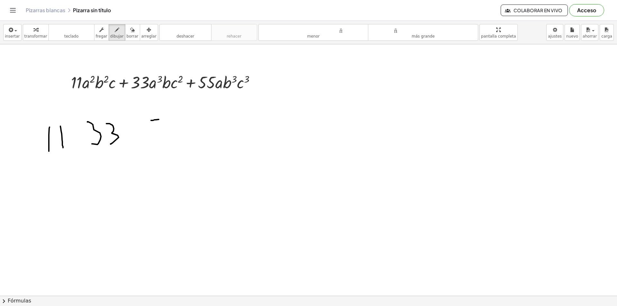
click at [159, 120] on div at bounding box center [308, 295] width 617 height 503
drag, startPoint x: 150, startPoint y: 122, endPoint x: 156, endPoint y: 141, distance: 19.4
click at [156, 141] on div at bounding box center [308, 295] width 617 height 503
drag, startPoint x: 174, startPoint y: 121, endPoint x: 185, endPoint y: 118, distance: 11.9
click at [185, 118] on div at bounding box center [308, 295] width 617 height 503
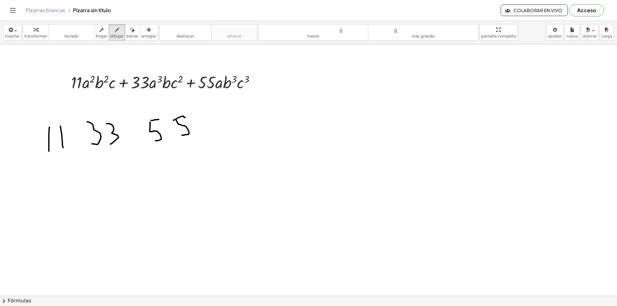
drag, startPoint x: 176, startPoint y: 120, endPoint x: 182, endPoint y: 135, distance: 16.4
click at [182, 135] on div at bounding box center [308, 295] width 617 height 503
drag, startPoint x: 207, startPoint y: 106, endPoint x: 212, endPoint y: 210, distance: 104.6
click at [212, 211] on div at bounding box center [308, 295] width 617 height 503
drag, startPoint x: 222, startPoint y: 112, endPoint x: 225, endPoint y: 121, distance: 9.5
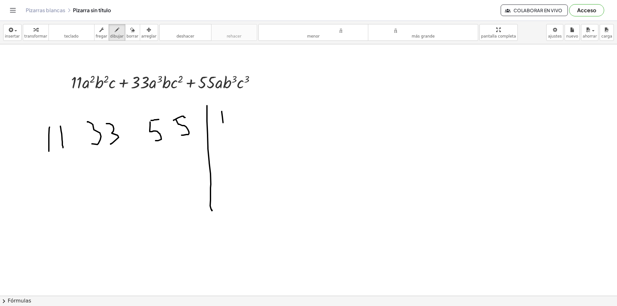
click at [223, 124] on div at bounding box center [308, 295] width 617 height 503
drag, startPoint x: 229, startPoint y: 109, endPoint x: 232, endPoint y: 123, distance: 14.2
click at [232, 123] on div at bounding box center [308, 295] width 617 height 503
drag, startPoint x: 53, startPoint y: 167, endPoint x: 64, endPoint y: 181, distance: 18.6
click at [64, 181] on div at bounding box center [308, 295] width 617 height 503
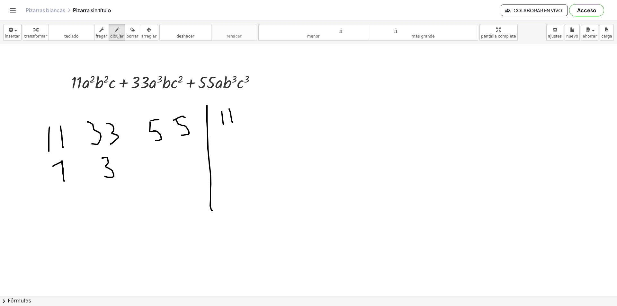
drag, startPoint x: 102, startPoint y: 159, endPoint x: 105, endPoint y: 176, distance: 17.9
click at [105, 176] on div at bounding box center [308, 295] width 617 height 503
drag, startPoint x: 166, startPoint y: 153, endPoint x: 175, endPoint y: 153, distance: 9.3
click at [175, 153] on div at bounding box center [308, 295] width 617 height 503
drag, startPoint x: 165, startPoint y: 154, endPoint x: 186, endPoint y: 156, distance: 21.6
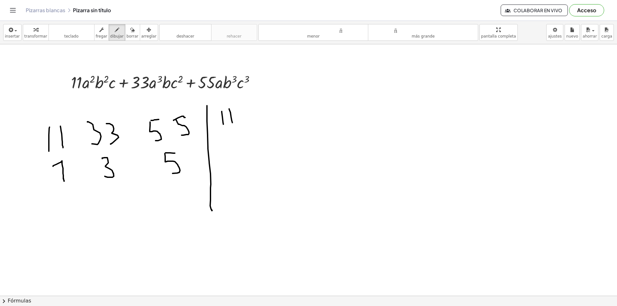
click at [168, 174] on div at bounding box center [308, 295] width 617 height 503
drag, startPoint x: 248, startPoint y: 93, endPoint x: 247, endPoint y: 98, distance: 5.2
click at [247, 98] on div at bounding box center [308, 295] width 617 height 503
drag, startPoint x: 233, startPoint y: 170, endPoint x: 248, endPoint y: 173, distance: 15.1
click at [243, 185] on div at bounding box center [308, 295] width 617 height 503
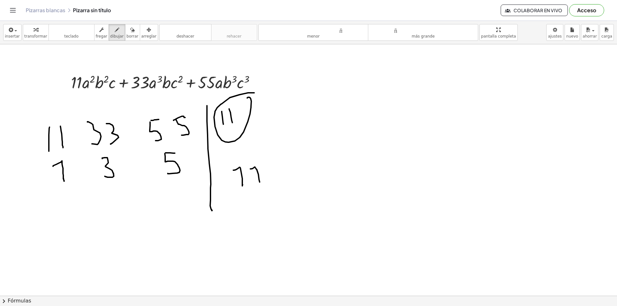
drag, startPoint x: 250, startPoint y: 169, endPoint x: 291, endPoint y: 183, distance: 43.1
click at [260, 183] on div at bounding box center [308, 295] width 617 height 503
drag, startPoint x: 283, startPoint y: 169, endPoint x: 289, endPoint y: 177, distance: 10.3
click at [289, 178] on div at bounding box center [308, 295] width 617 height 503
drag, startPoint x: 298, startPoint y: 163, endPoint x: 298, endPoint y: 174, distance: 10.6
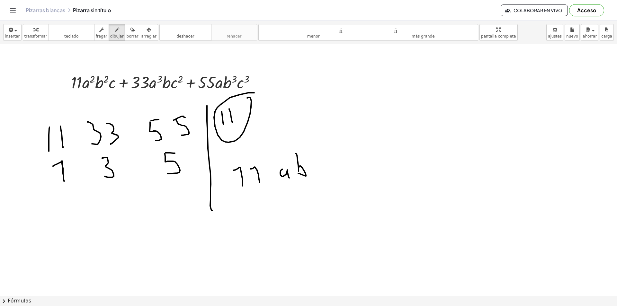
click at [298, 174] on div at bounding box center [308, 295] width 617 height 503
drag, startPoint x: 329, startPoint y: 165, endPoint x: 332, endPoint y: 176, distance: 11.0
click at [332, 176] on div at bounding box center [308, 295] width 617 height 503
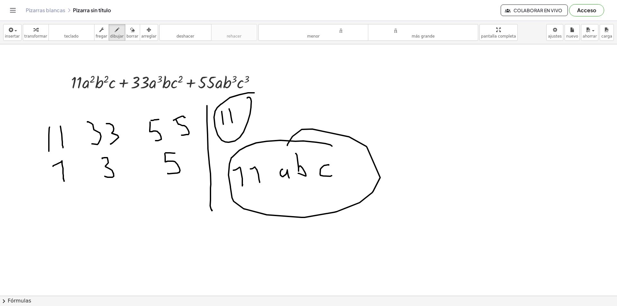
drag, startPoint x: 330, startPoint y: 145, endPoint x: 286, endPoint y: 148, distance: 44.5
click at [287, 147] on div at bounding box center [308, 295] width 617 height 503
drag, startPoint x: 43, startPoint y: 93, endPoint x: 59, endPoint y: 99, distance: 16.7
click at [59, 99] on div at bounding box center [308, 295] width 617 height 503
drag, startPoint x: 19, startPoint y: 139, endPoint x: 44, endPoint y: 92, distance: 53.1
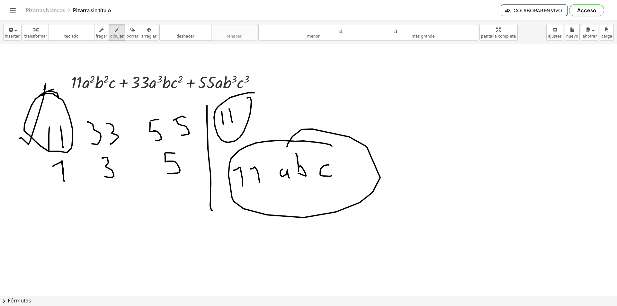
click at [44, 90] on div at bounding box center [308, 295] width 617 height 503
